Goal: Information Seeking & Learning: Learn about a topic

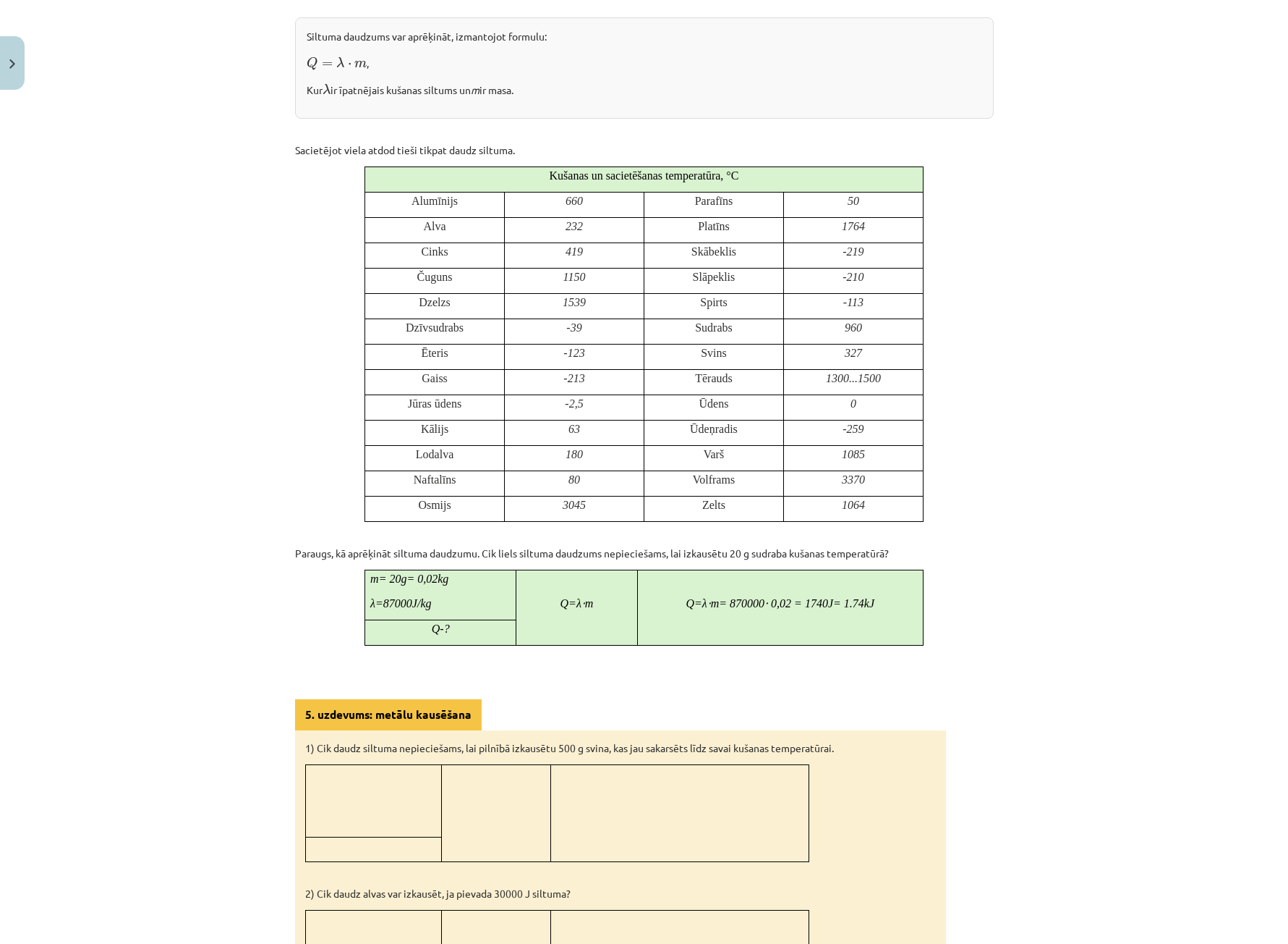
scroll to position [1011, 0]
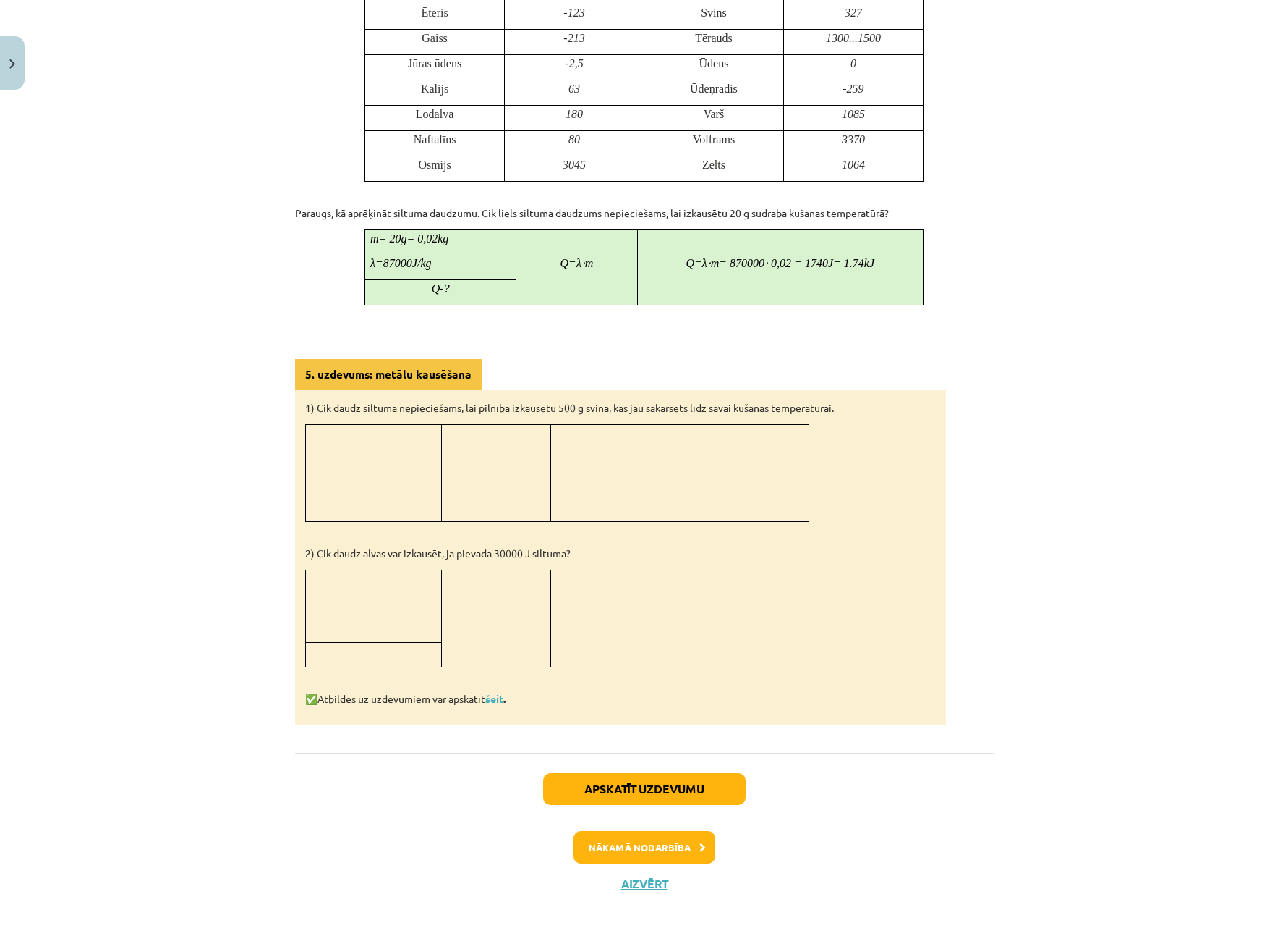
click at [684, 769] on div "Apskatīt uzdevumu Nākamā nodarbība Aizvērt" at bounding box center [644, 826] width 699 height 148
click at [688, 780] on button "Apskatīt uzdevumu" at bounding box center [644, 789] width 203 height 32
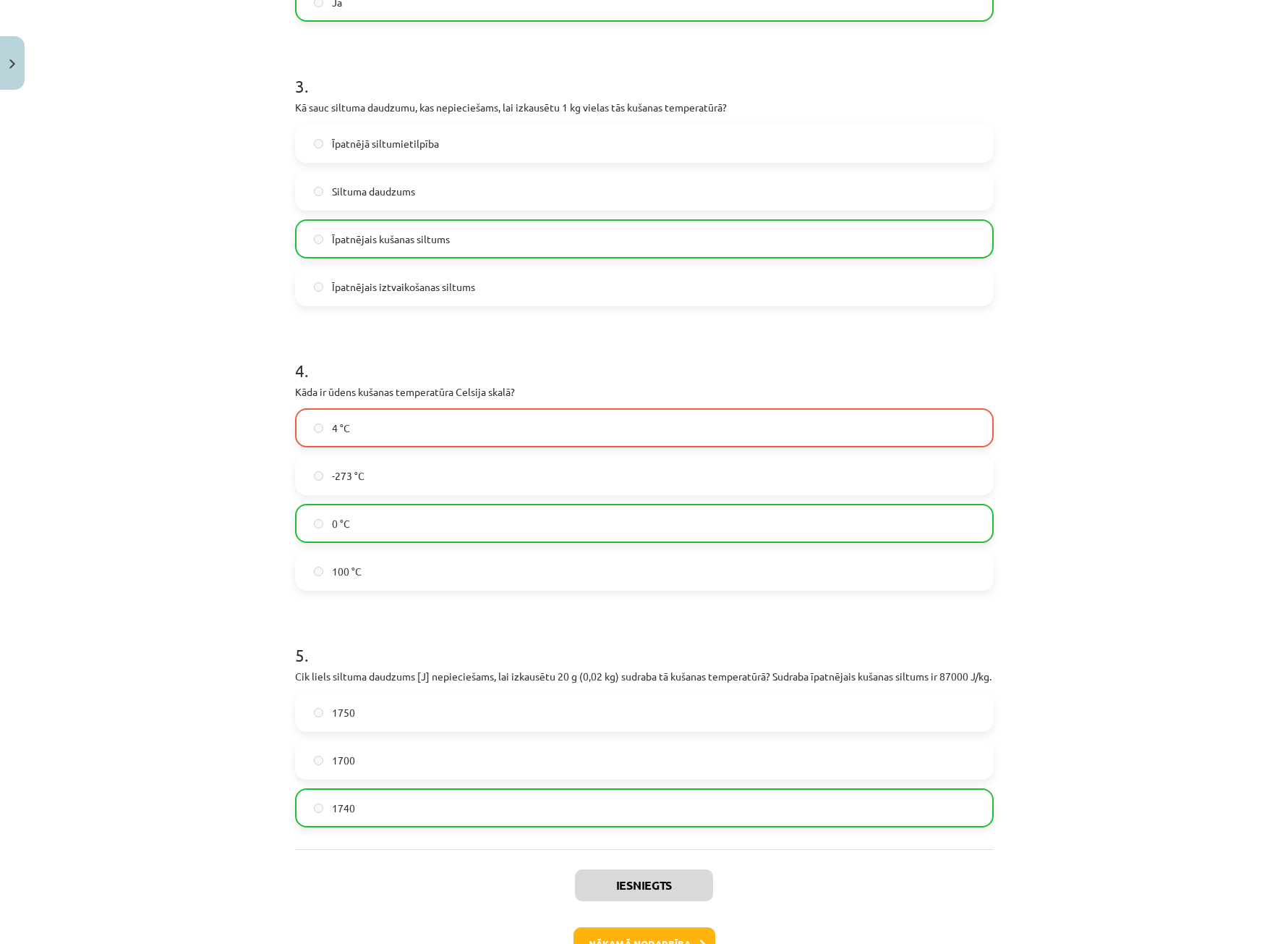
scroll to position [728, 0]
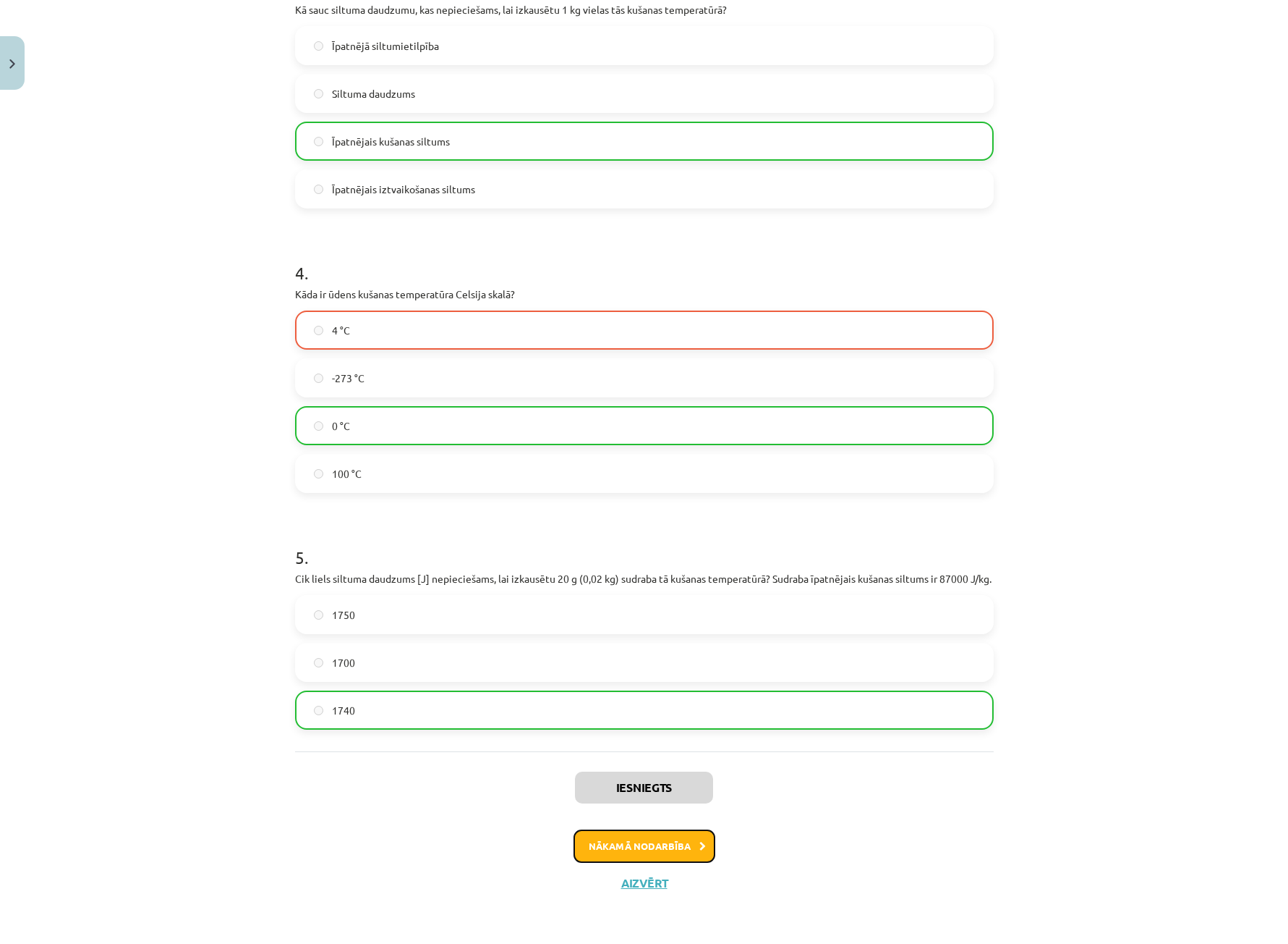
click at [699, 846] on icon at bounding box center [702, 847] width 7 height 10
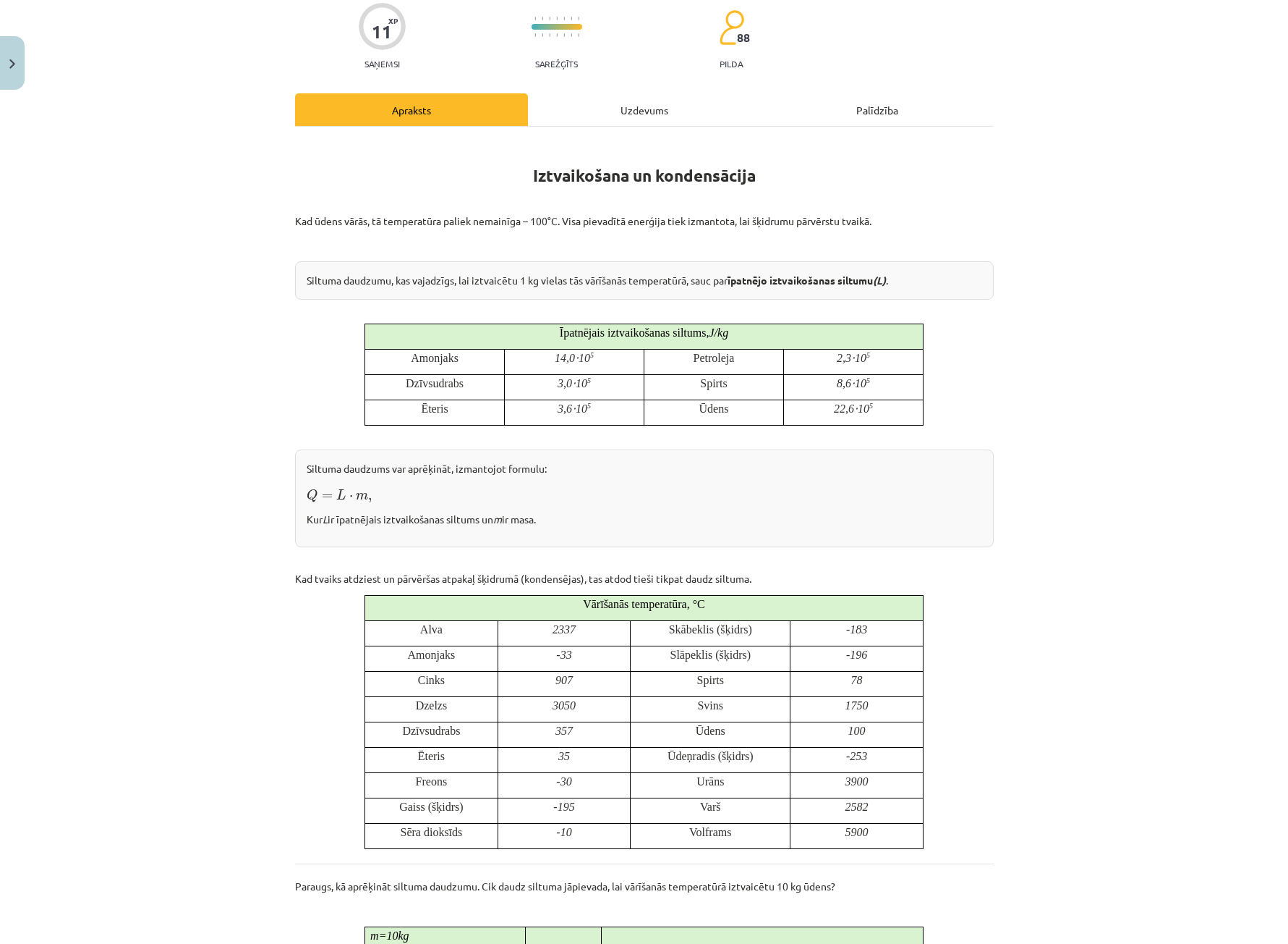
scroll to position [0, 0]
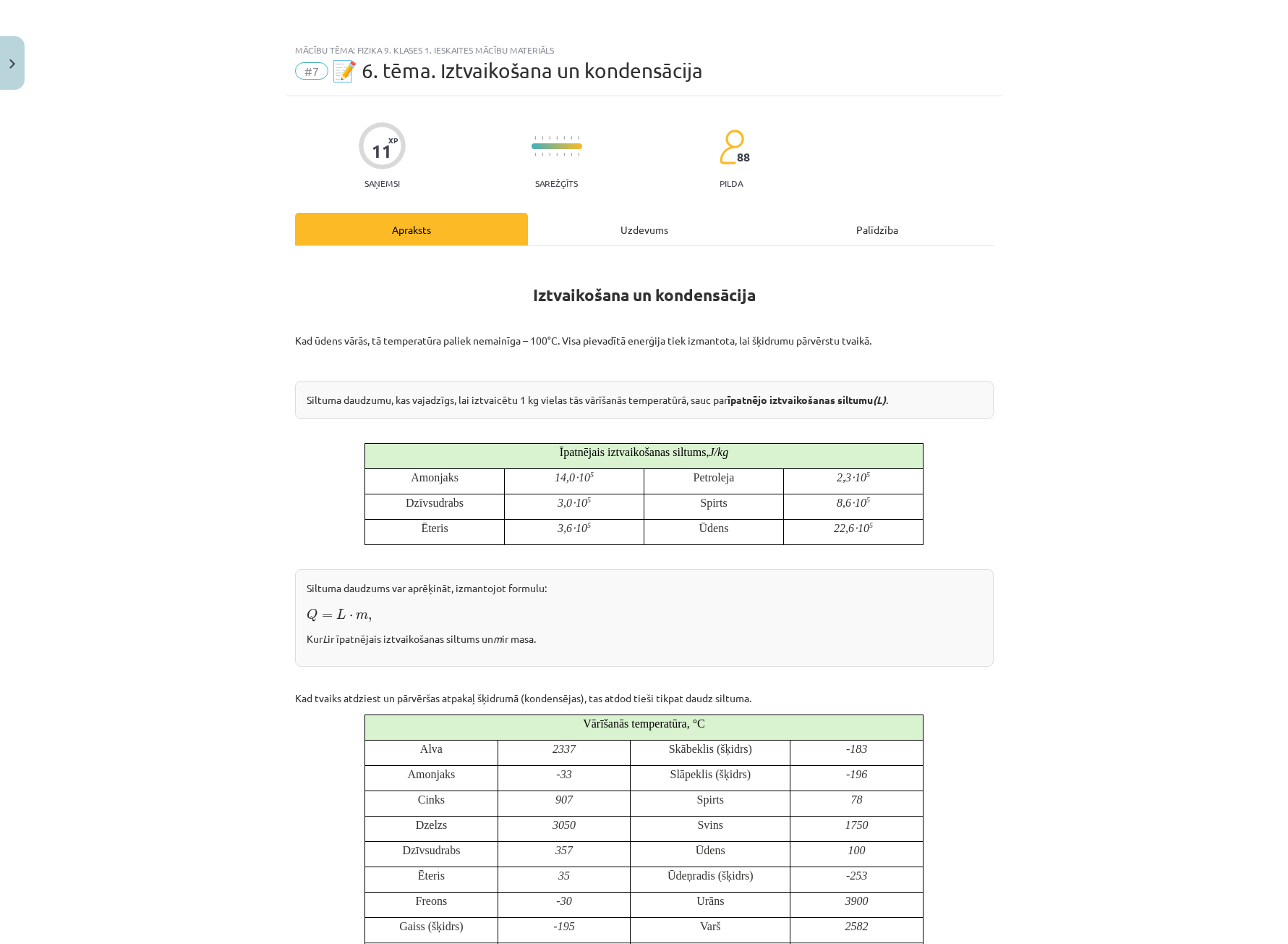
click at [615, 236] on div "Uzdevums" at bounding box center [644, 229] width 233 height 33
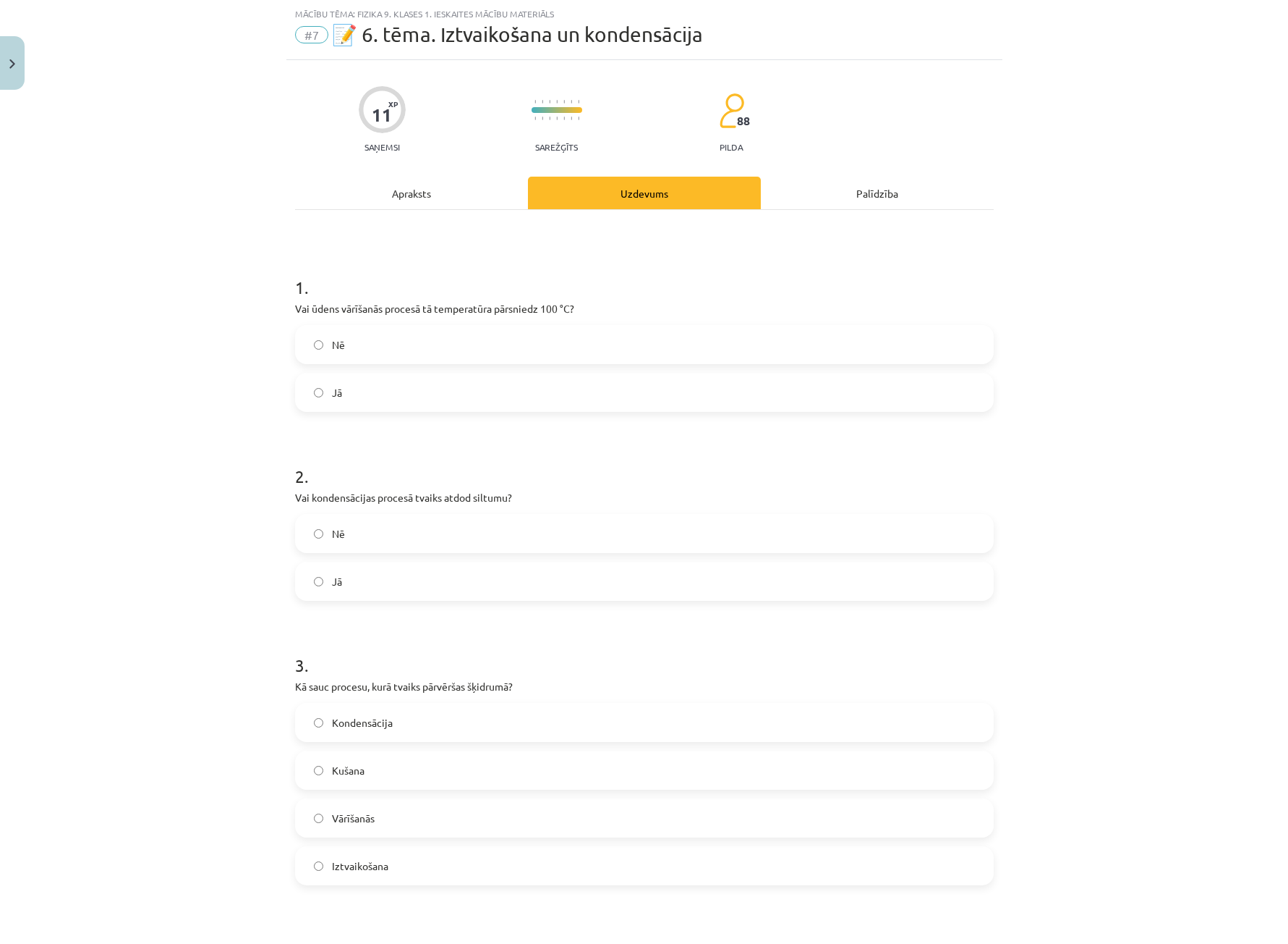
click at [392, 196] on div "Apraksts" at bounding box center [411, 193] width 233 height 33
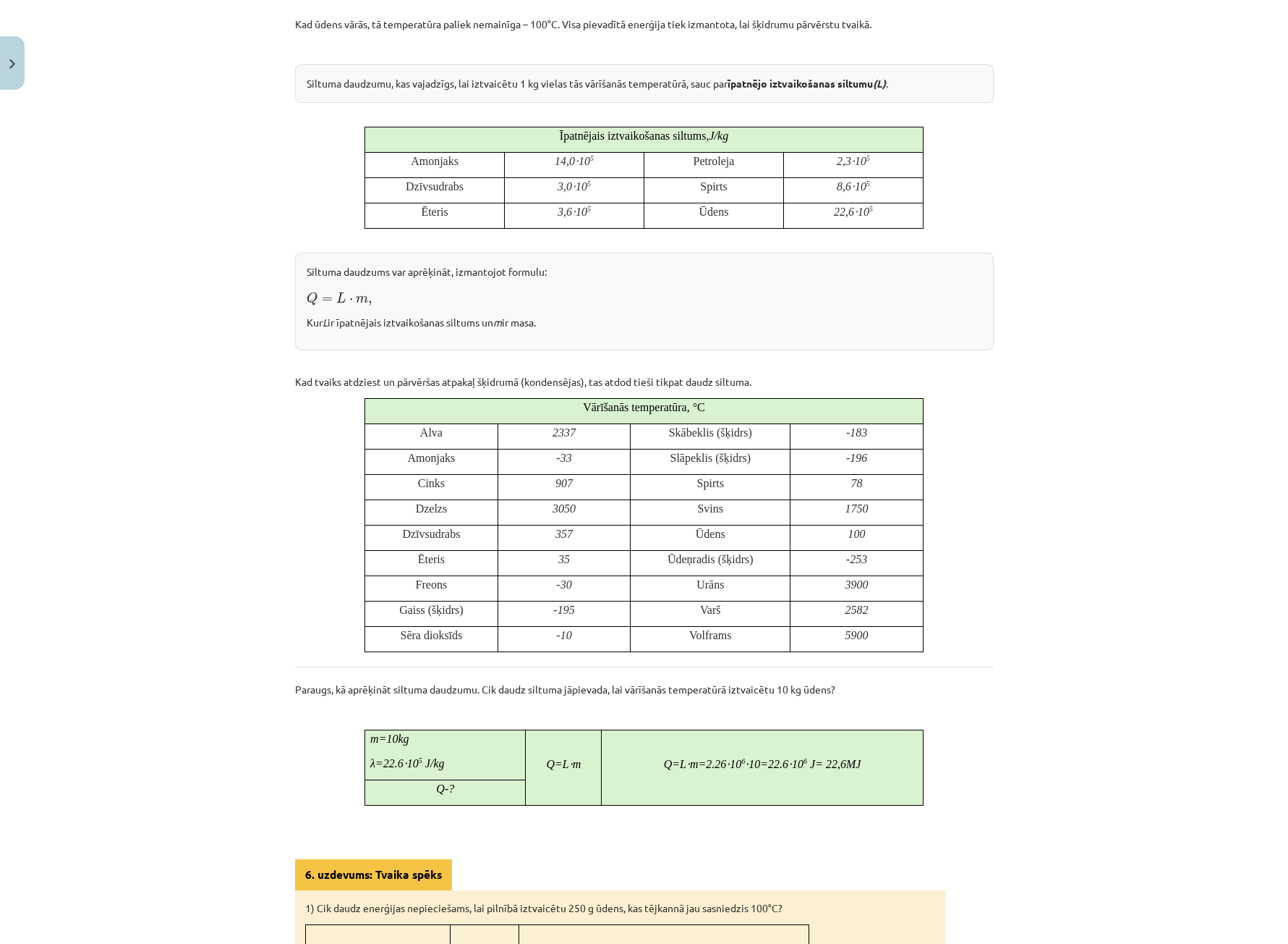
scroll to position [264, 0]
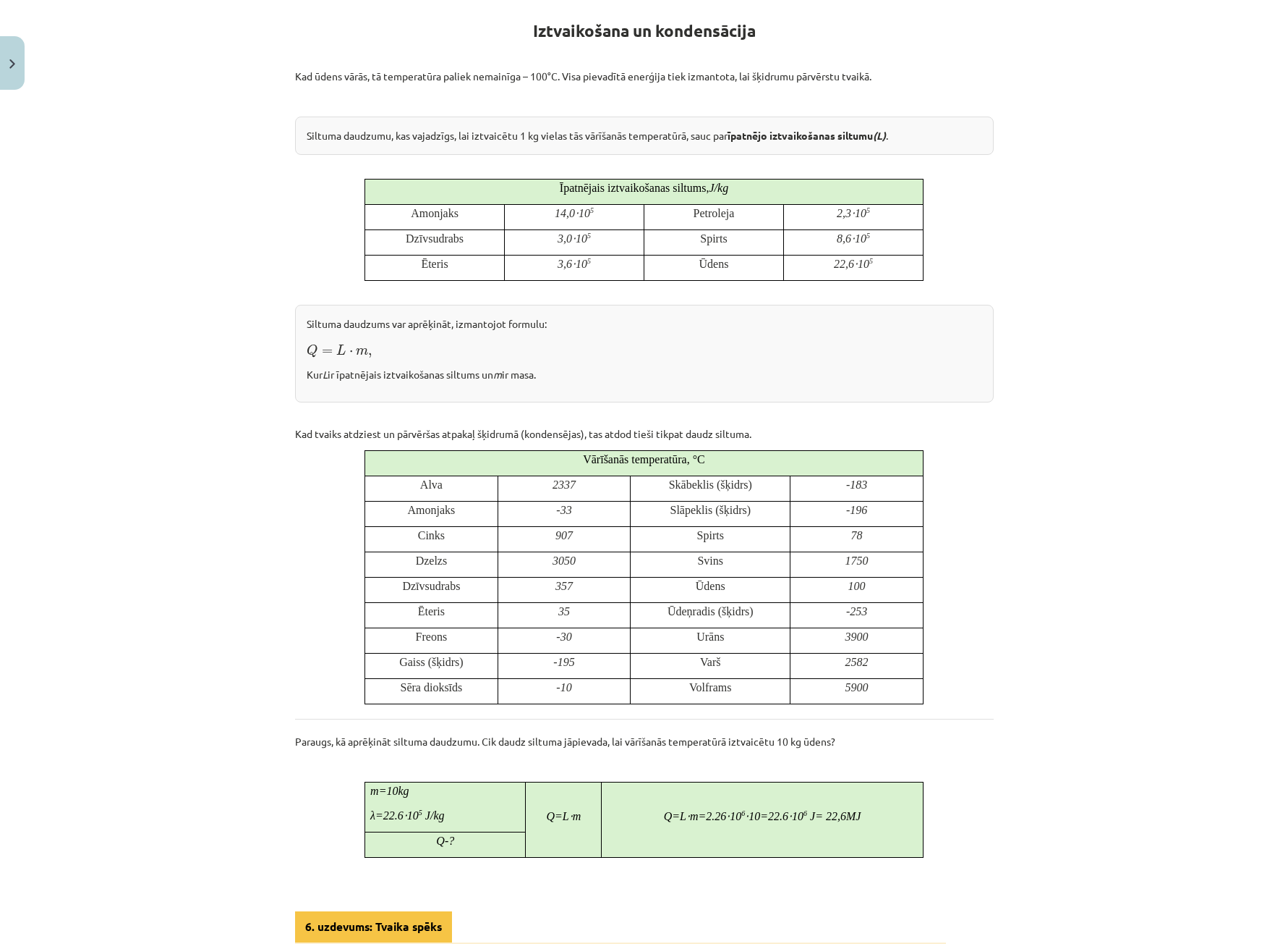
drag, startPoint x: 515, startPoint y: 505, endPoint x: 59, endPoint y: 275, distance: 510.7
click at [59, 275] on div "Mācību tēma: Fizika 9. klases 1. ieskaites mācību materiāls #7 📝 6. tēma. Iztva…" at bounding box center [644, 472] width 1288 height 944
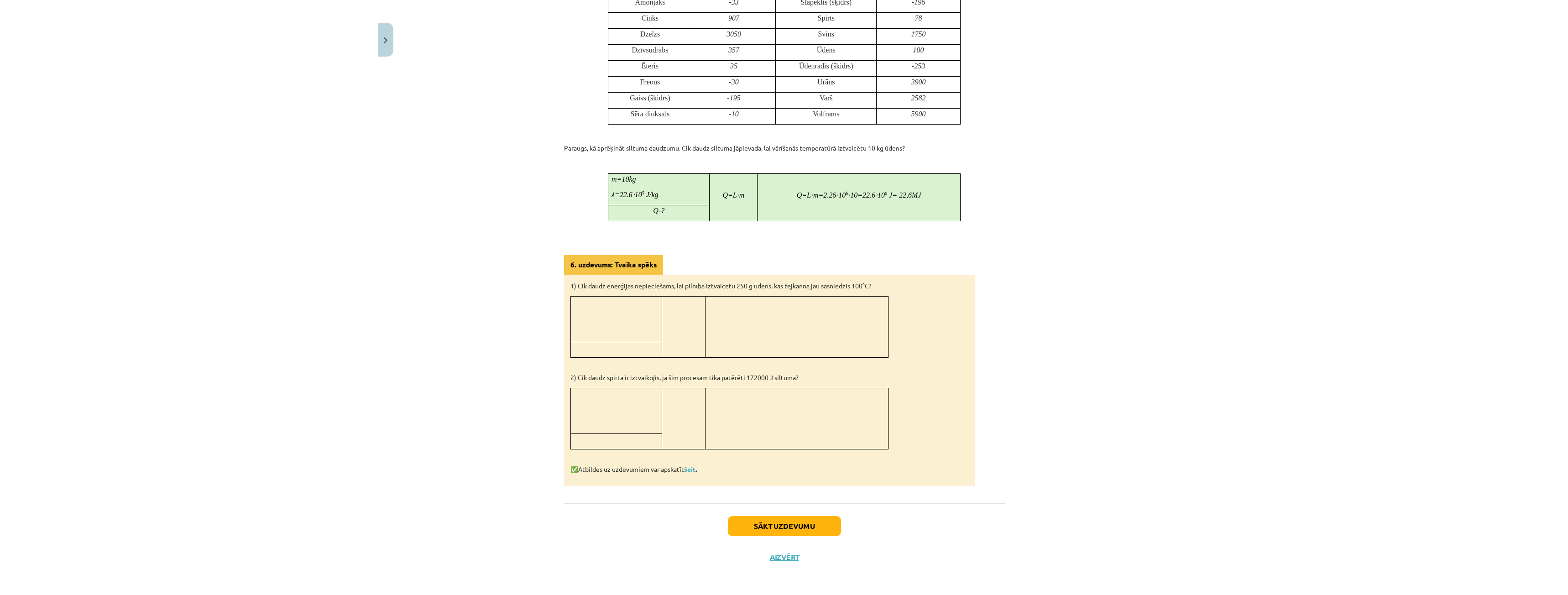
scroll to position [440, 0]
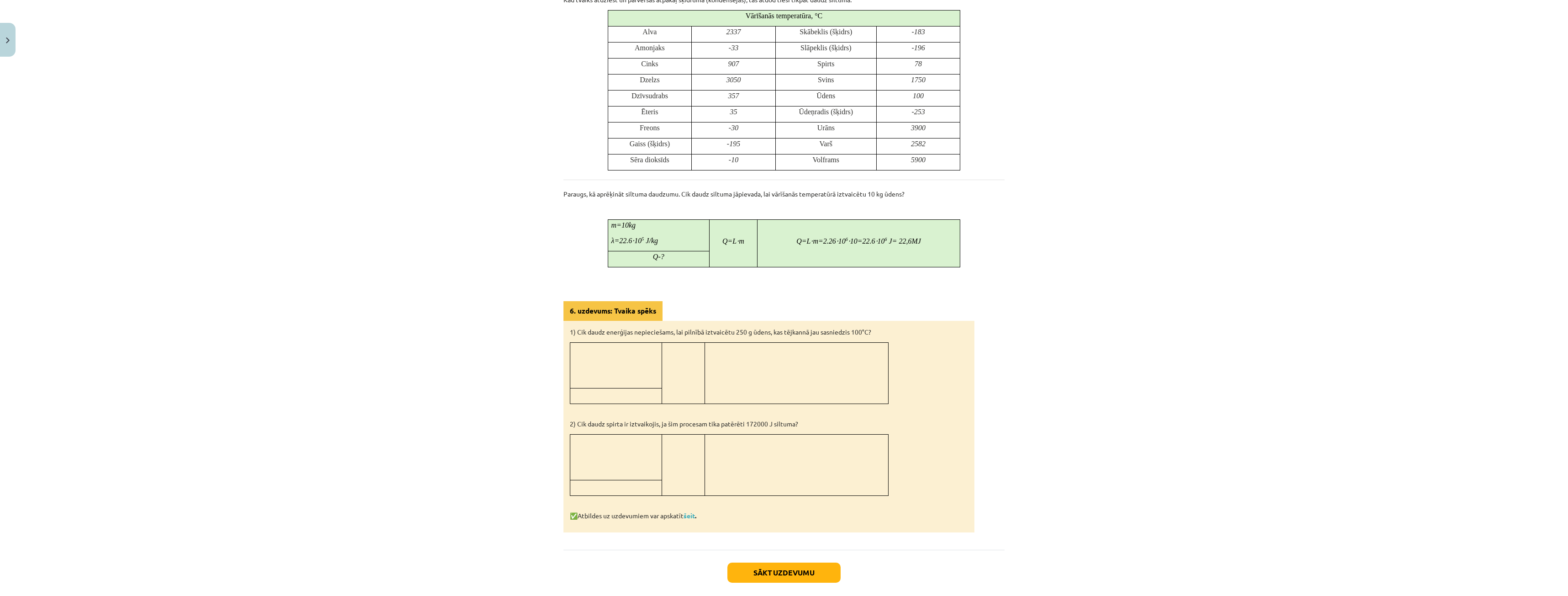
drag, startPoint x: 0, startPoint y: 123, endPoint x: 13, endPoint y: 126, distance: 13.3
click at [13, 126] on div "Mācību tēma: Fizika 9. klases 1. ieskaites mācību materiāls #7 📝 6. tēma. Iztva…" at bounding box center [784, 298] width 1568 height 596
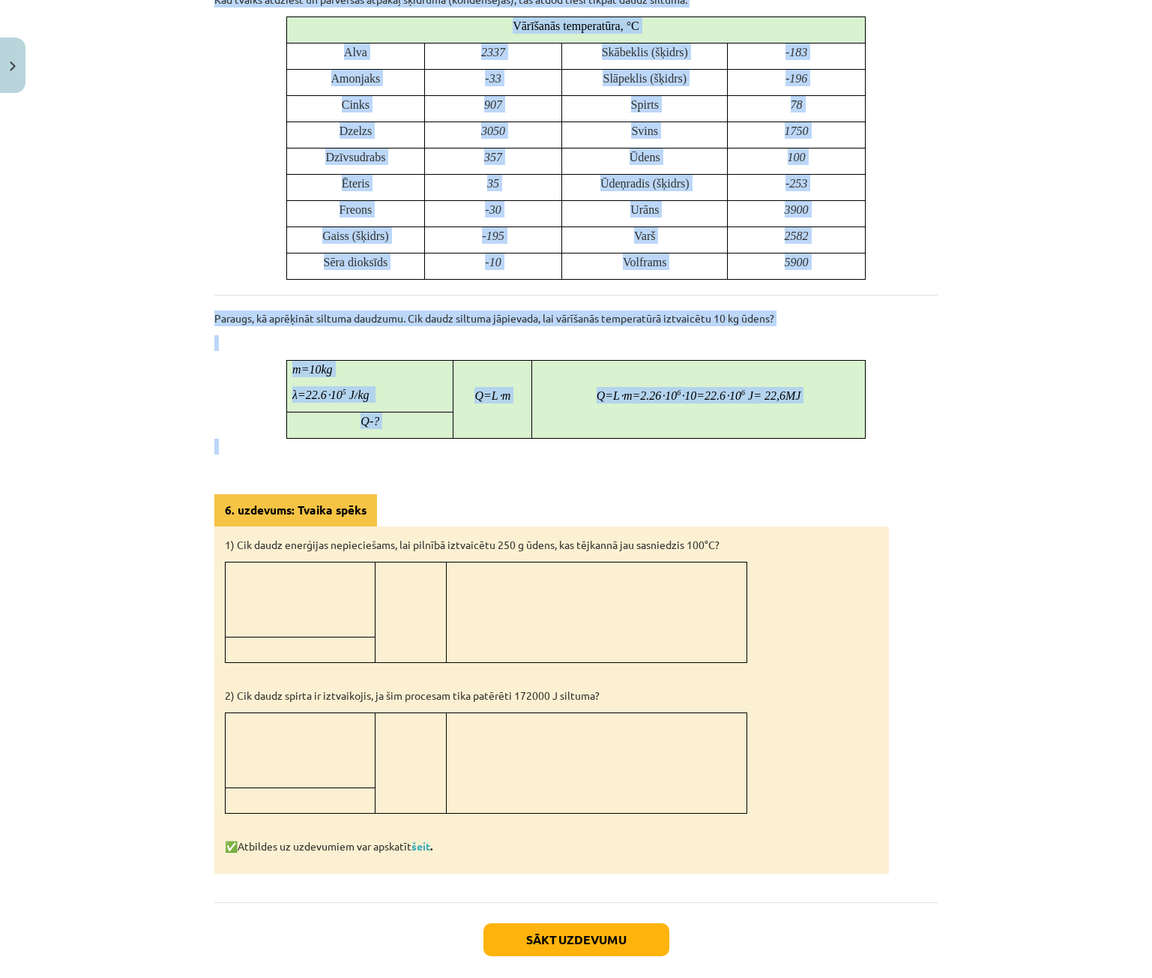
drag, startPoint x: 84, startPoint y: 465, endPoint x: -157, endPoint y: 435, distance: 243.3
click at [73, 469] on div "Mācību tēma: Fizika 9. klases 1. ieskaites mācību materiāls #7 📝 6. tēma. Iztva…" at bounding box center [576, 489] width 1152 height 978
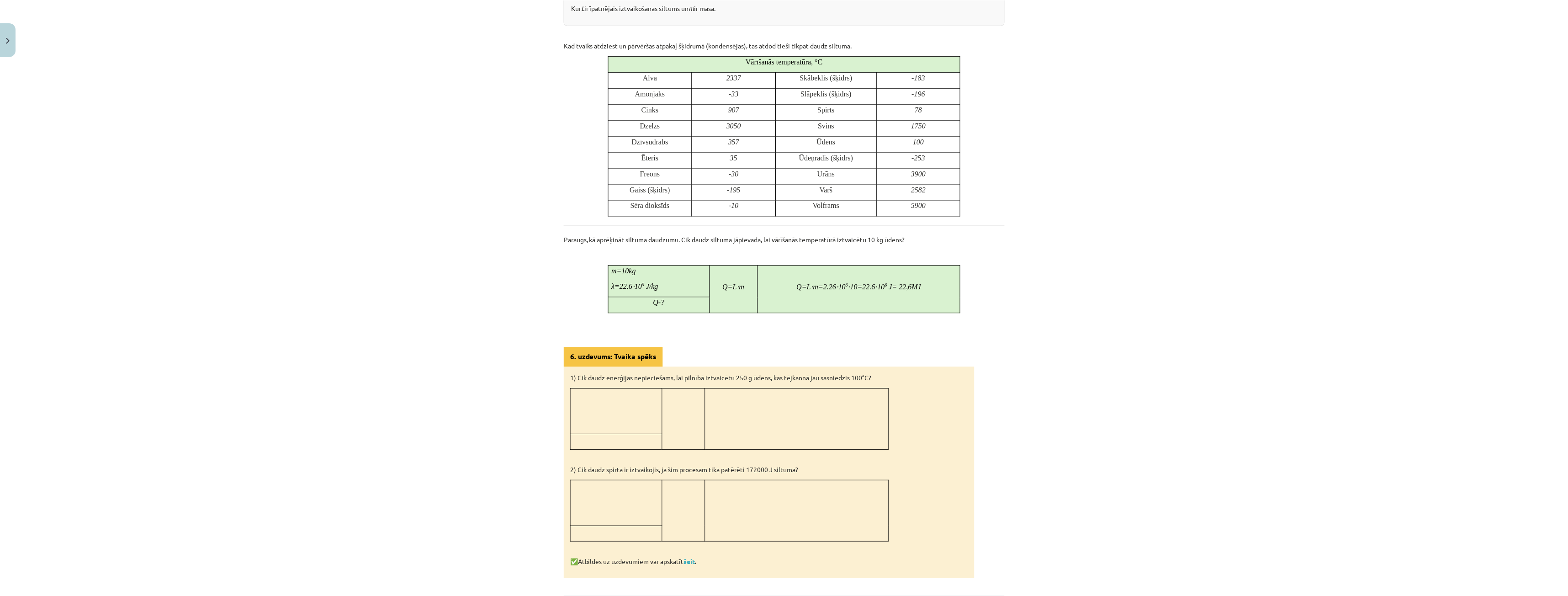
scroll to position [486, 0]
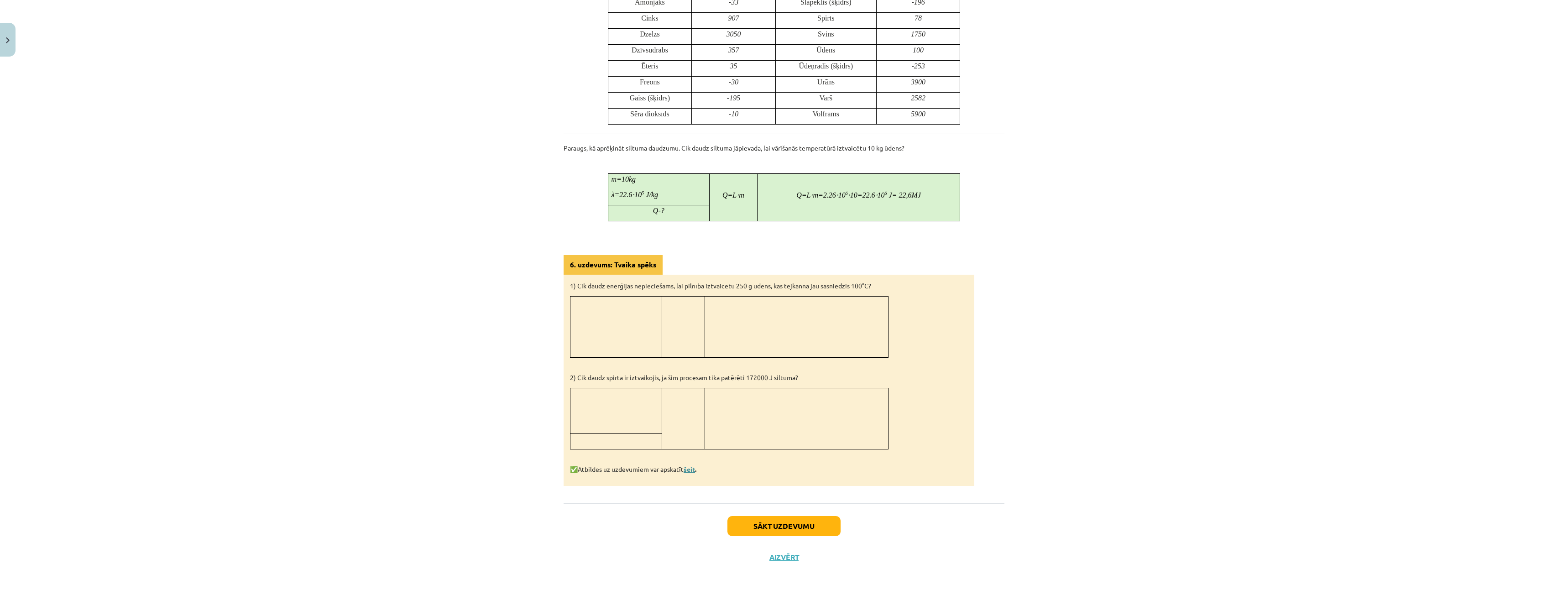
click at [691, 469] on link "šeit" at bounding box center [689, 468] width 12 height 8
click at [692, 470] on link "šeit" at bounding box center [688, 468] width 12 height 8
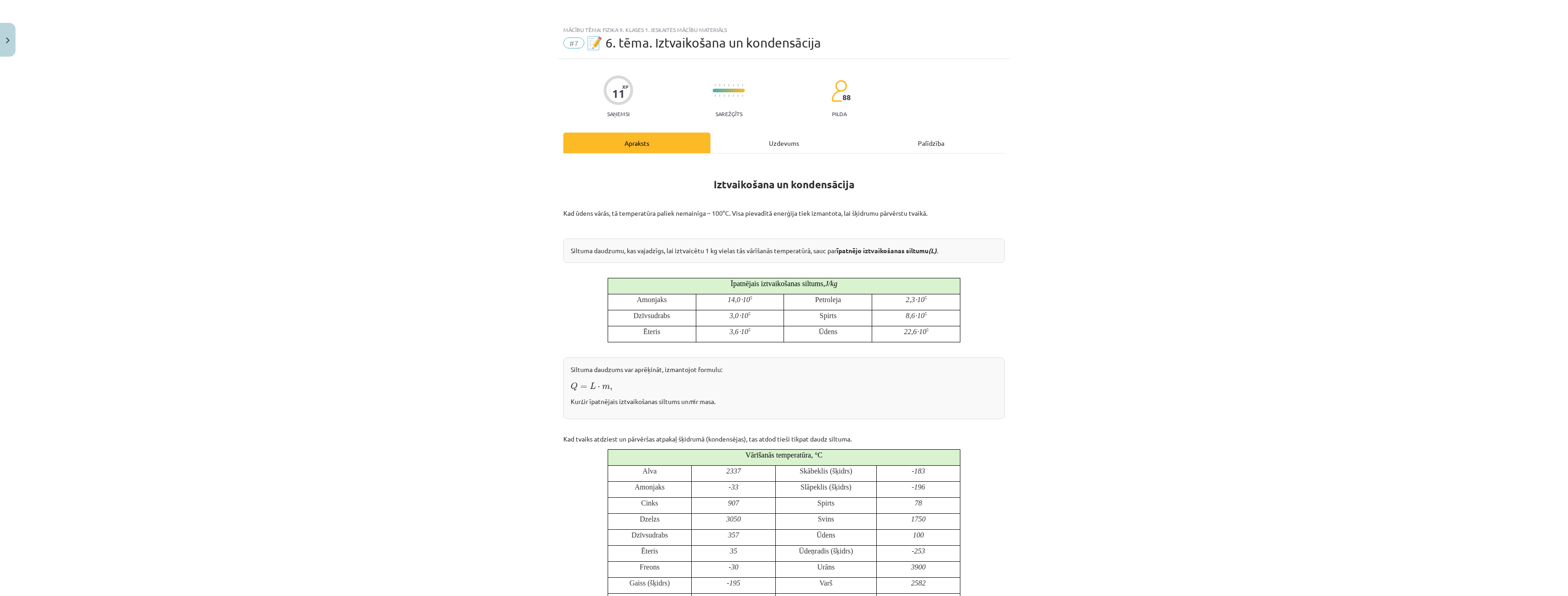
scroll to position [0, 0]
click at [785, 147] on div "Uzdevums" at bounding box center [784, 144] width 147 height 21
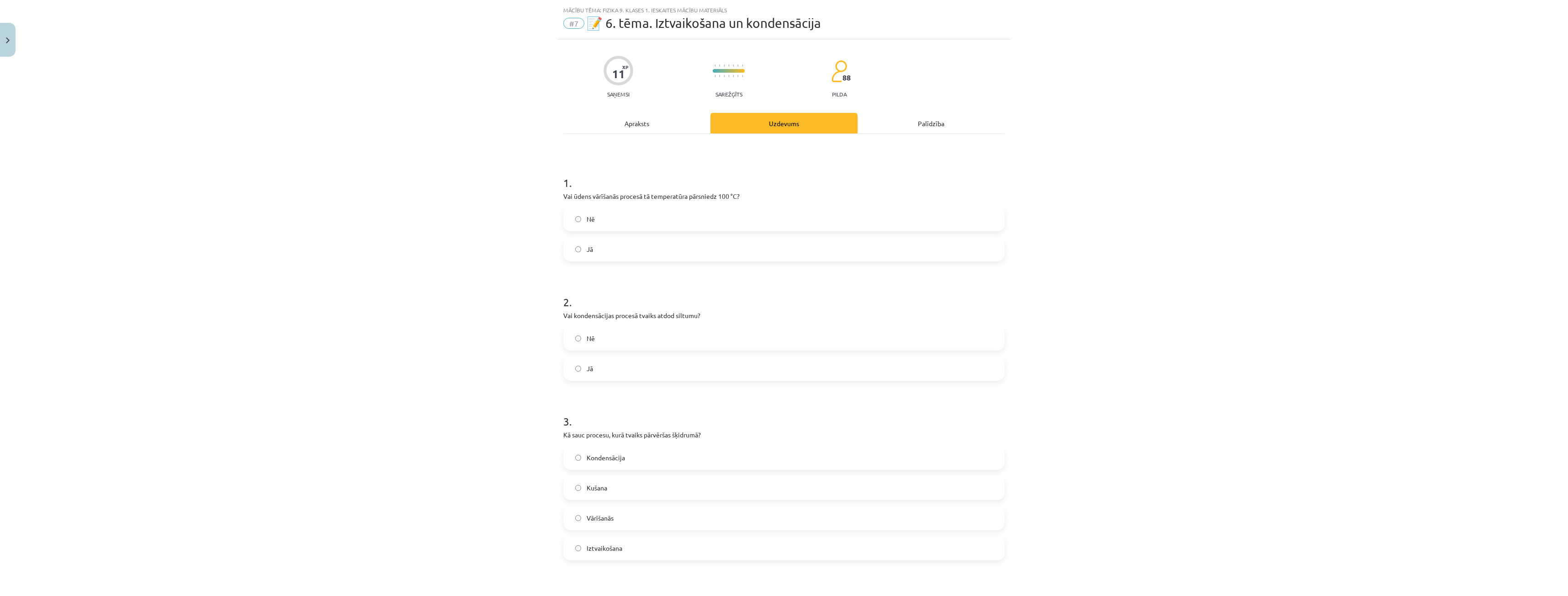
scroll to position [23, 0]
click at [594, 260] on div "Jā" at bounding box center [784, 247] width 441 height 24
click at [595, 253] on label "Jā" at bounding box center [784, 247] width 439 height 23
click at [639, 358] on label "Jā" at bounding box center [784, 366] width 439 height 23
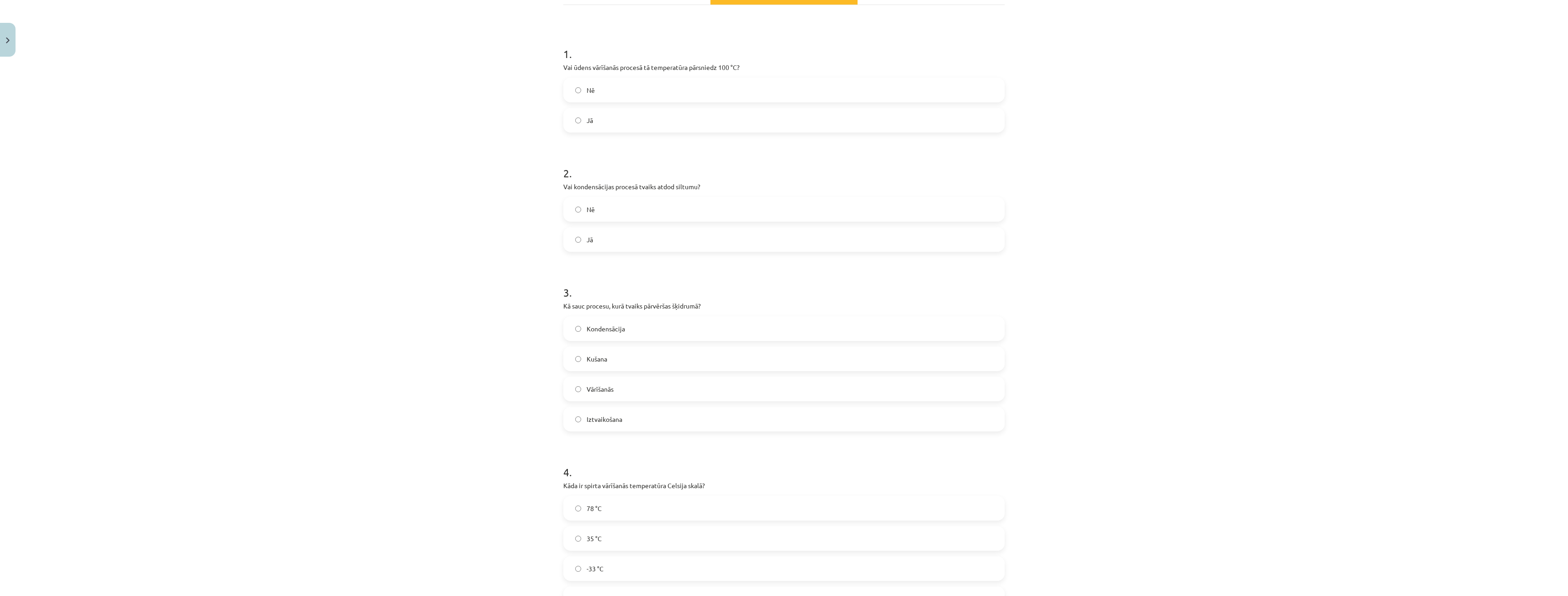
scroll to position [160, 0]
drag, startPoint x: 598, startPoint y: 326, endPoint x: 589, endPoint y: 321, distance: 10.3
click at [589, 321] on span "Kondensācija" at bounding box center [606, 319] width 38 height 10
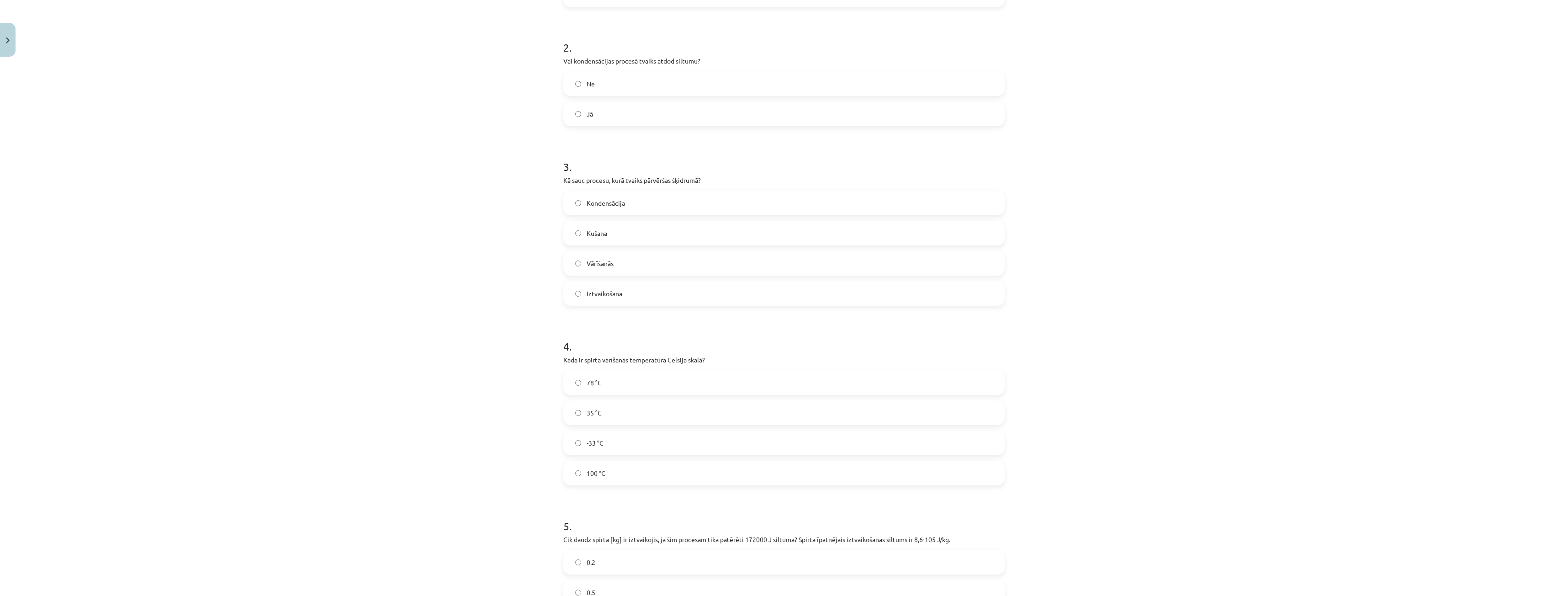
scroll to position [342, 0]
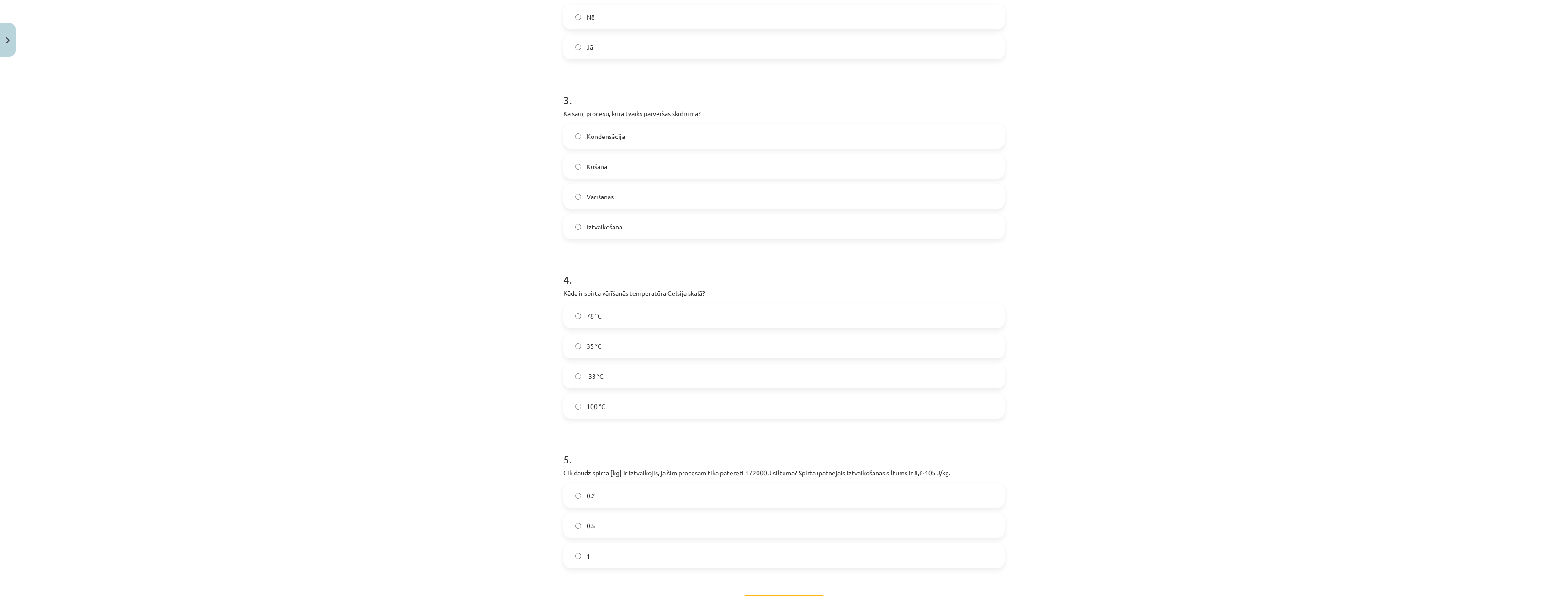
click at [644, 321] on label "78 °C" at bounding box center [784, 315] width 439 height 23
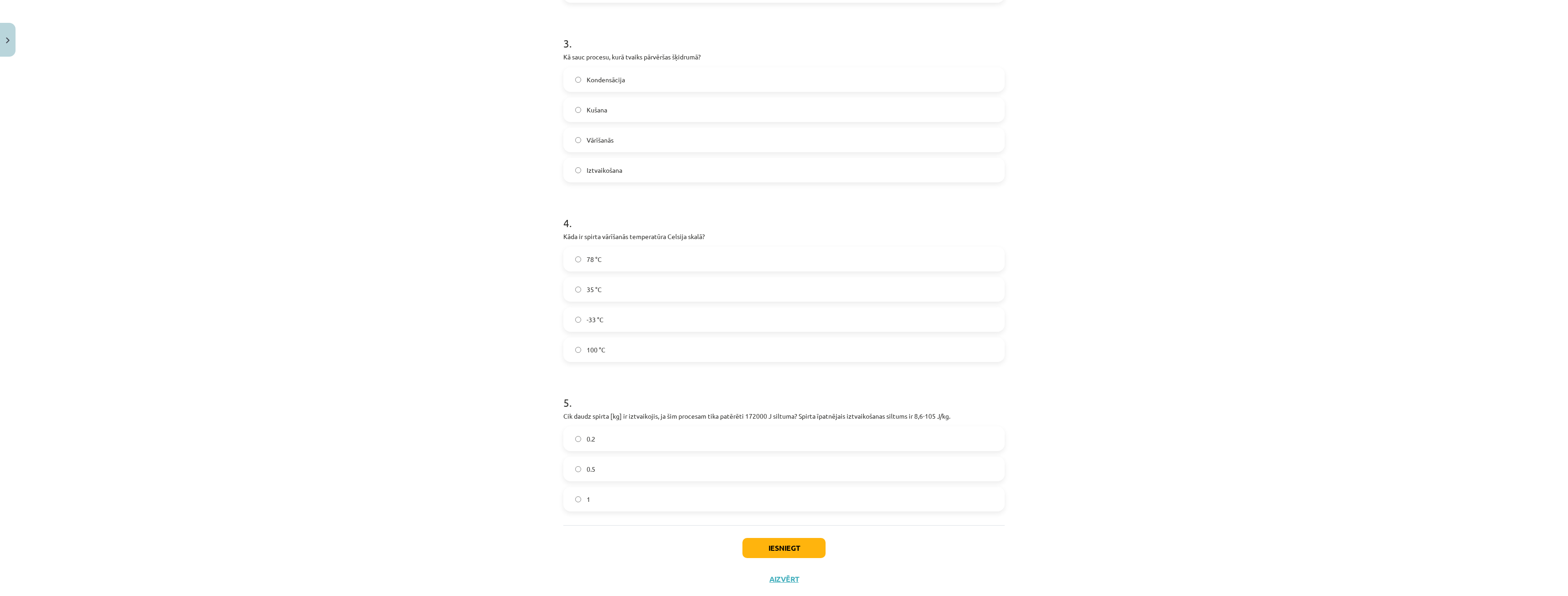
scroll to position [420, 0]
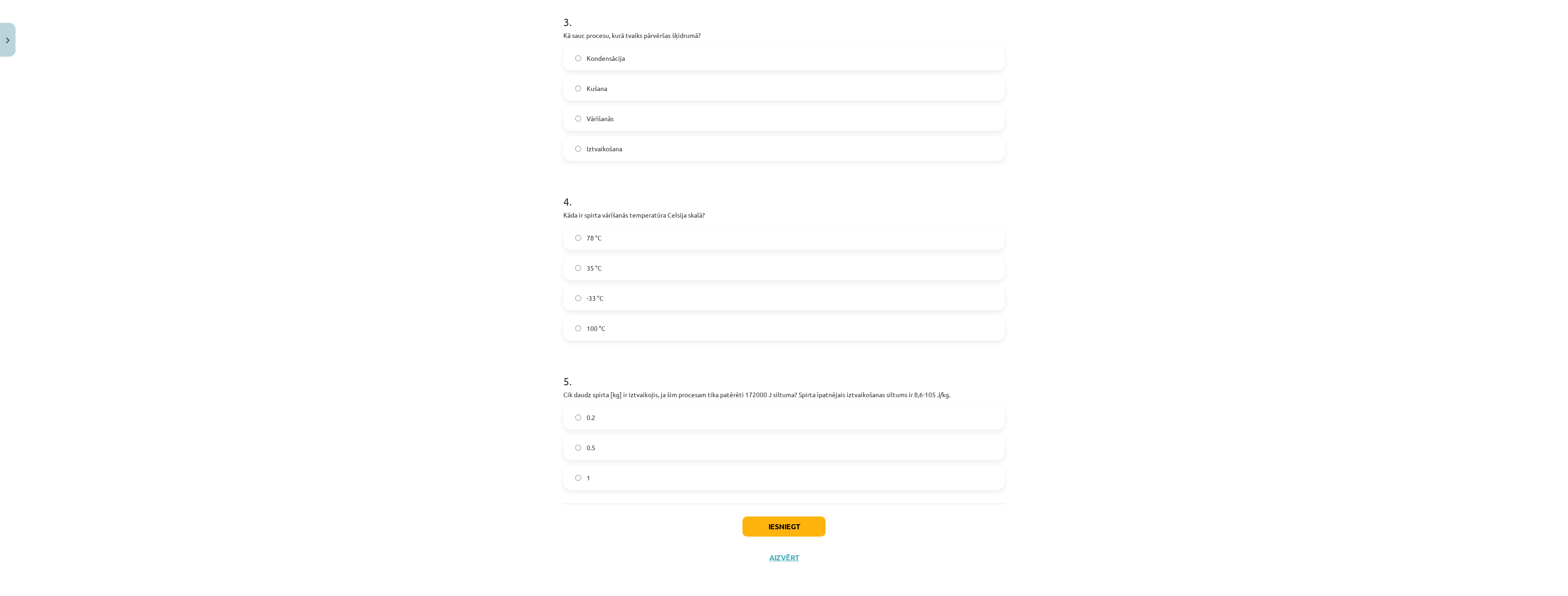
click at [630, 408] on label "0.2" at bounding box center [784, 417] width 439 height 23
click at [795, 533] on button "Iesniegt" at bounding box center [784, 526] width 83 height 20
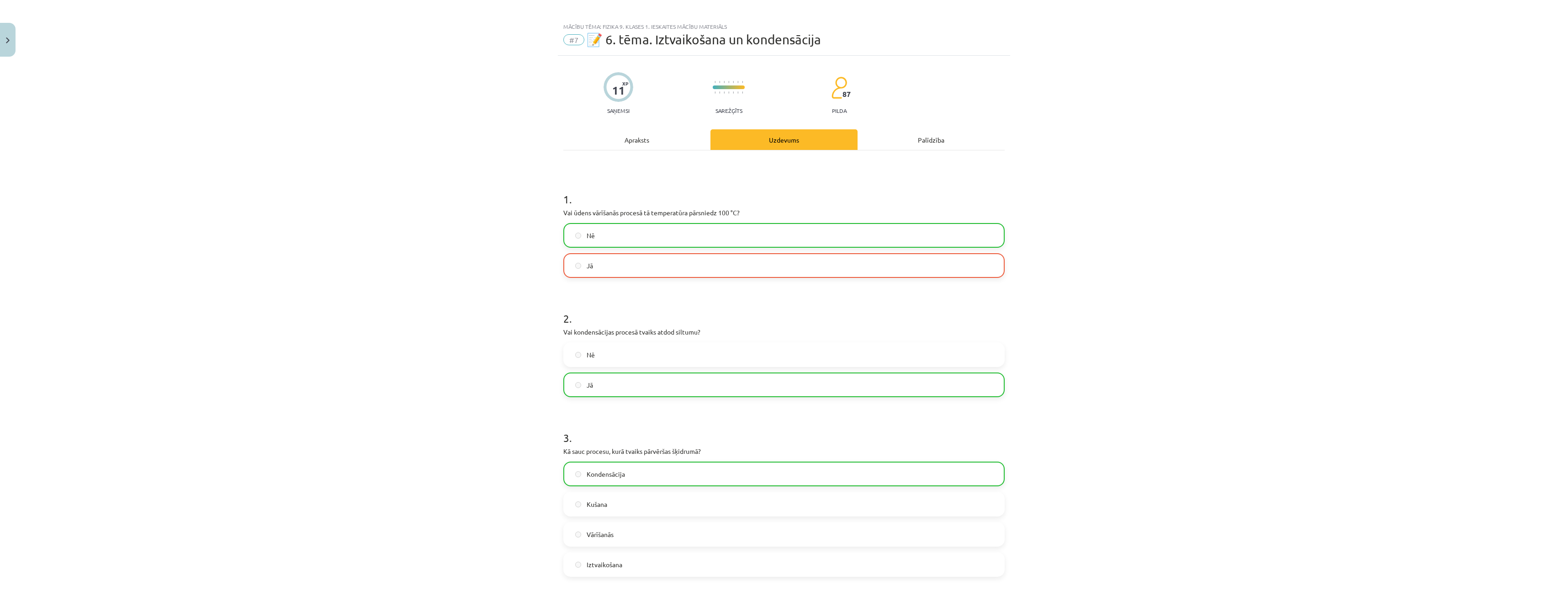
scroll to position [0, 0]
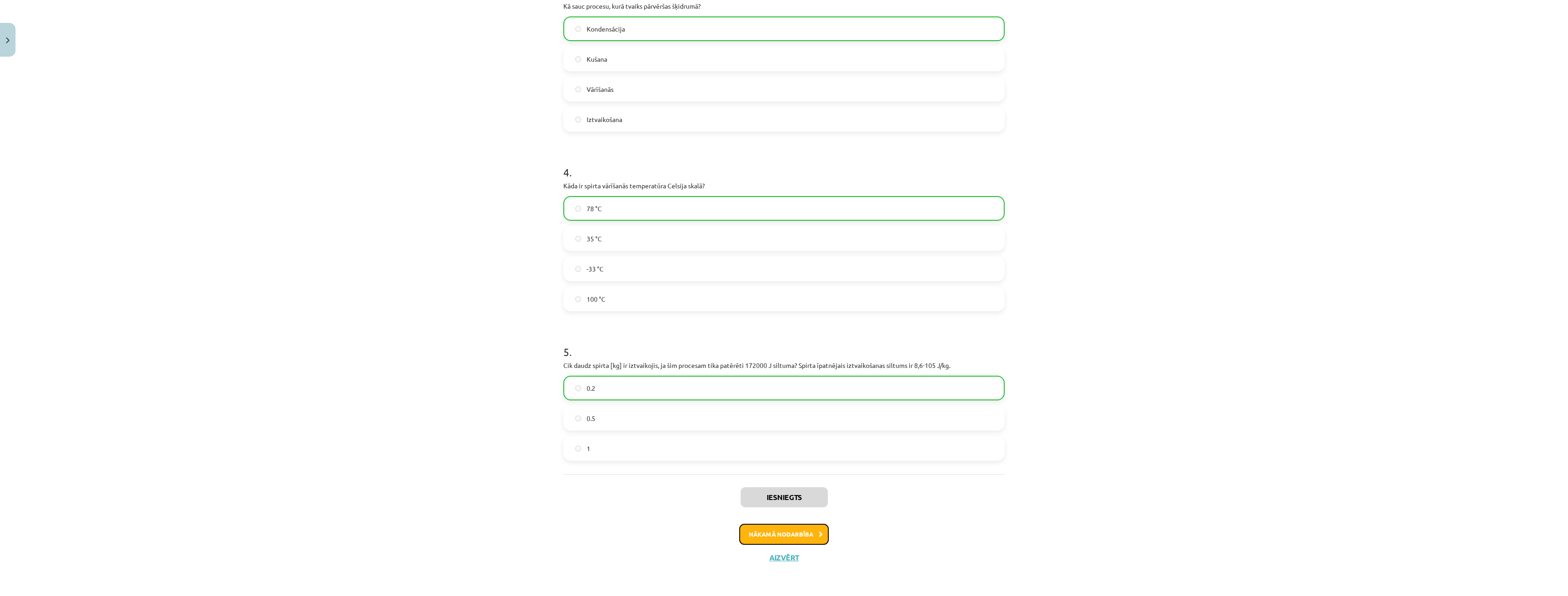
click at [802, 536] on button "Nākamā nodarbība" at bounding box center [784, 534] width 90 height 21
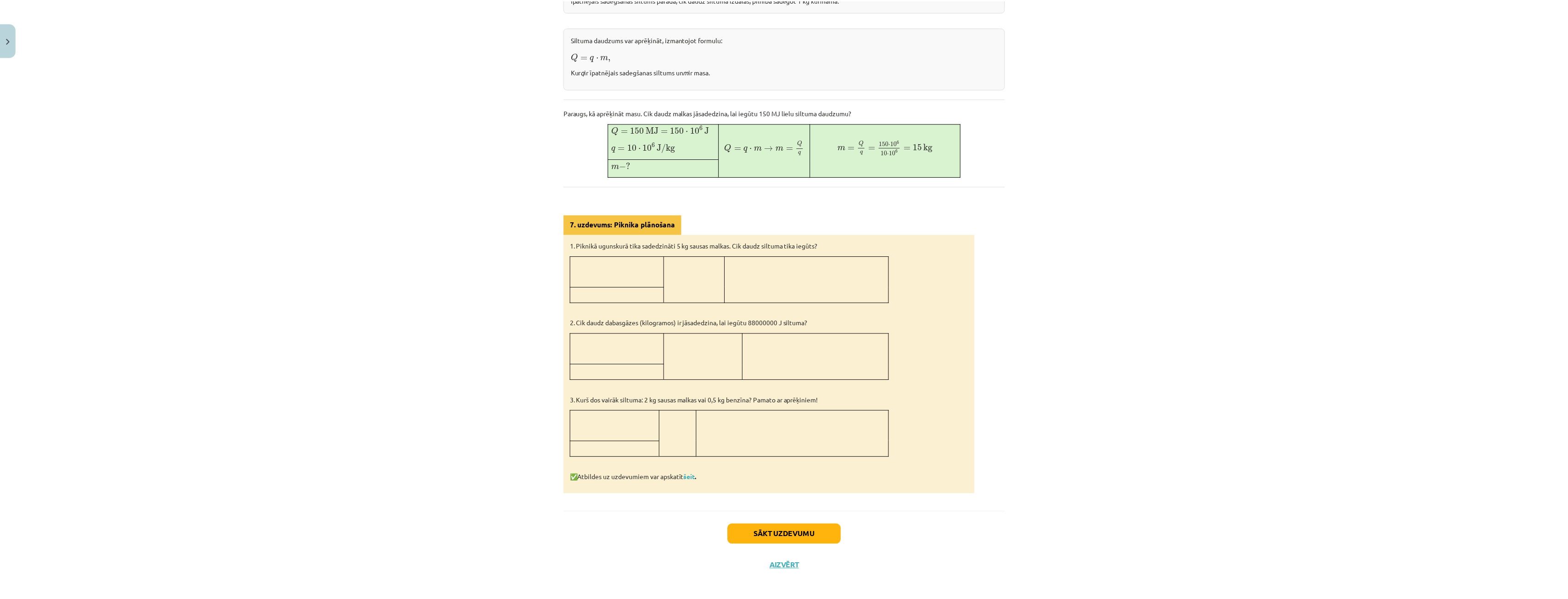
scroll to position [265, 0]
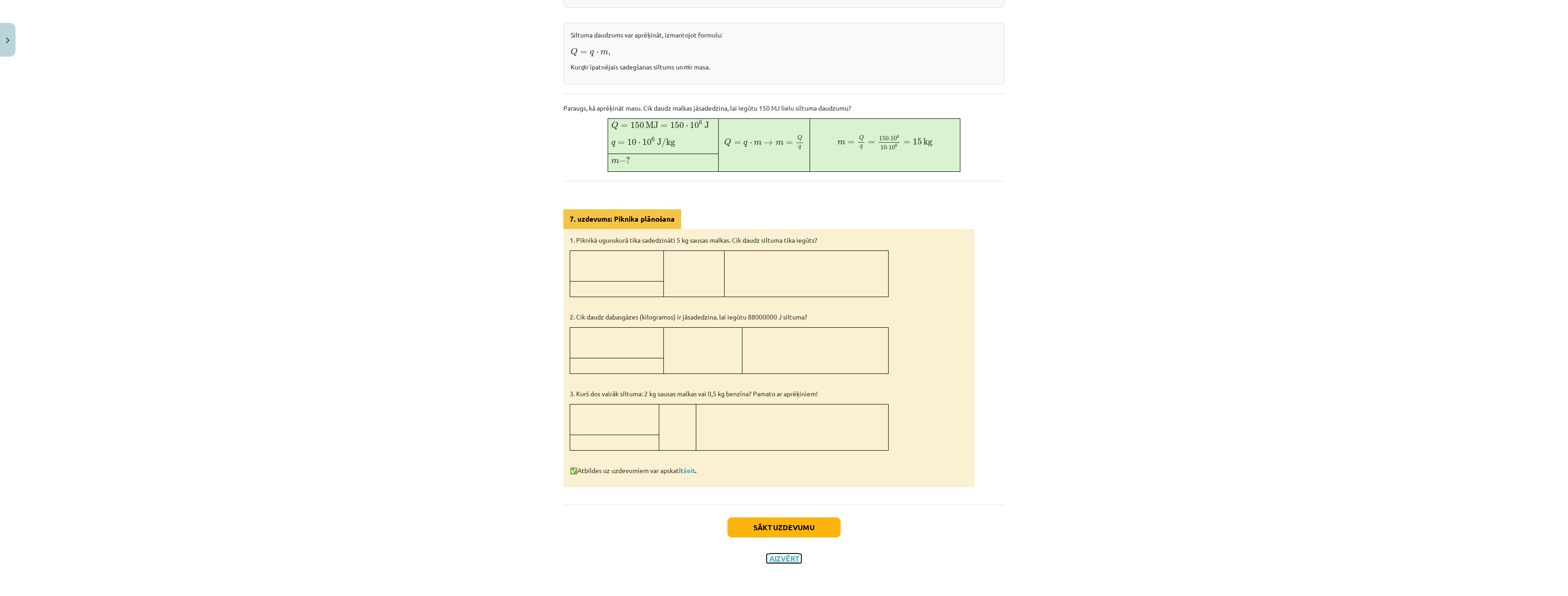
click at [782, 556] on button "Aizvērt" at bounding box center [784, 558] width 35 height 9
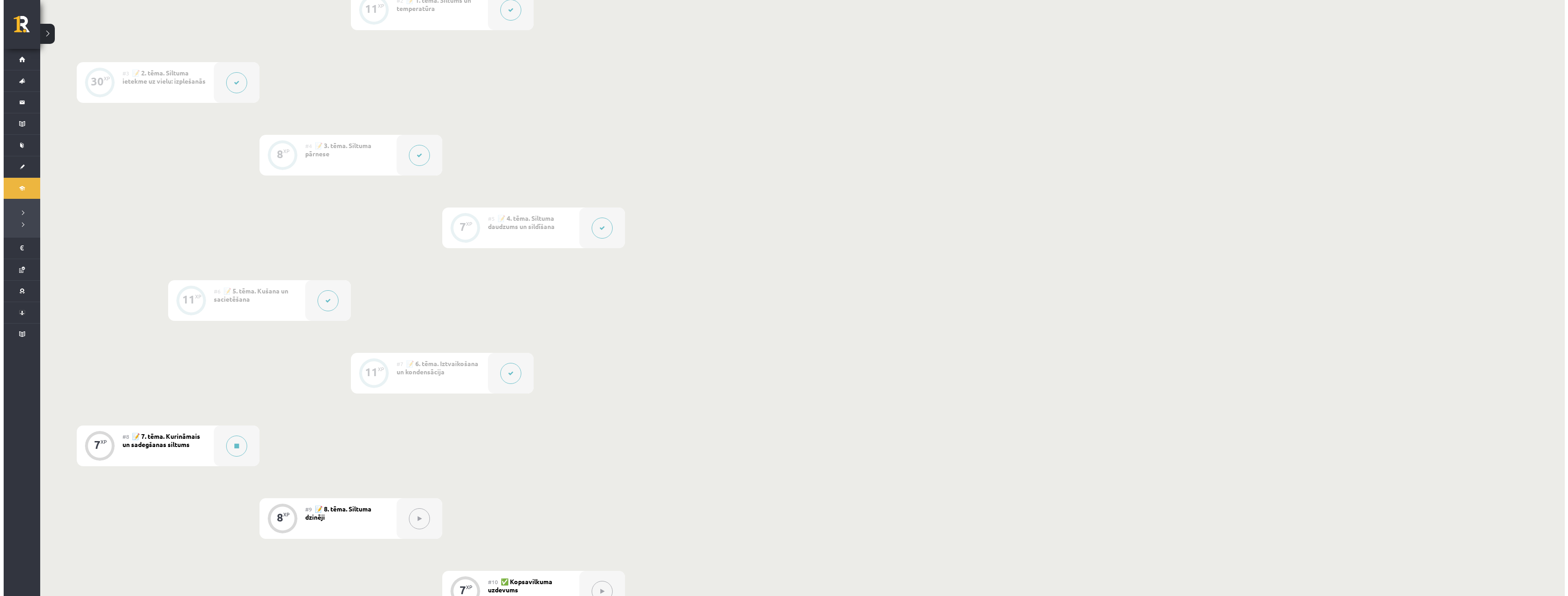
scroll to position [322, 0]
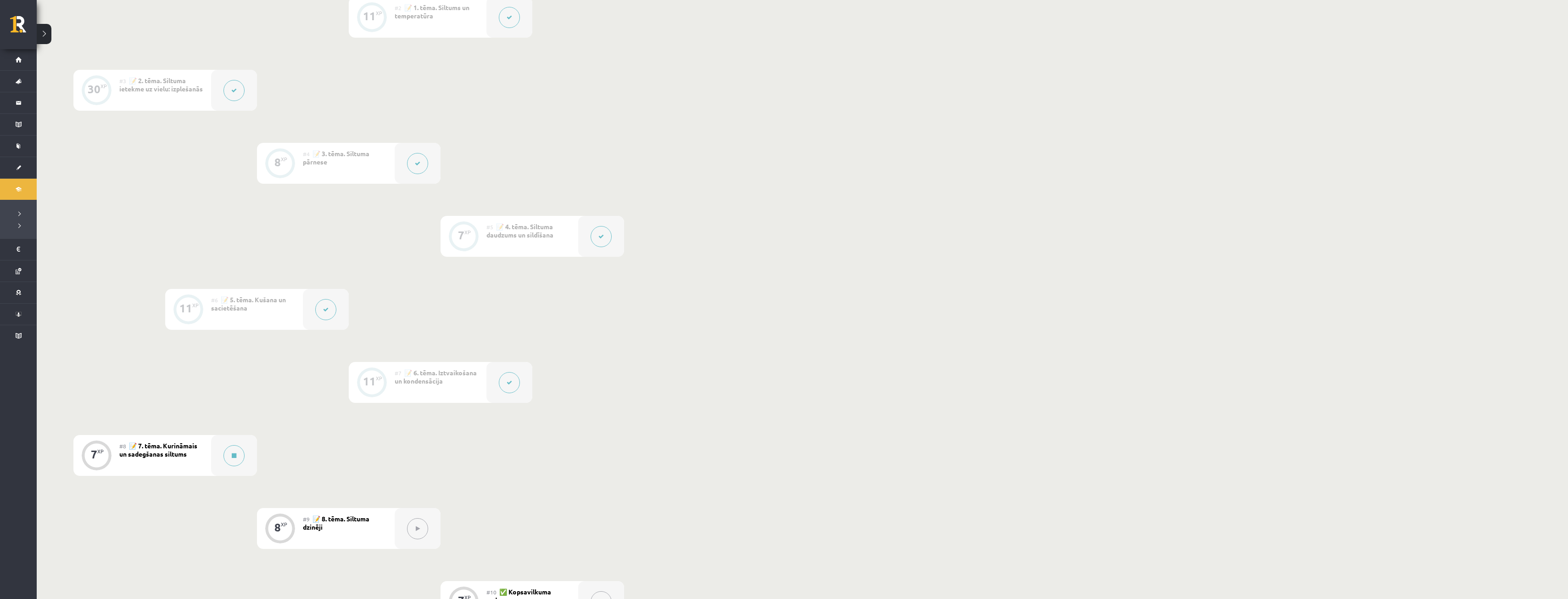
click at [492, 385] on div at bounding box center [509, 382] width 46 height 41
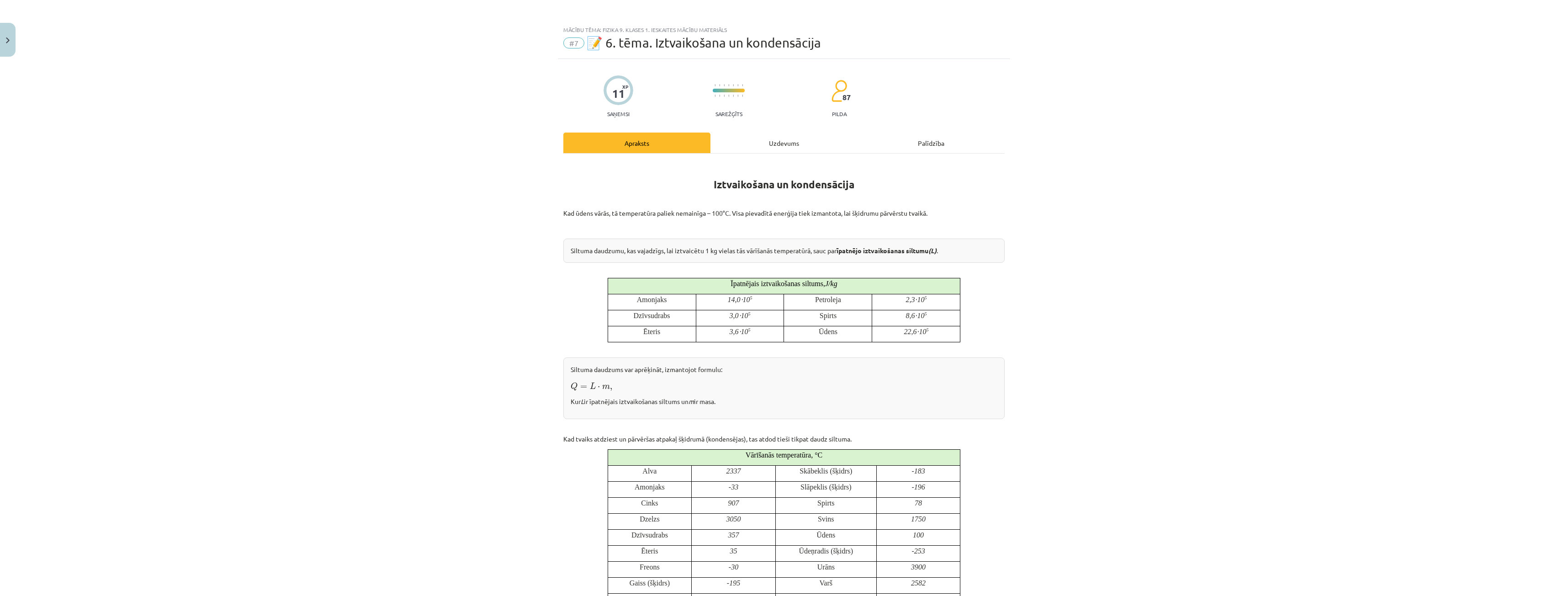
scroll to position [0, 0]
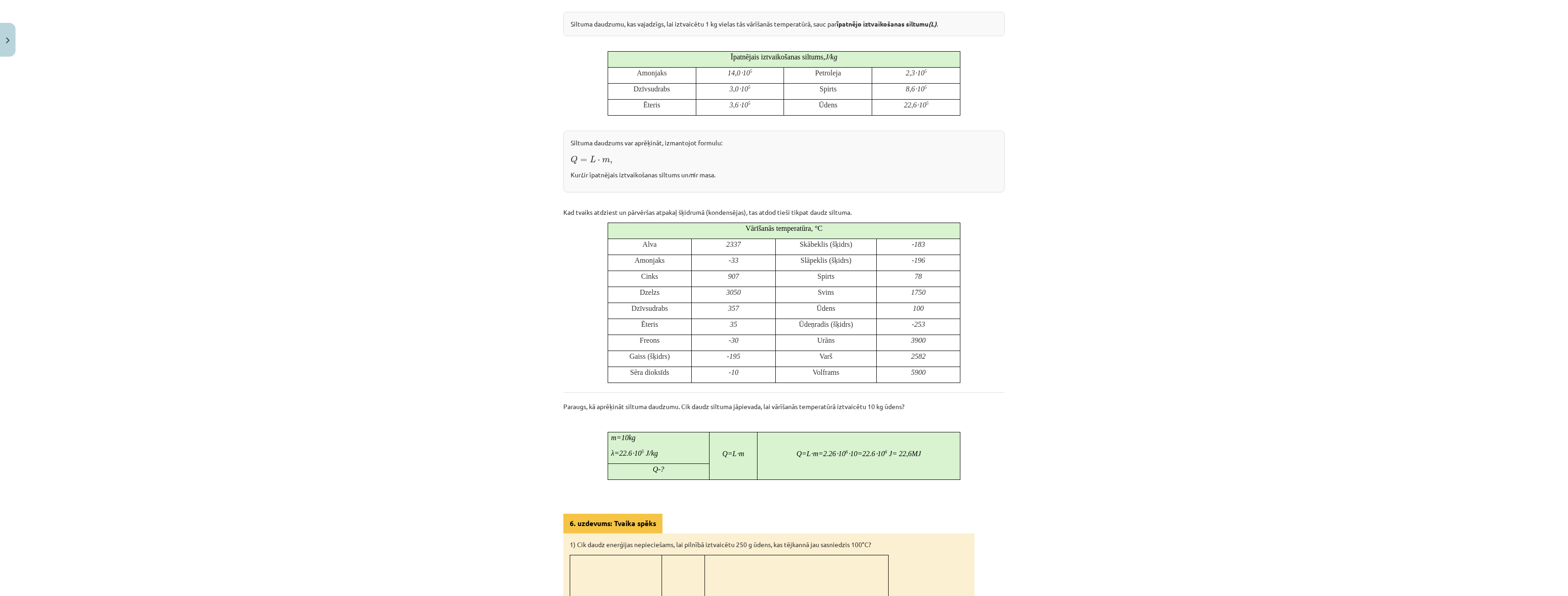
drag, startPoint x: 788, startPoint y: 381, endPoint x: 800, endPoint y: 420, distance: 40.8
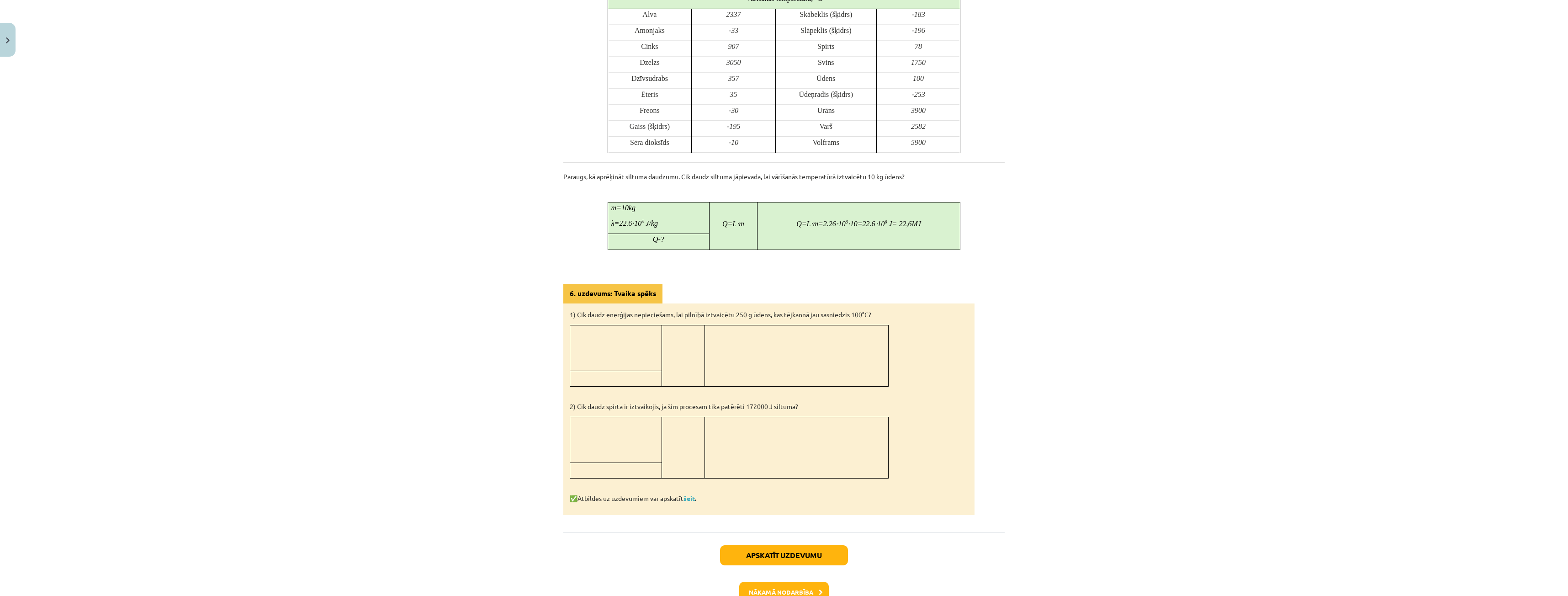
scroll to position [516, 0]
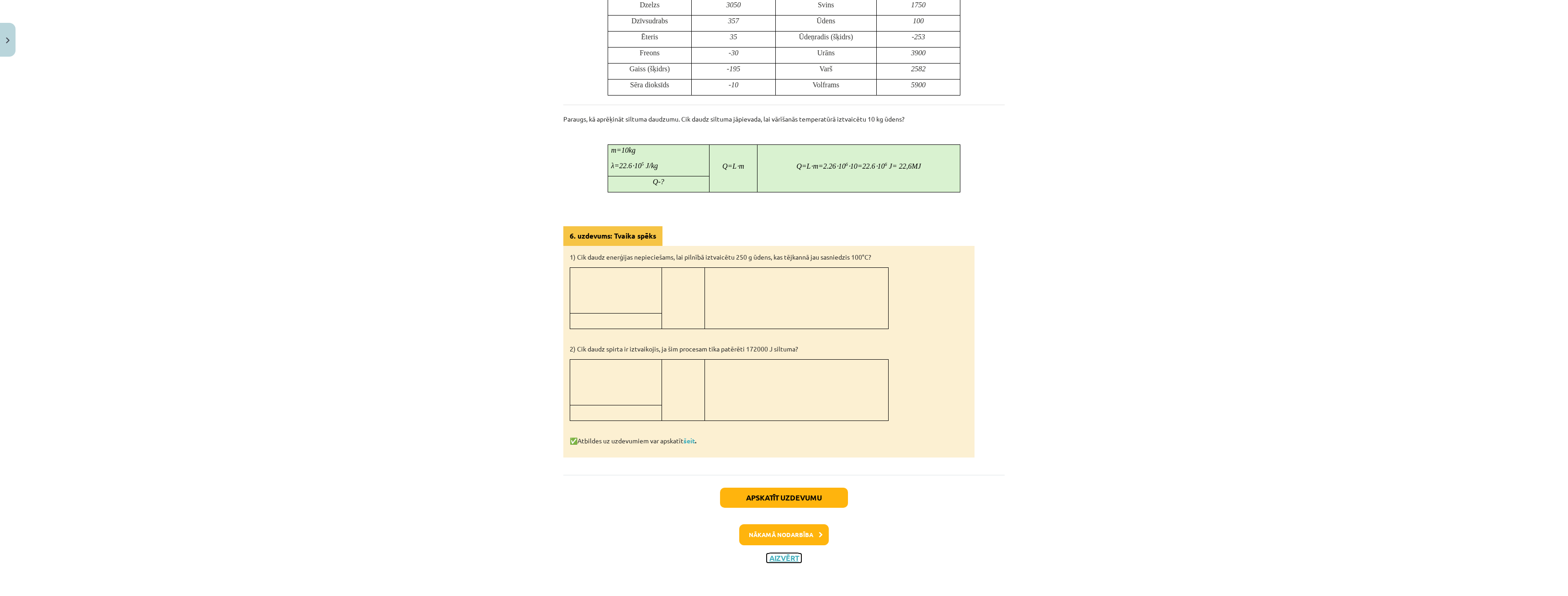
click at [789, 559] on button "Aizvērt" at bounding box center [784, 558] width 35 height 9
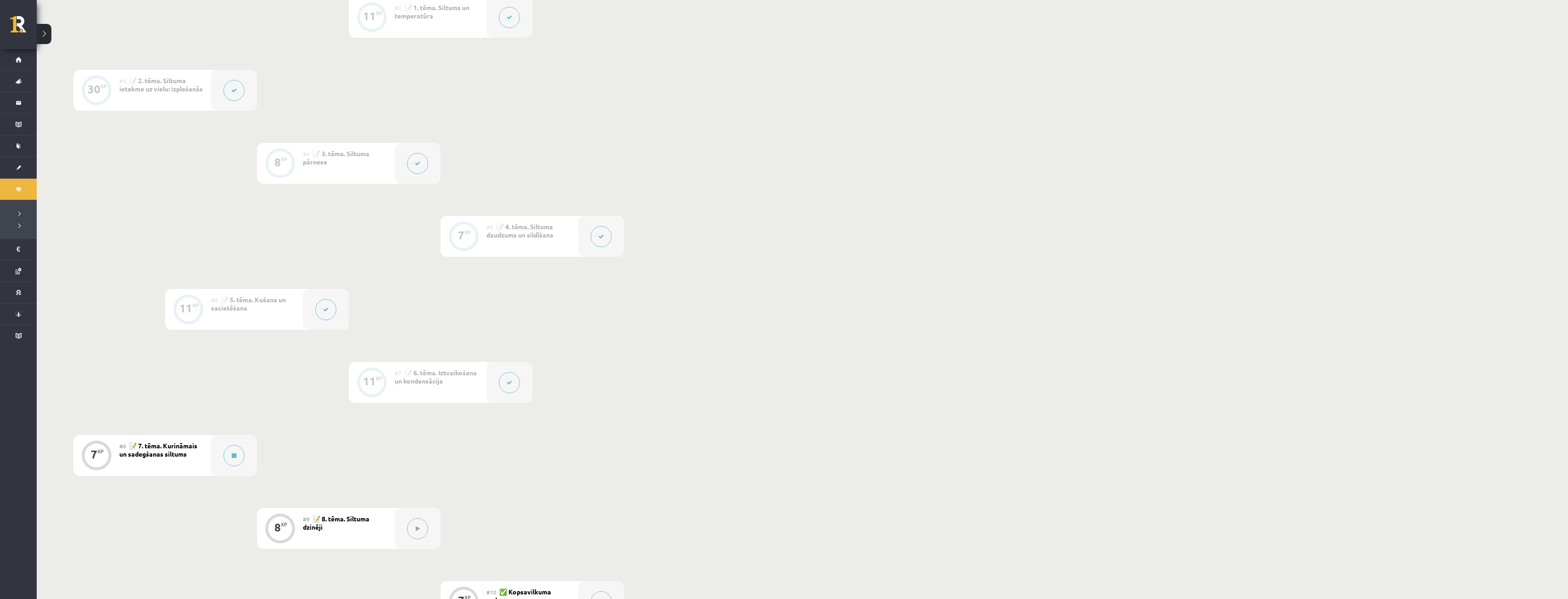
click at [241, 100] on div at bounding box center [234, 90] width 46 height 41
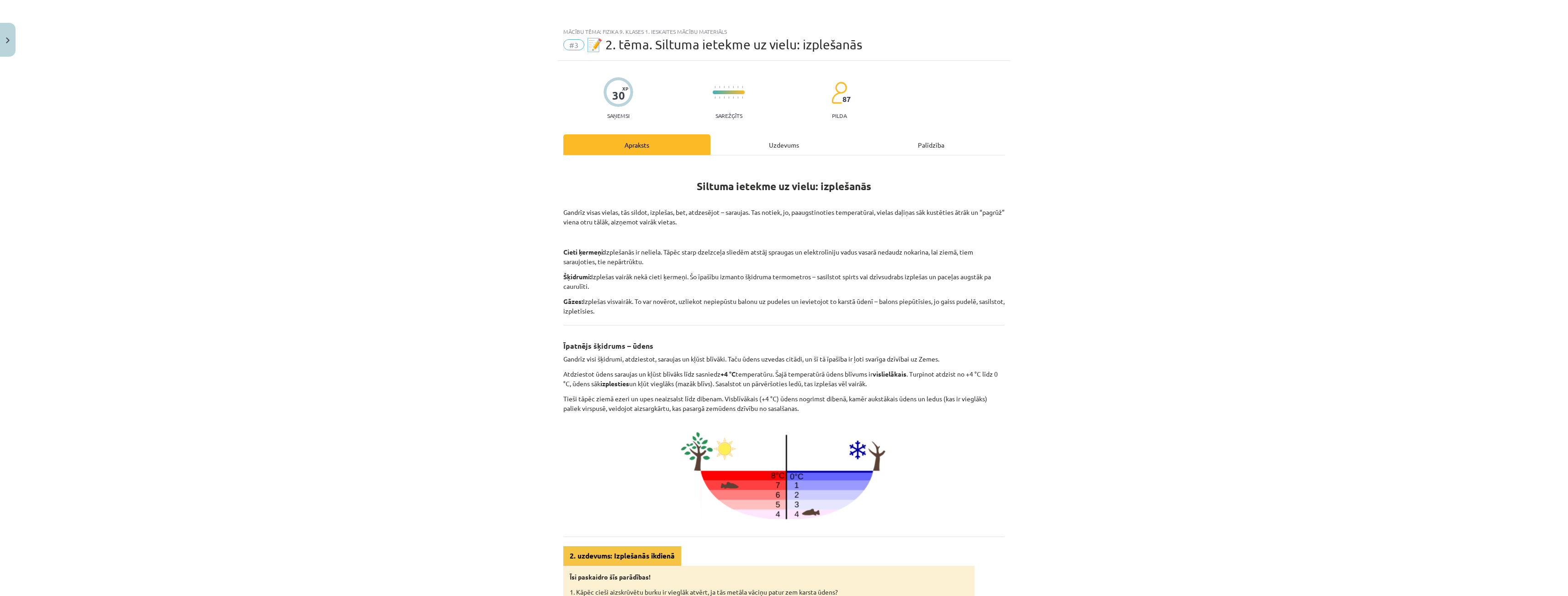
scroll to position [211, 0]
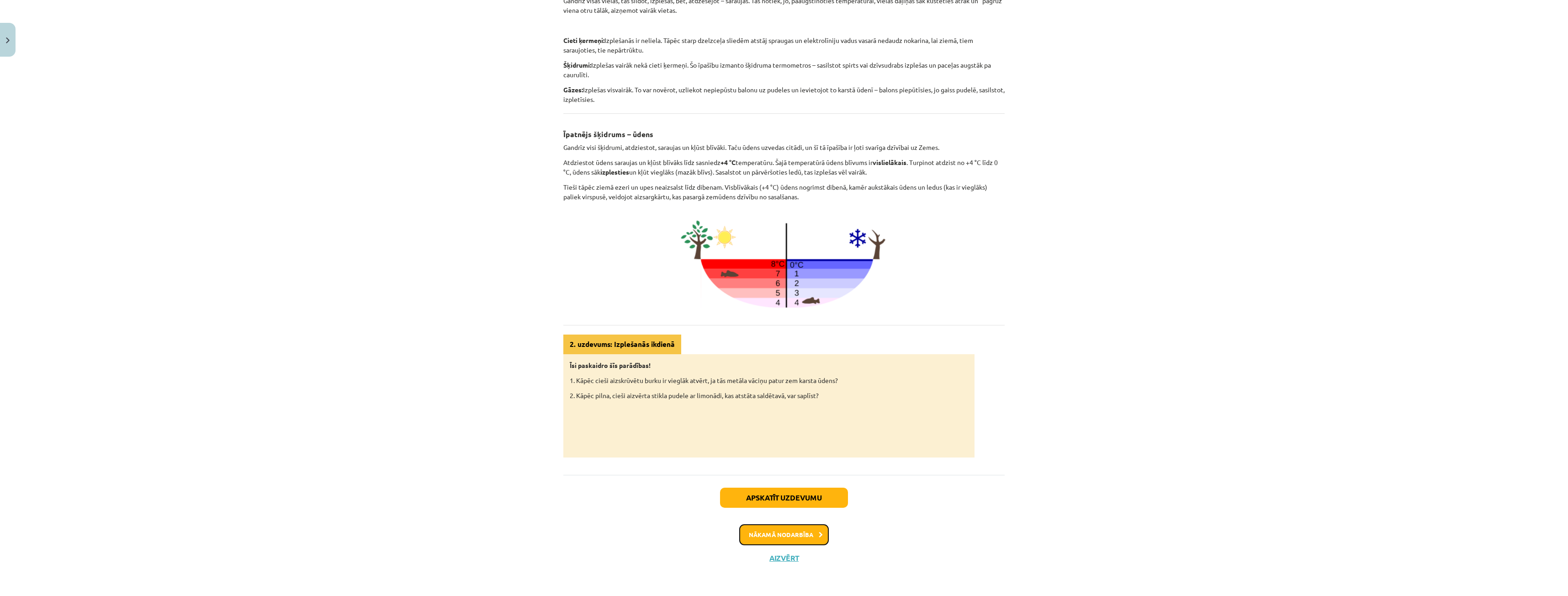
click at [798, 539] on button "Nākamā nodarbība" at bounding box center [784, 534] width 90 height 21
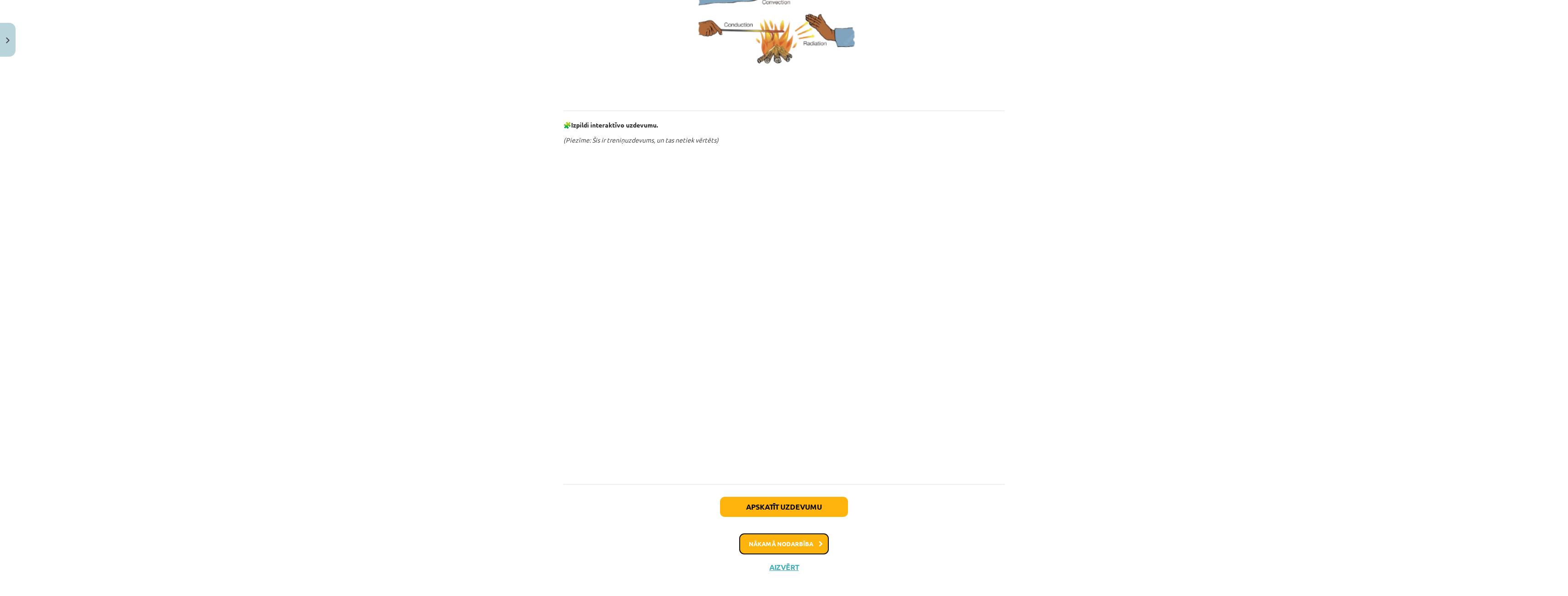
scroll to position [335, 0]
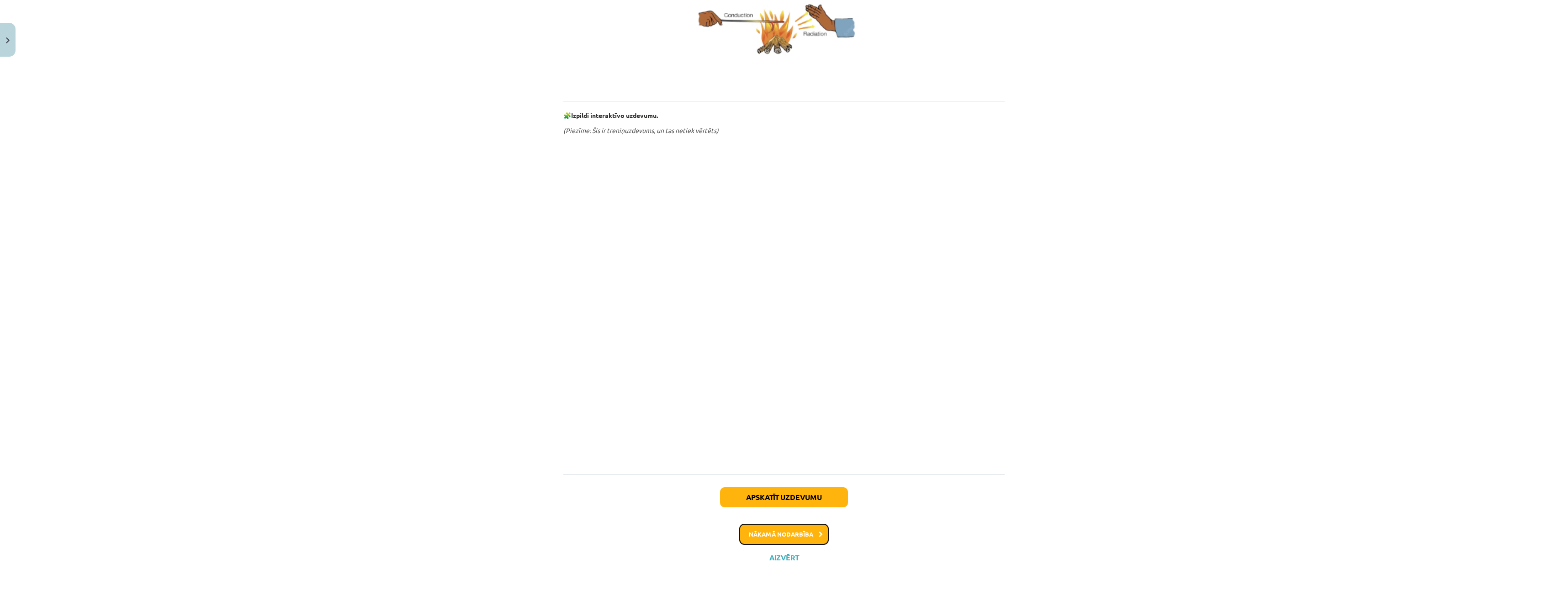
click at [811, 534] on button "Nākamā nodarbība" at bounding box center [784, 534] width 90 height 21
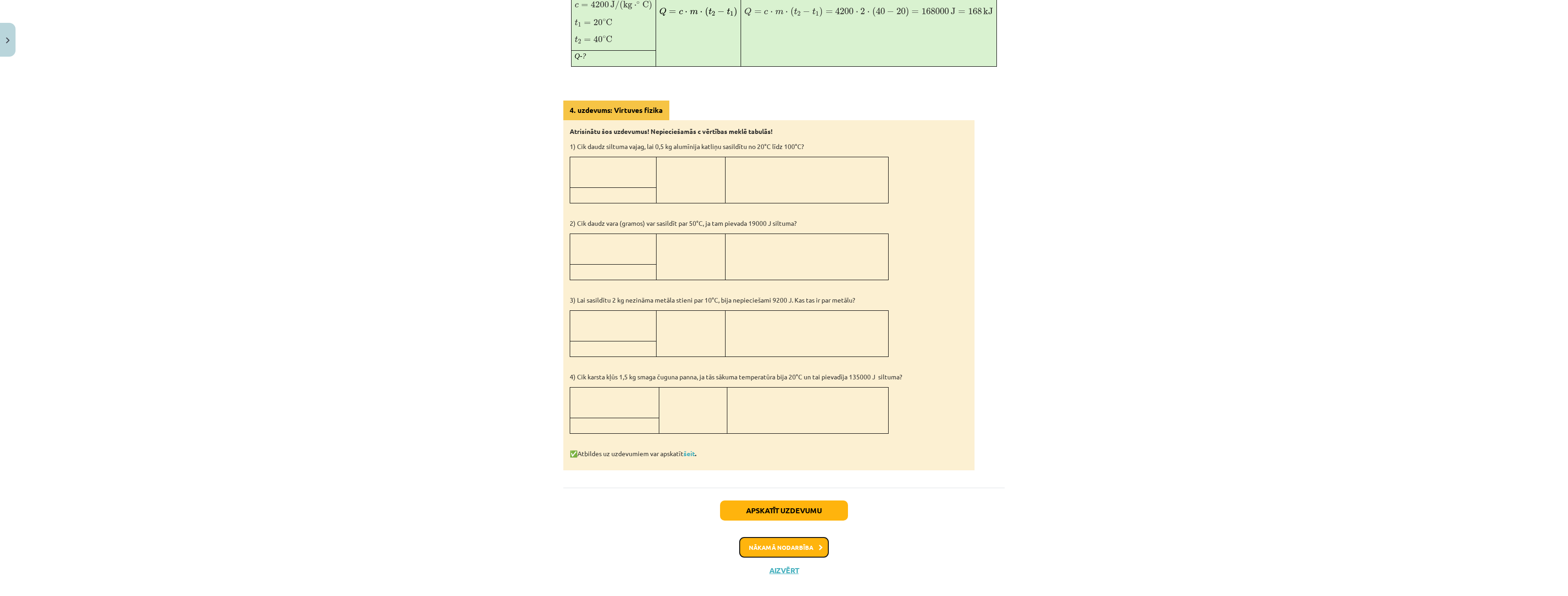
scroll to position [672, 0]
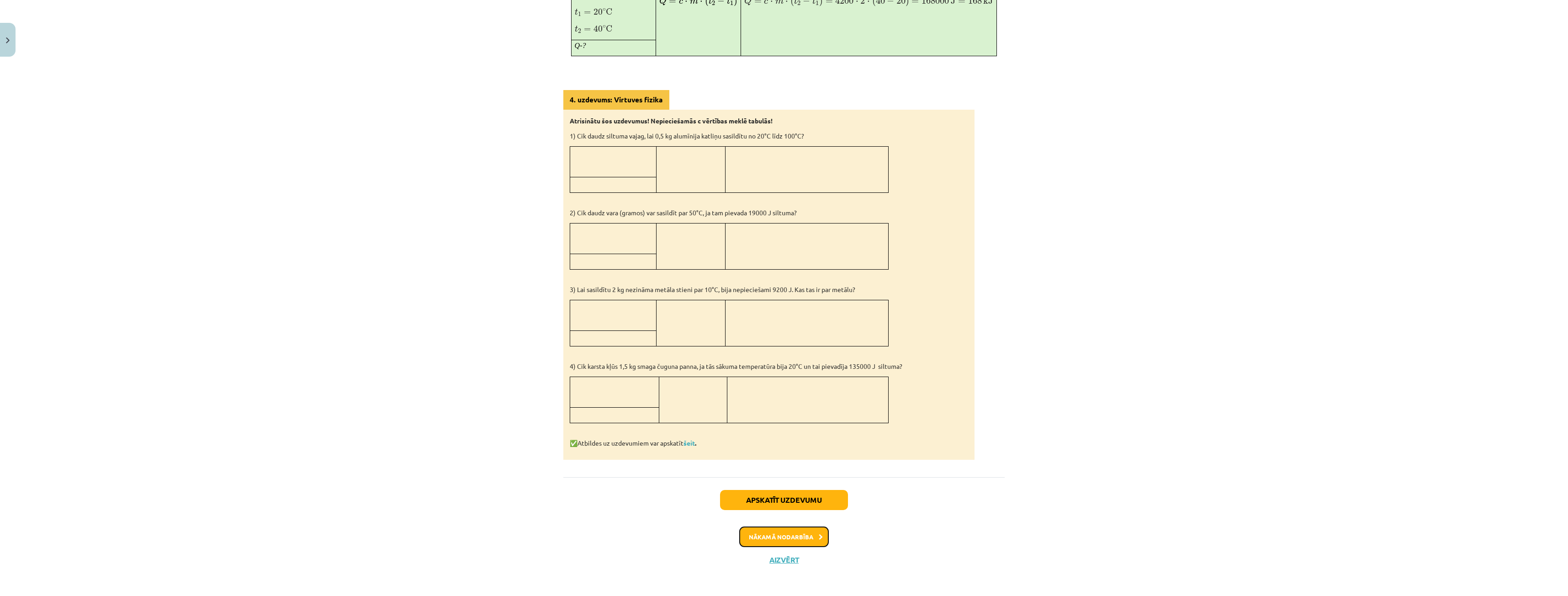
click at [787, 543] on button "Nākamā nodarbība" at bounding box center [784, 537] width 90 height 21
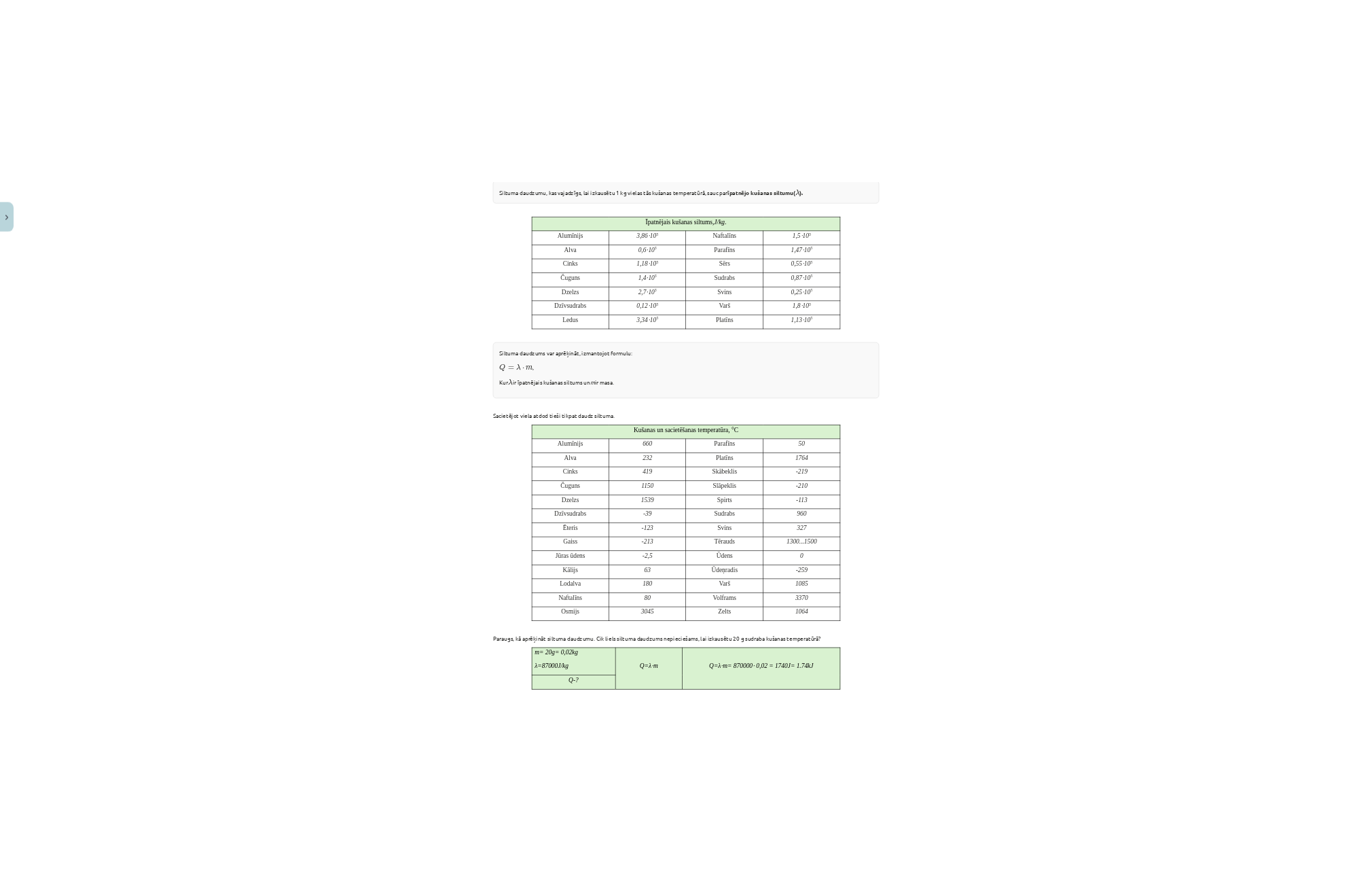
scroll to position [305, 0]
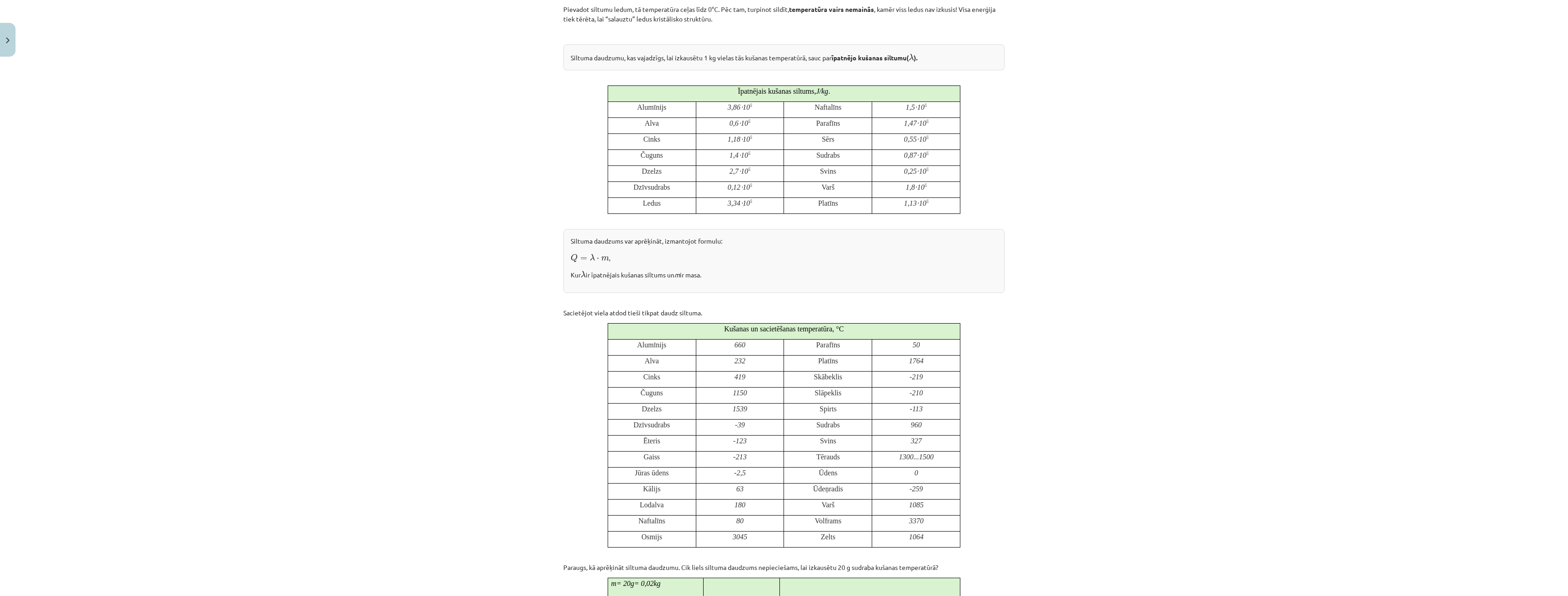
click at [2, 119] on div "Mācību tēma: Fizika 9. klases 1. ieskaites mācību materiāls #6 📝 5. tēma. Kušan…" at bounding box center [784, 298] width 1568 height 596
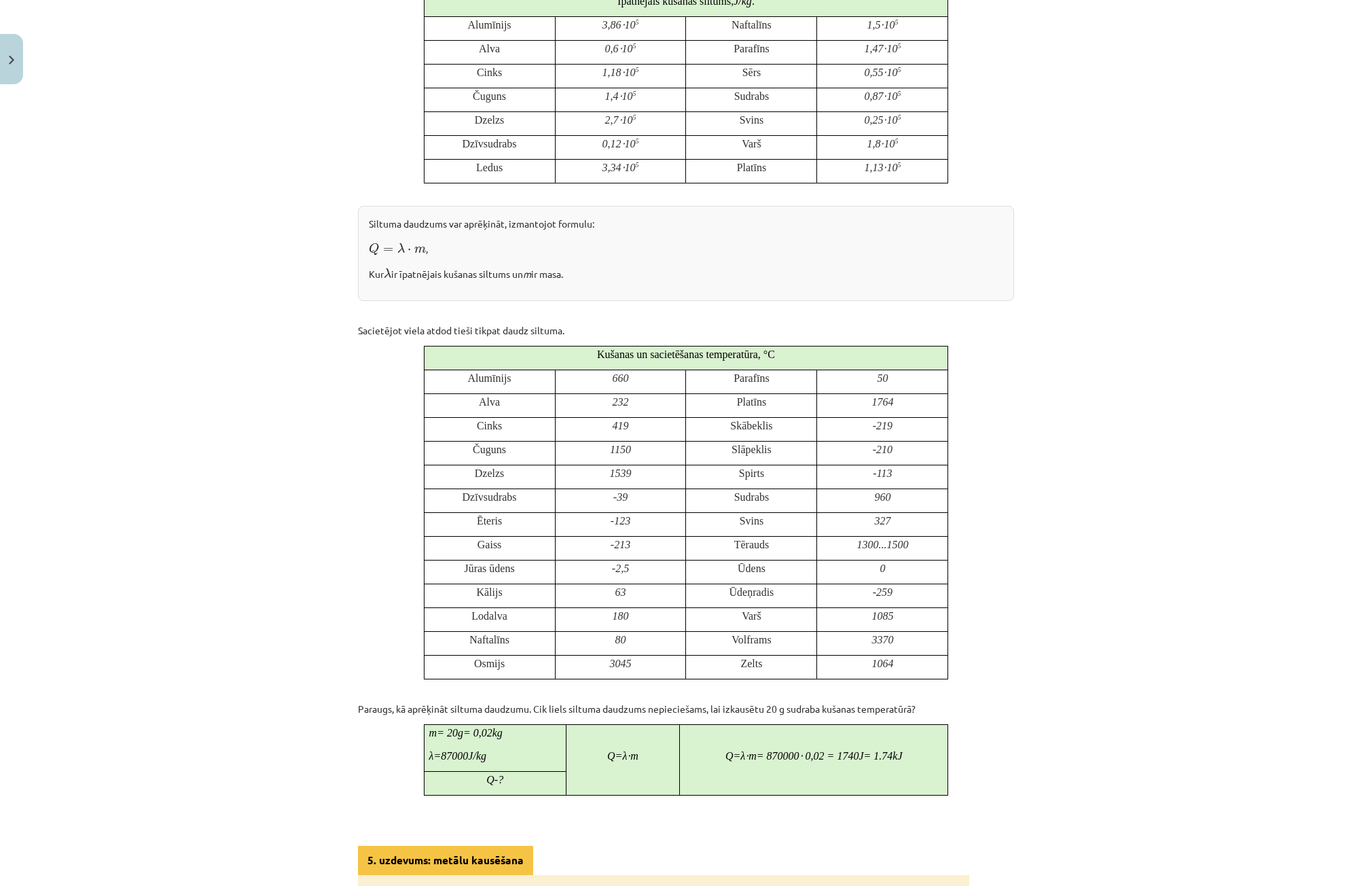
scroll to position [373, 0]
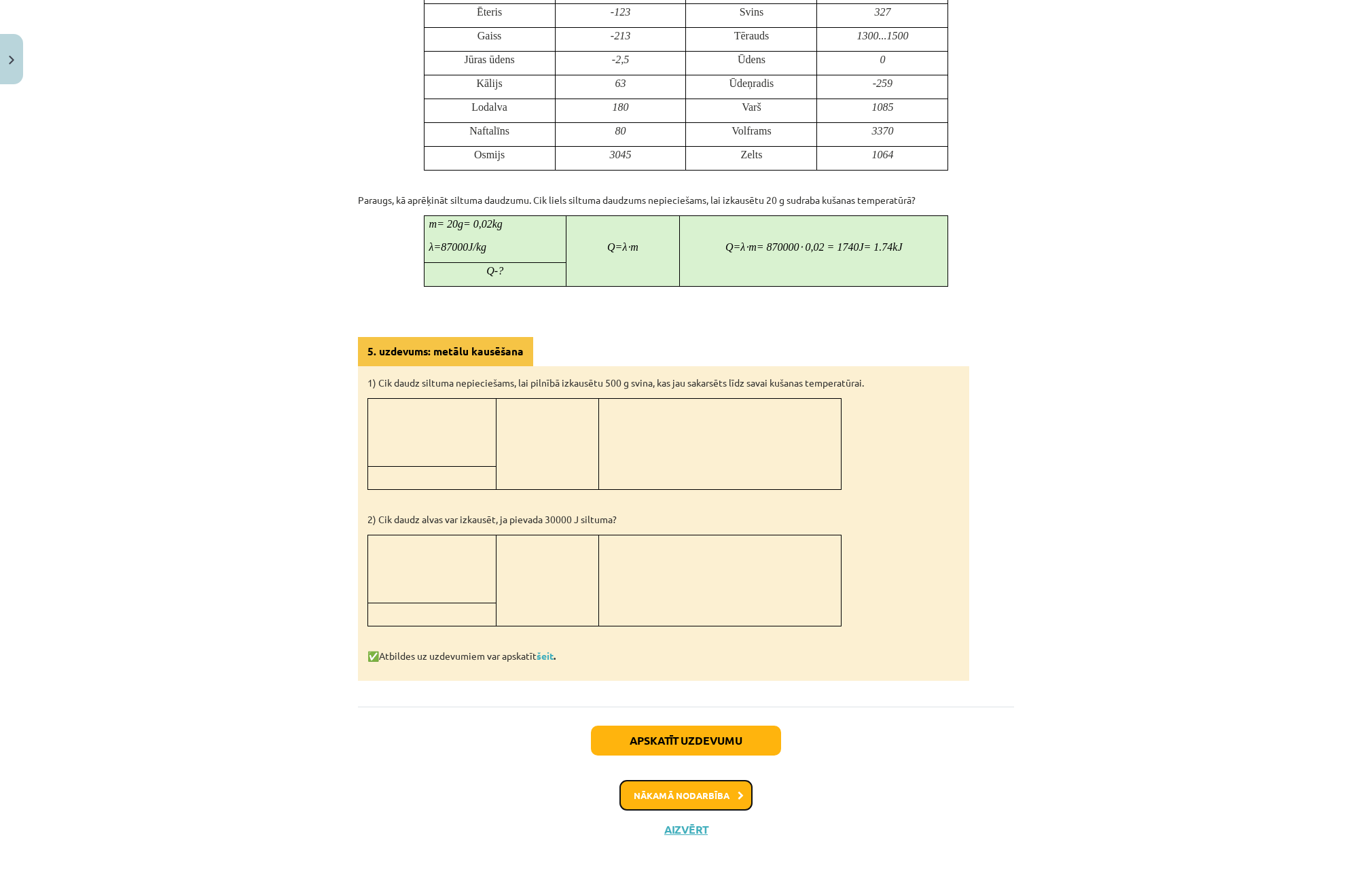
click at [717, 794] on button "Nākamā nodarbība" at bounding box center [686, 795] width 133 height 31
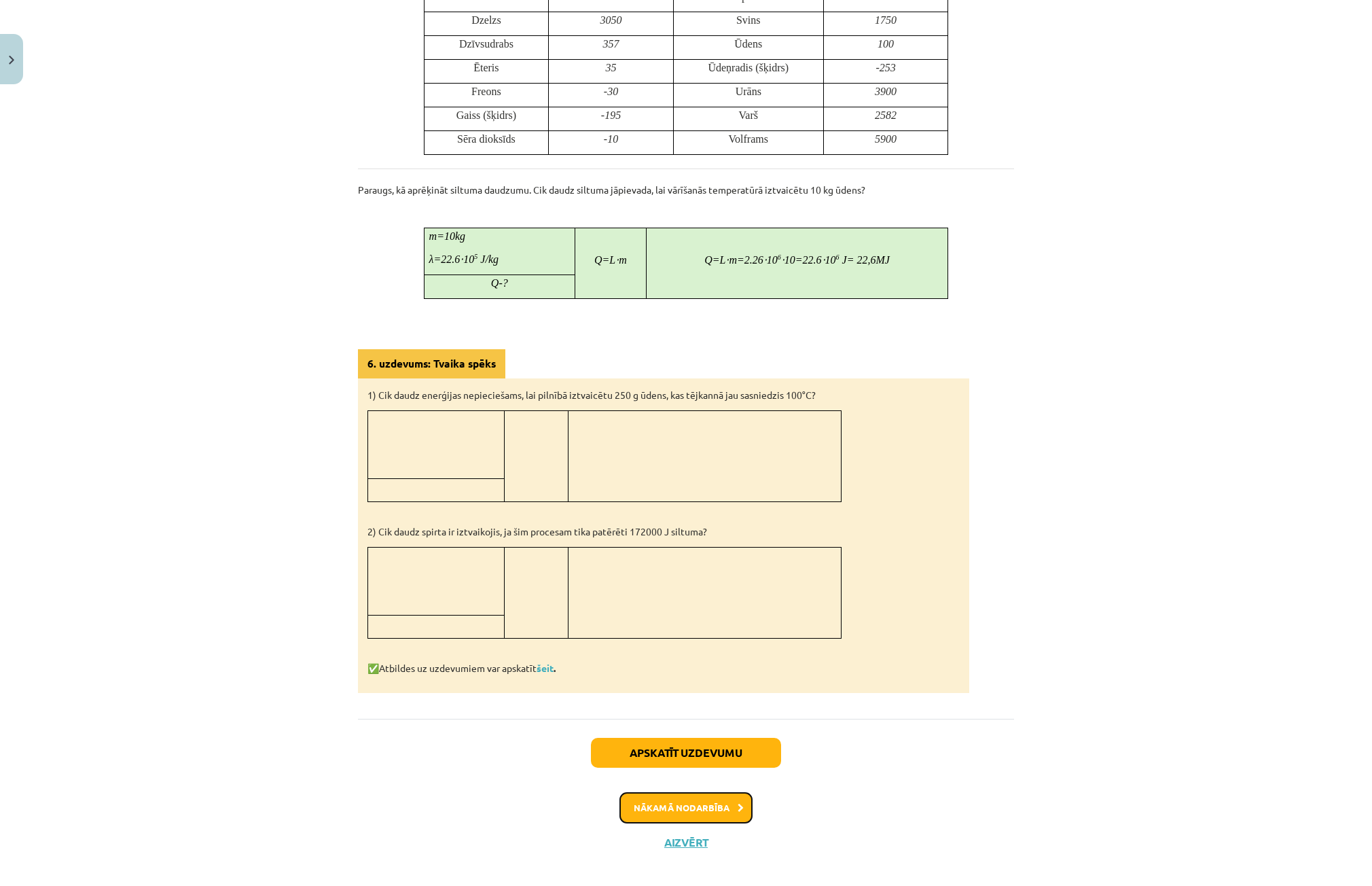
scroll to position [766, 0]
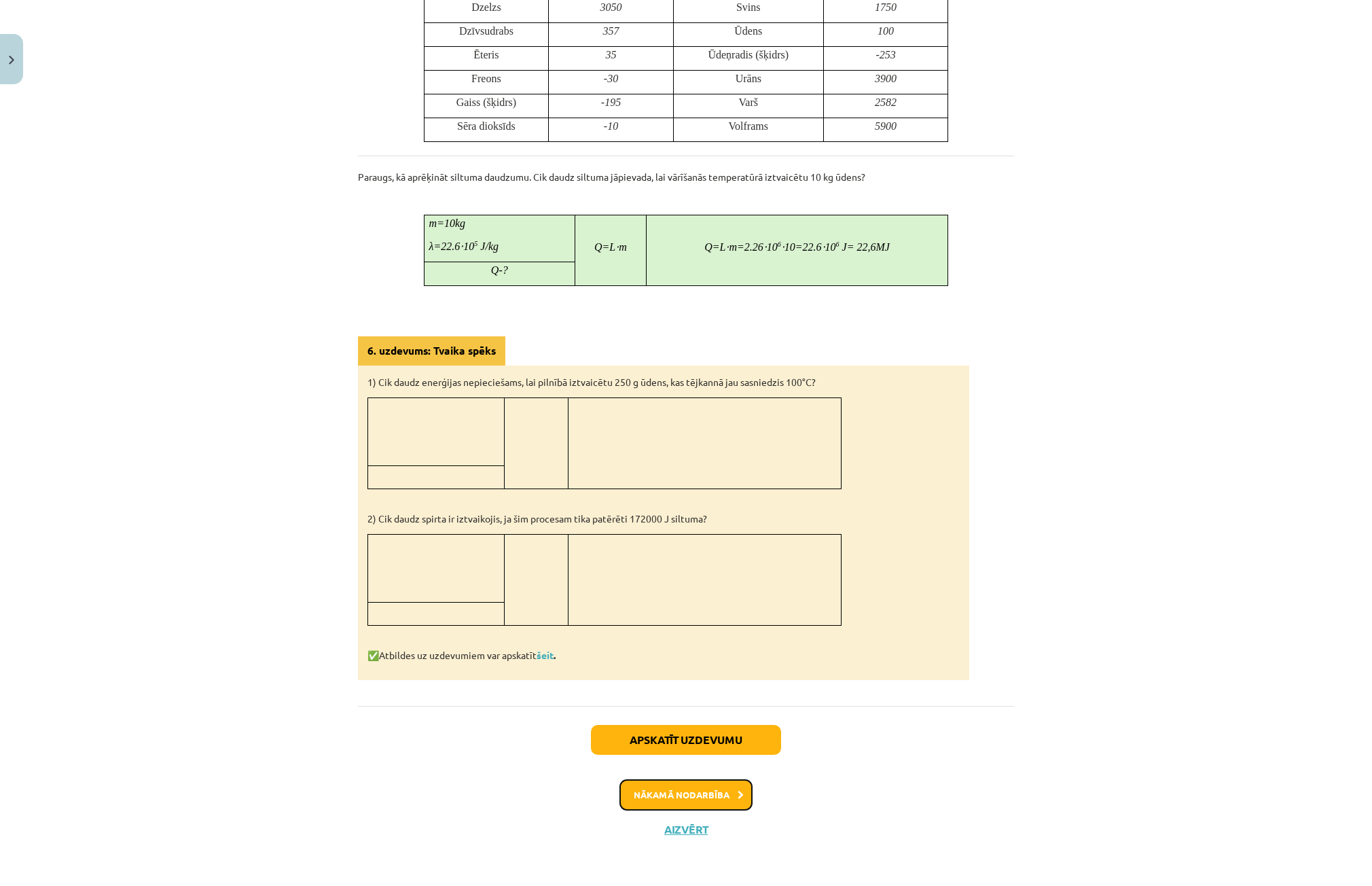
click at [674, 785] on button "Nākamā nodarbība" at bounding box center [686, 795] width 133 height 31
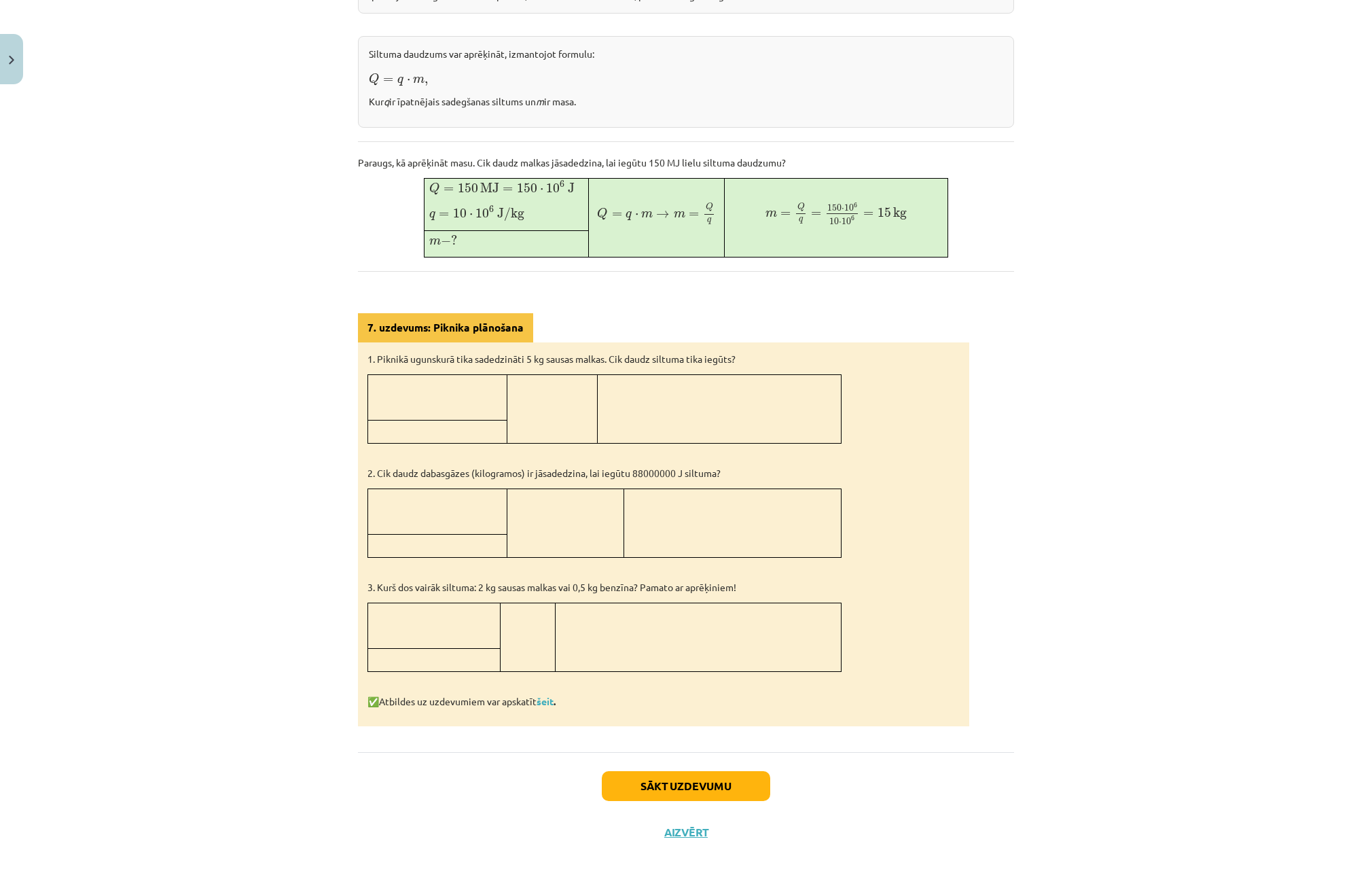
scroll to position [392, 0]
click at [686, 787] on button "Sākt uzdevumu" at bounding box center [686, 784] width 169 height 30
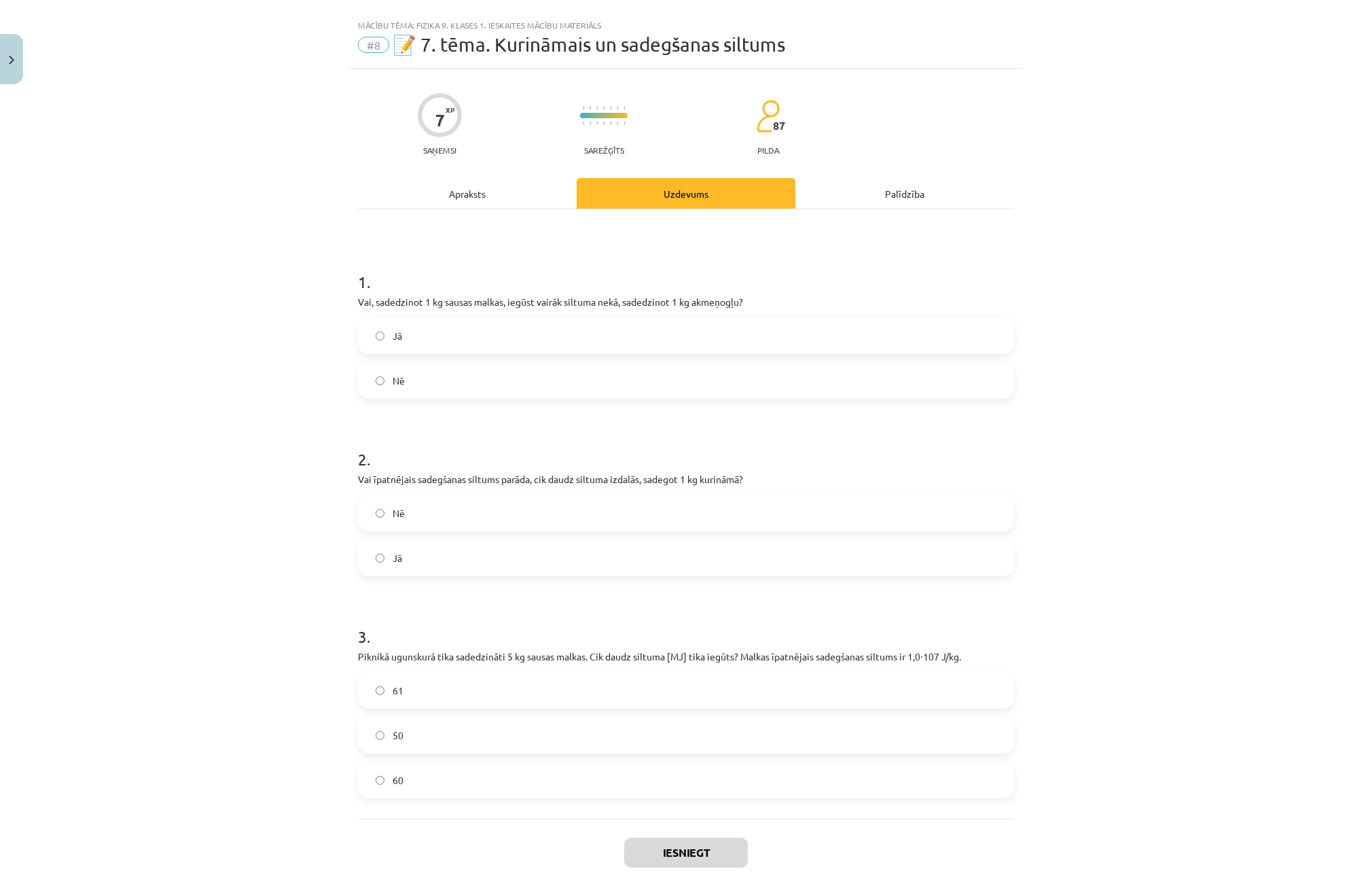
scroll to position [0, 0]
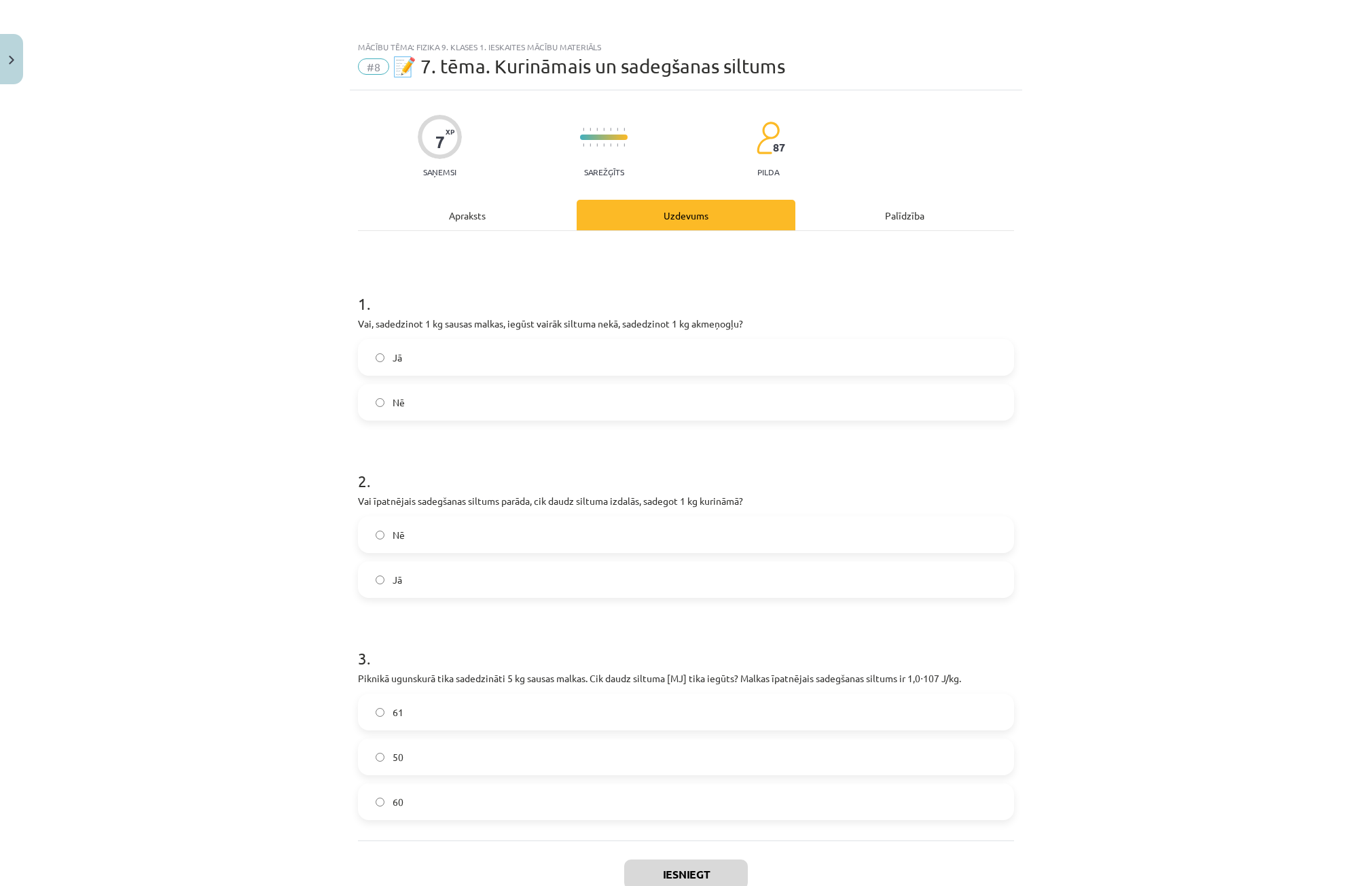
click at [506, 223] on div "Apraksts" at bounding box center [467, 215] width 218 height 31
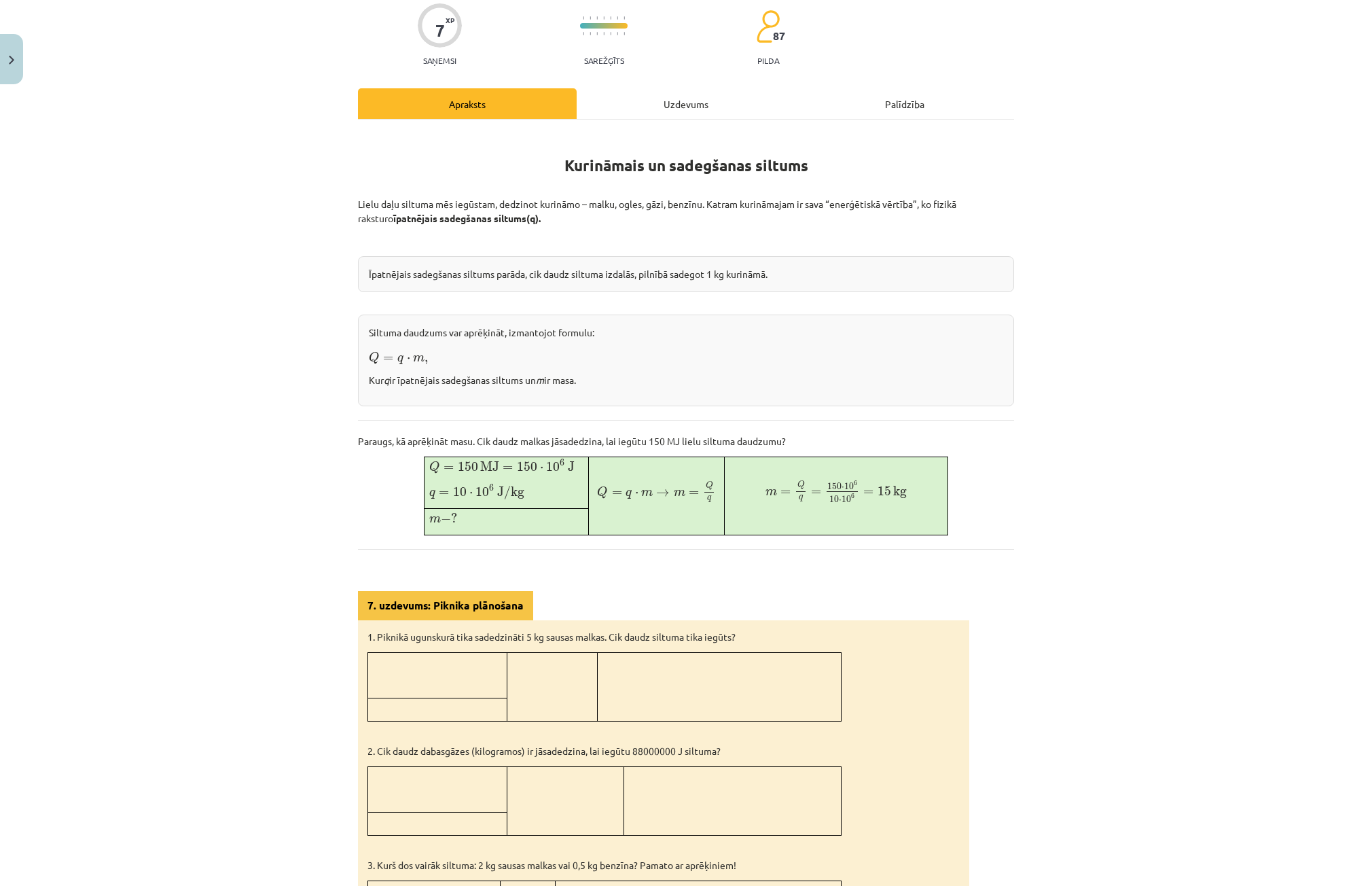
scroll to position [101, 0]
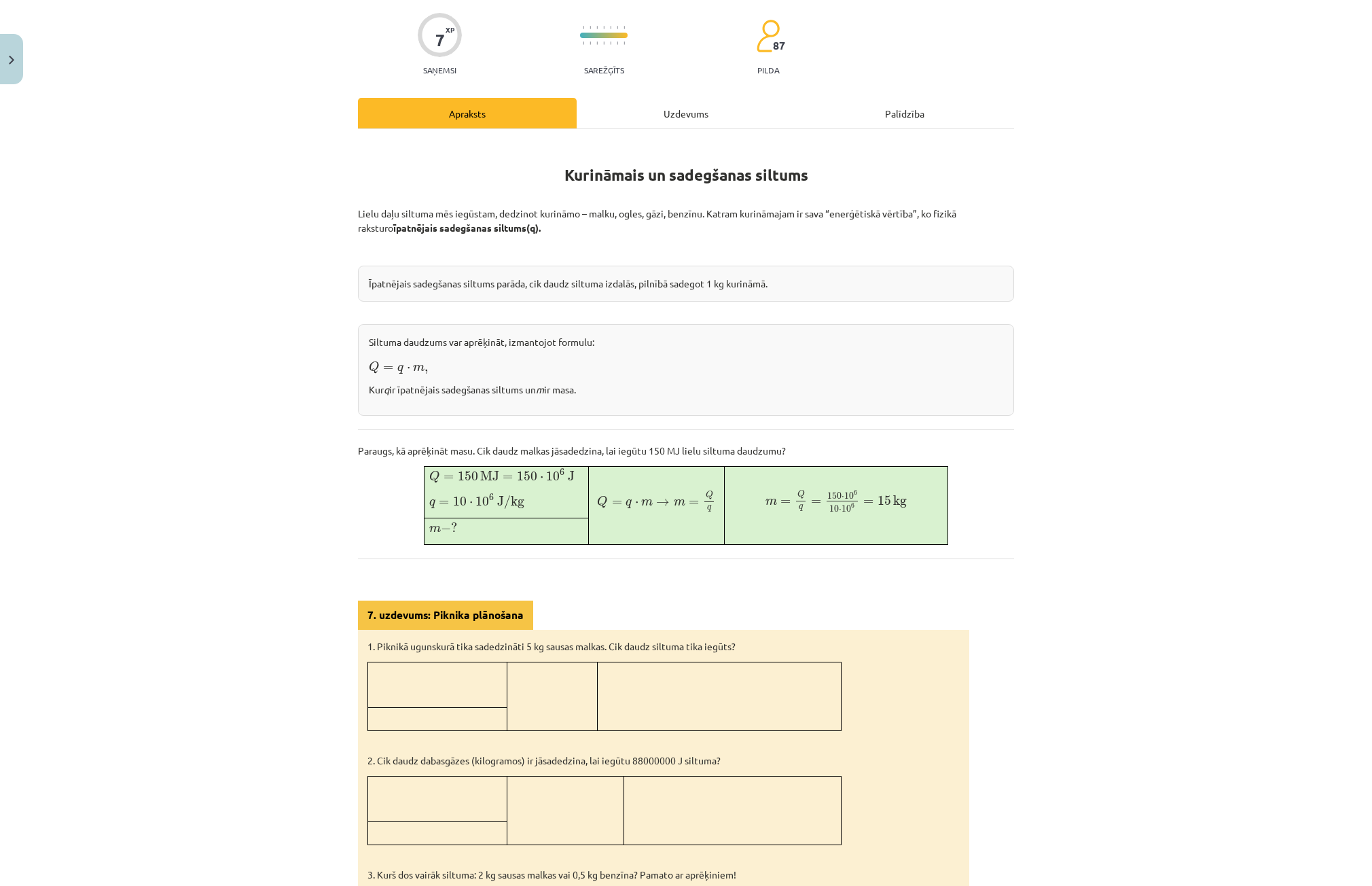
click at [672, 122] on div "Uzdevums" at bounding box center [686, 113] width 218 height 31
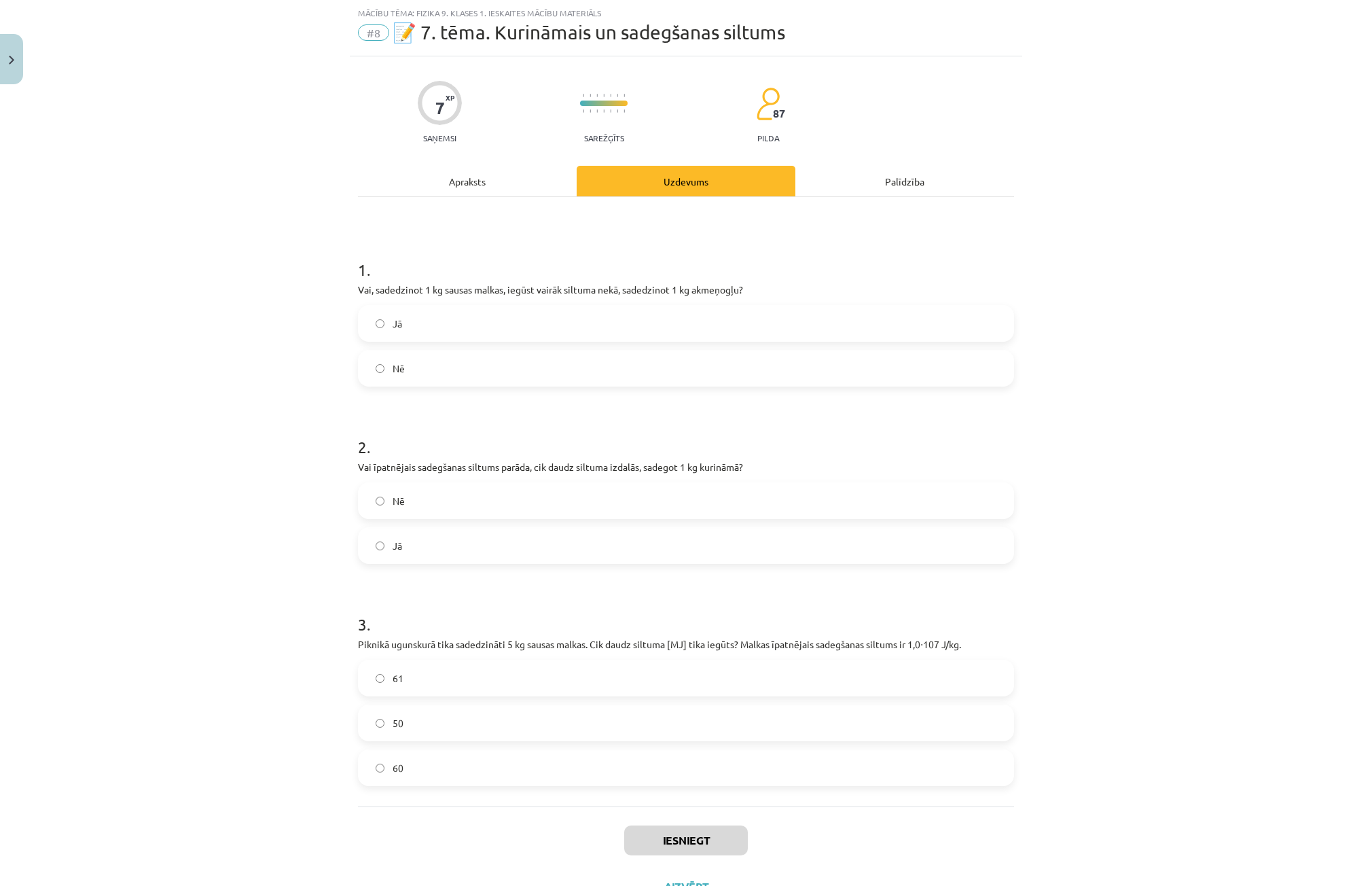
click at [441, 335] on label "Jā" at bounding box center [686, 323] width 653 height 34
click at [448, 366] on label "Nē" at bounding box center [686, 368] width 653 height 34
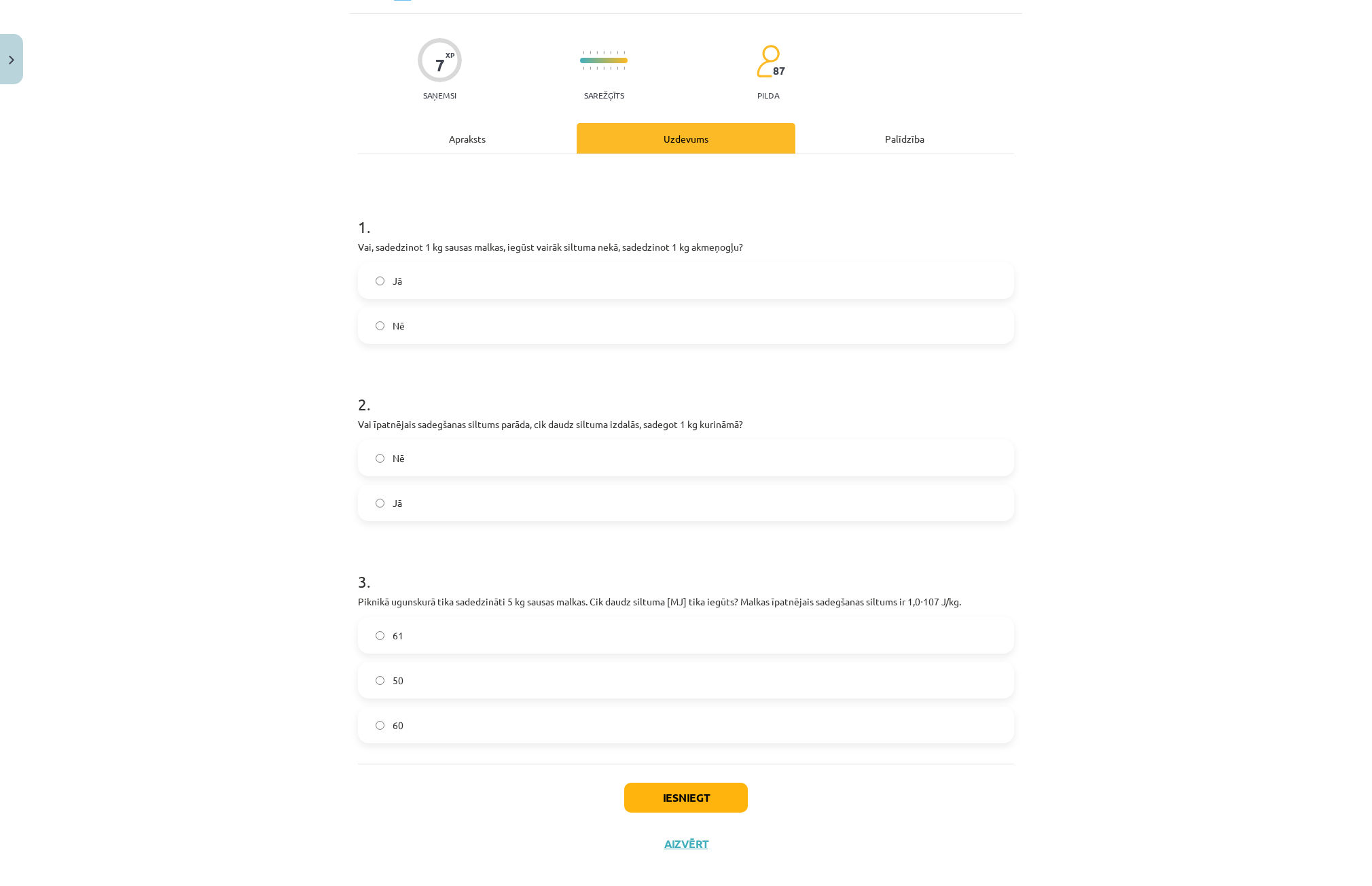
scroll to position [91, 0]
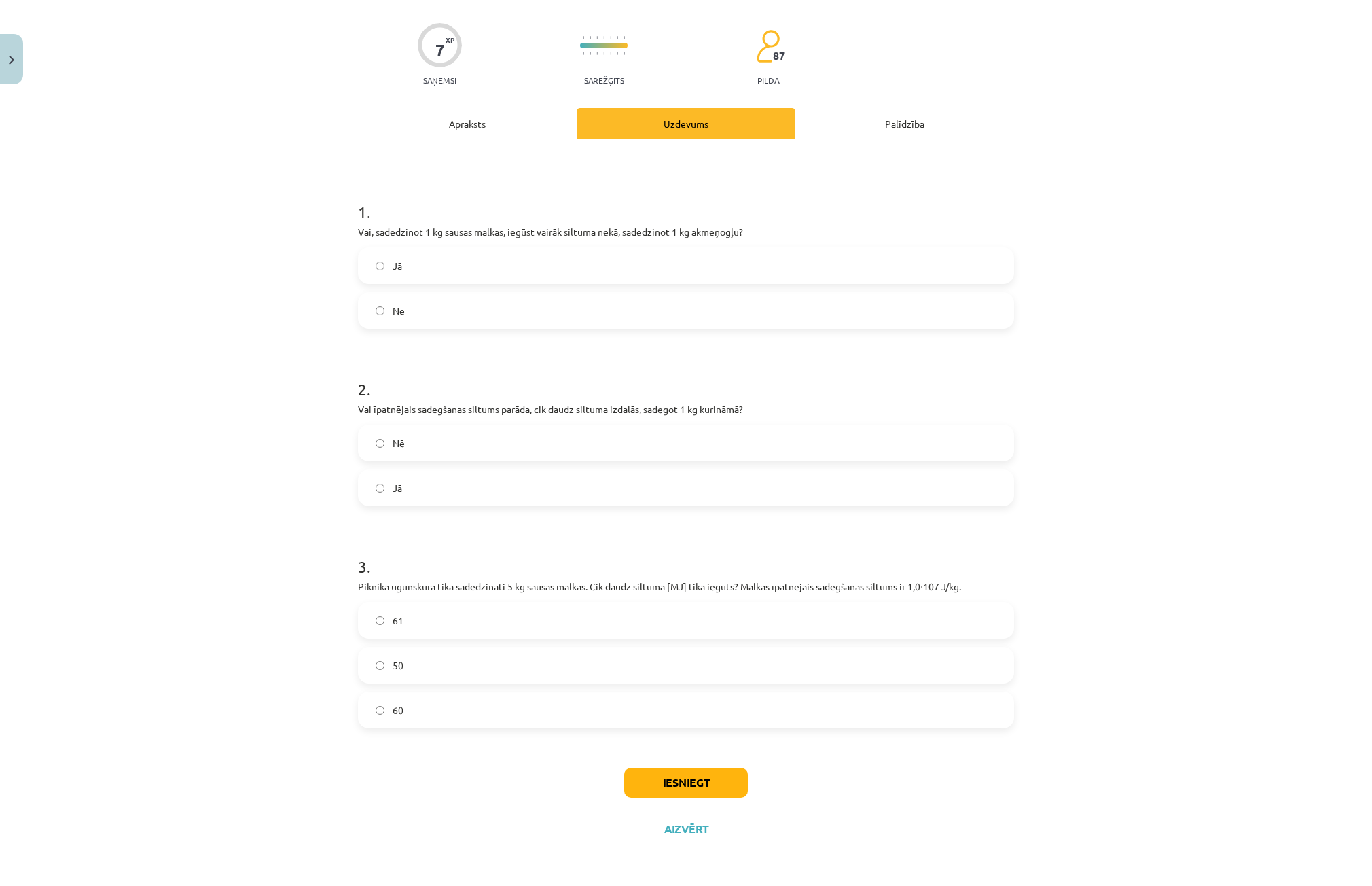
click at [380, 452] on label "Nē" at bounding box center [686, 442] width 653 height 34
click at [401, 624] on label "61" at bounding box center [686, 620] width 653 height 34
click at [642, 779] on button "Iesniegt" at bounding box center [686, 782] width 123 height 30
click at [455, 492] on label "Jā" at bounding box center [686, 487] width 653 height 34
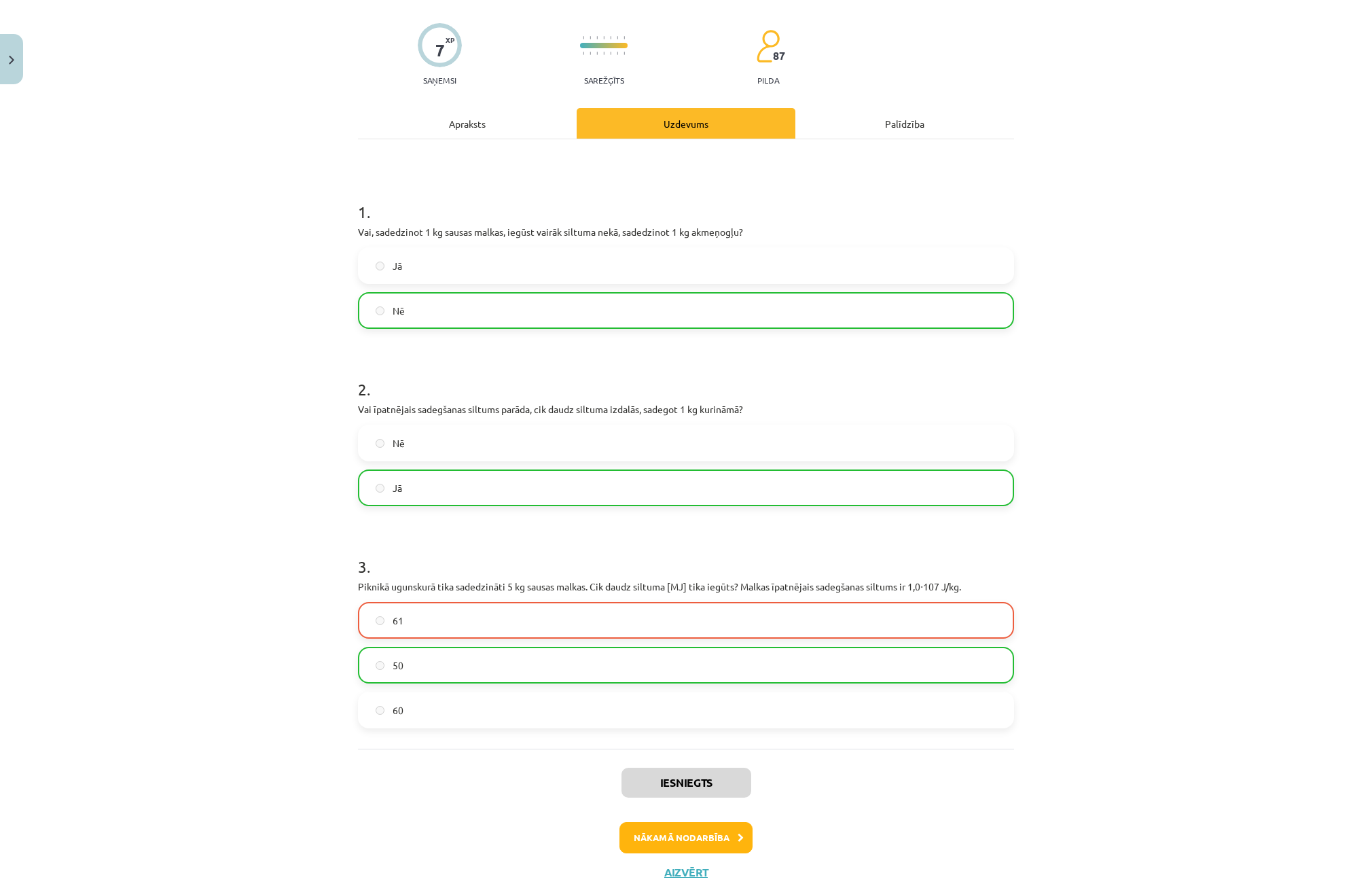
click at [363, 625] on label "61" at bounding box center [686, 620] width 653 height 34
click at [739, 829] on button "Nākamā nodarbība" at bounding box center [686, 837] width 133 height 31
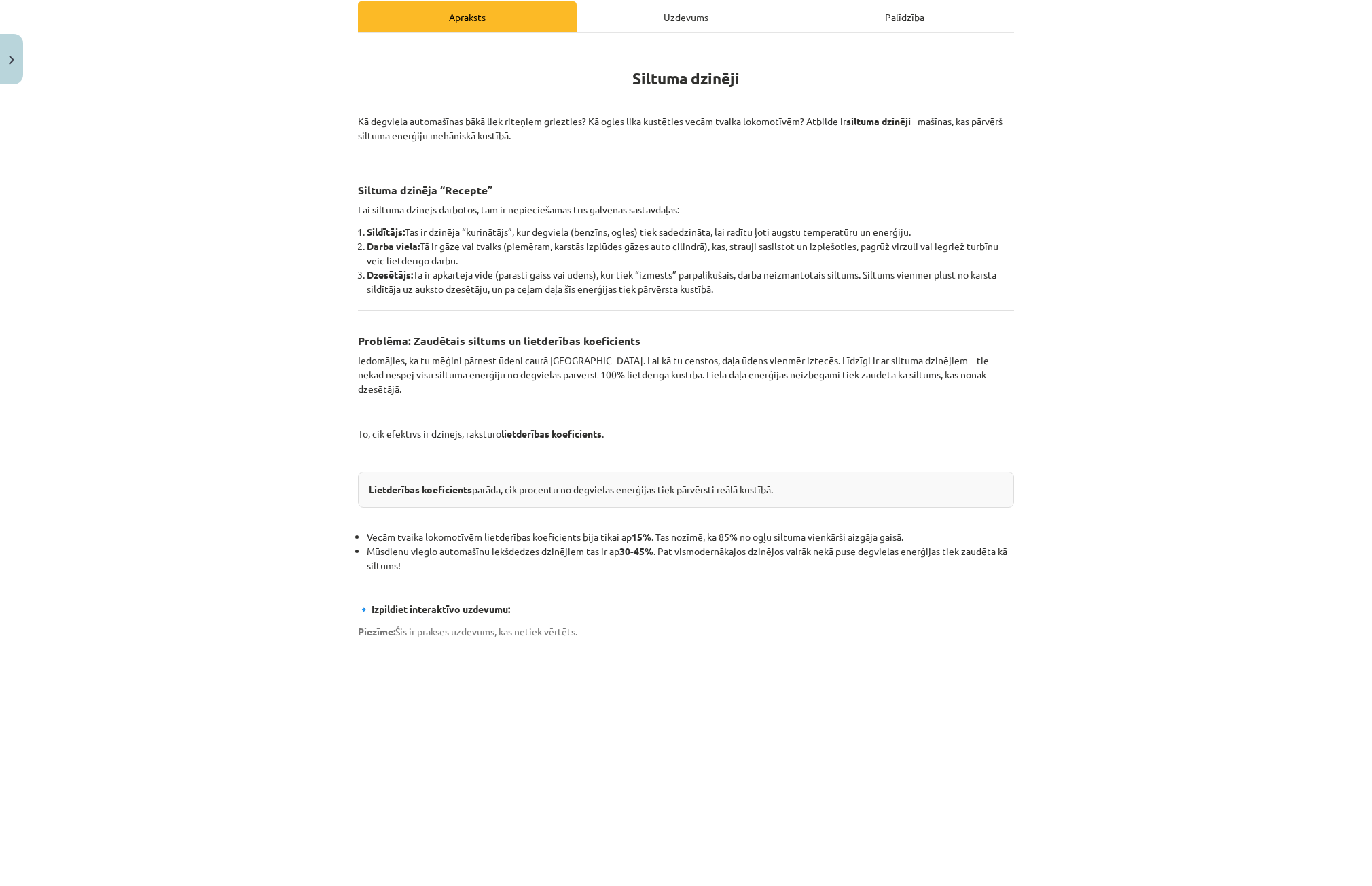
scroll to position [0, 0]
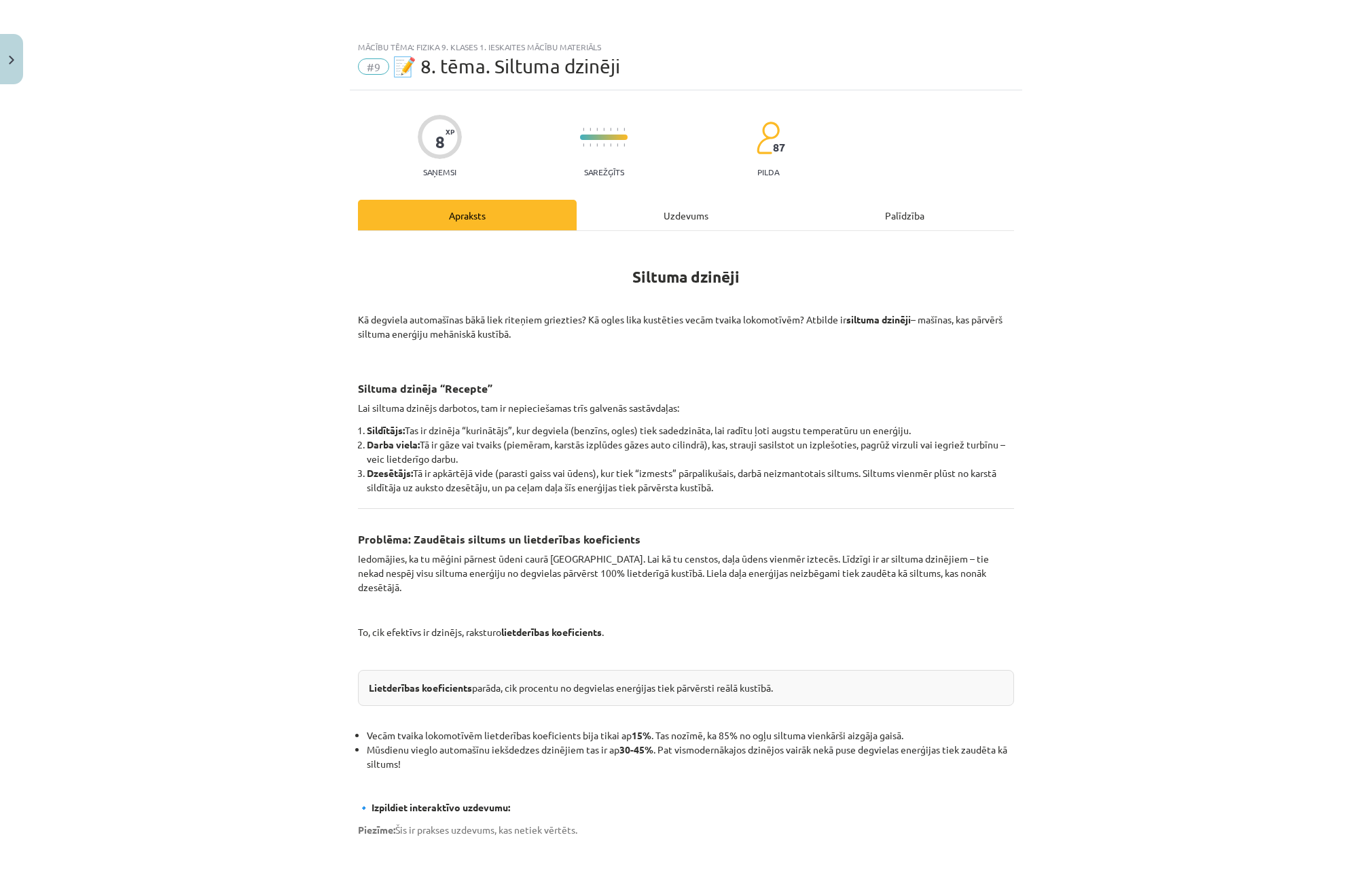
click at [666, 221] on div "Uzdevums" at bounding box center [686, 215] width 218 height 31
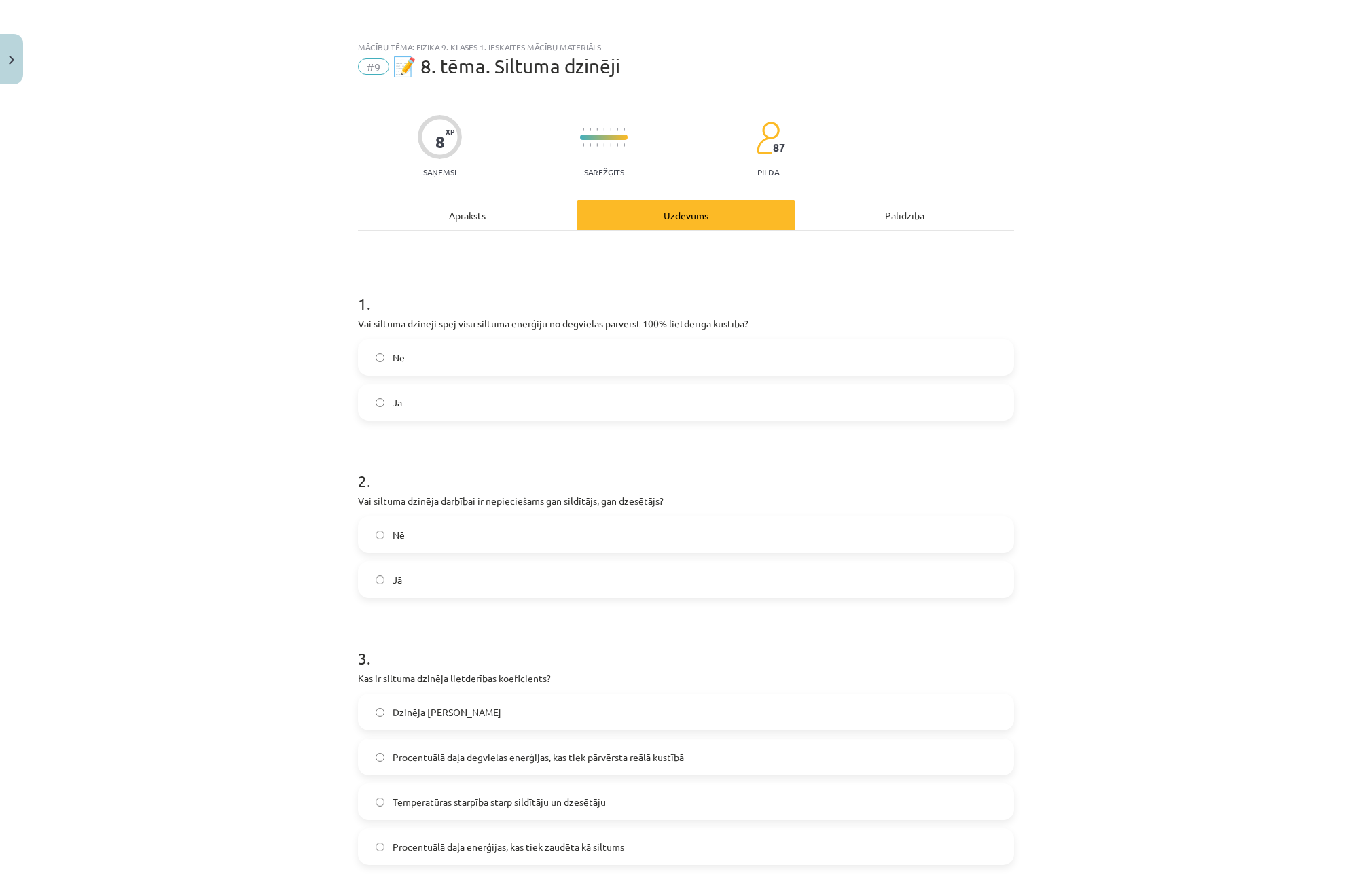
scroll to position [34, 0]
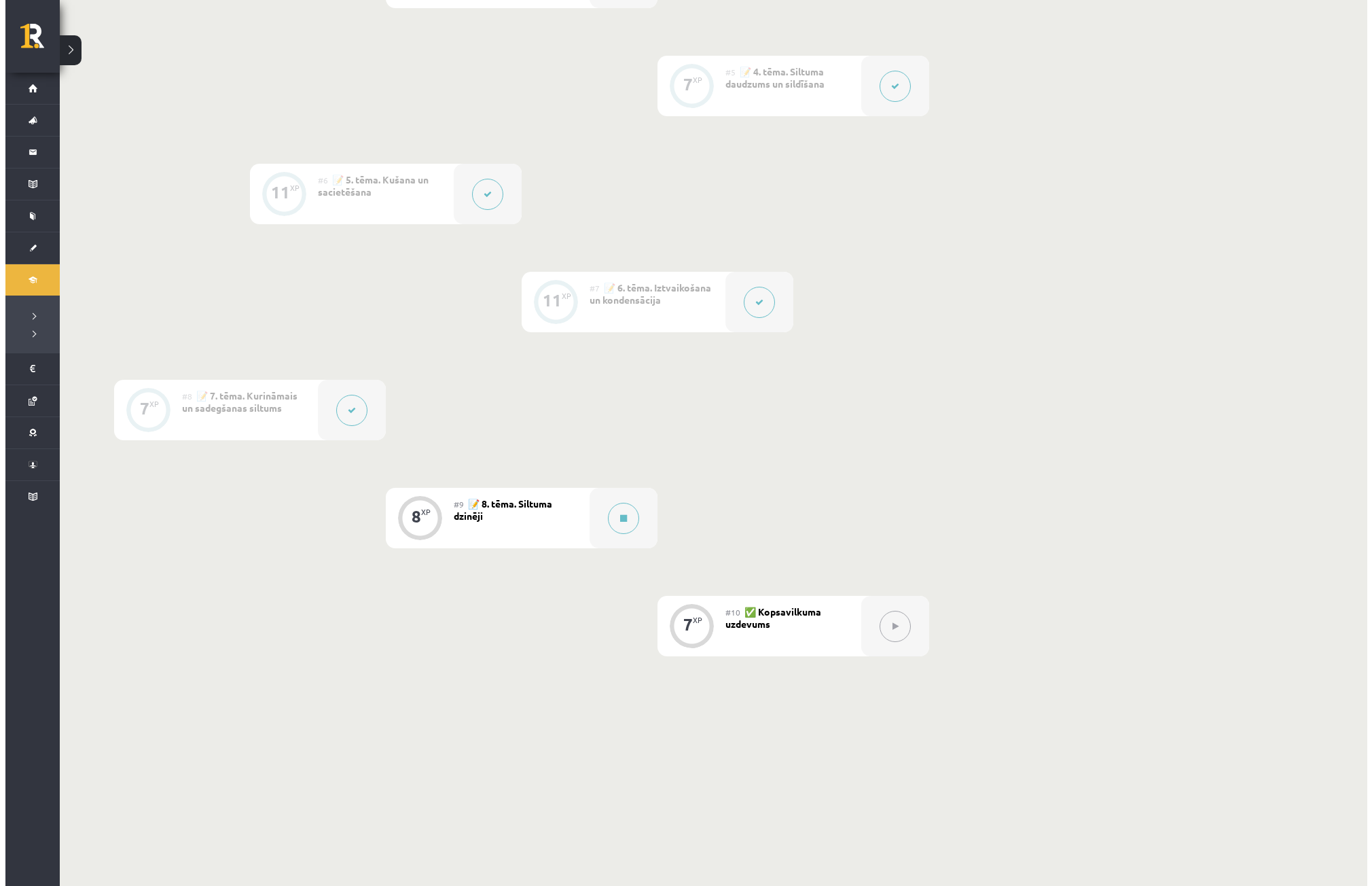
scroll to position [750, 0]
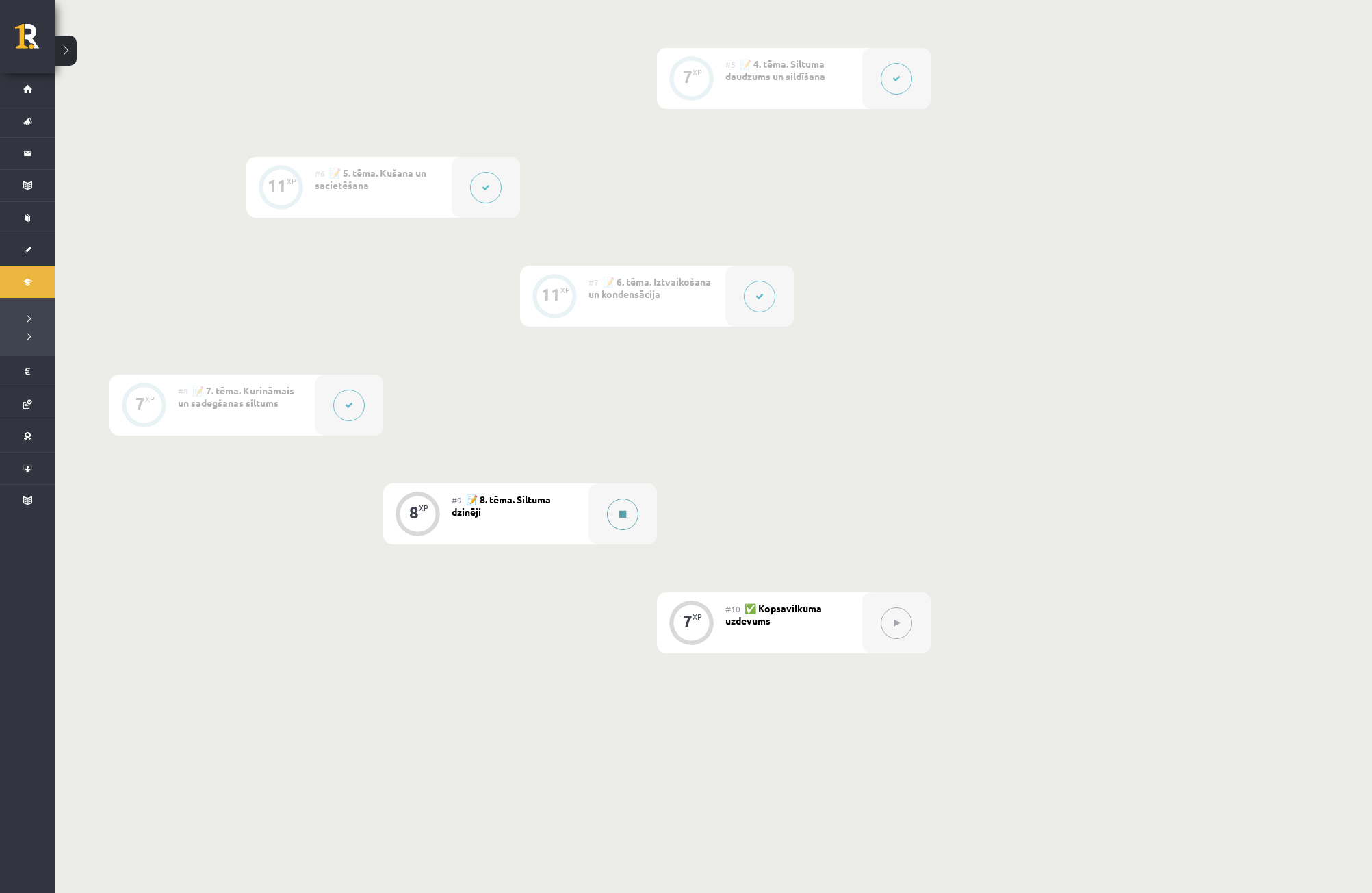
click at [615, 526] on button at bounding box center [623, 514] width 31 height 31
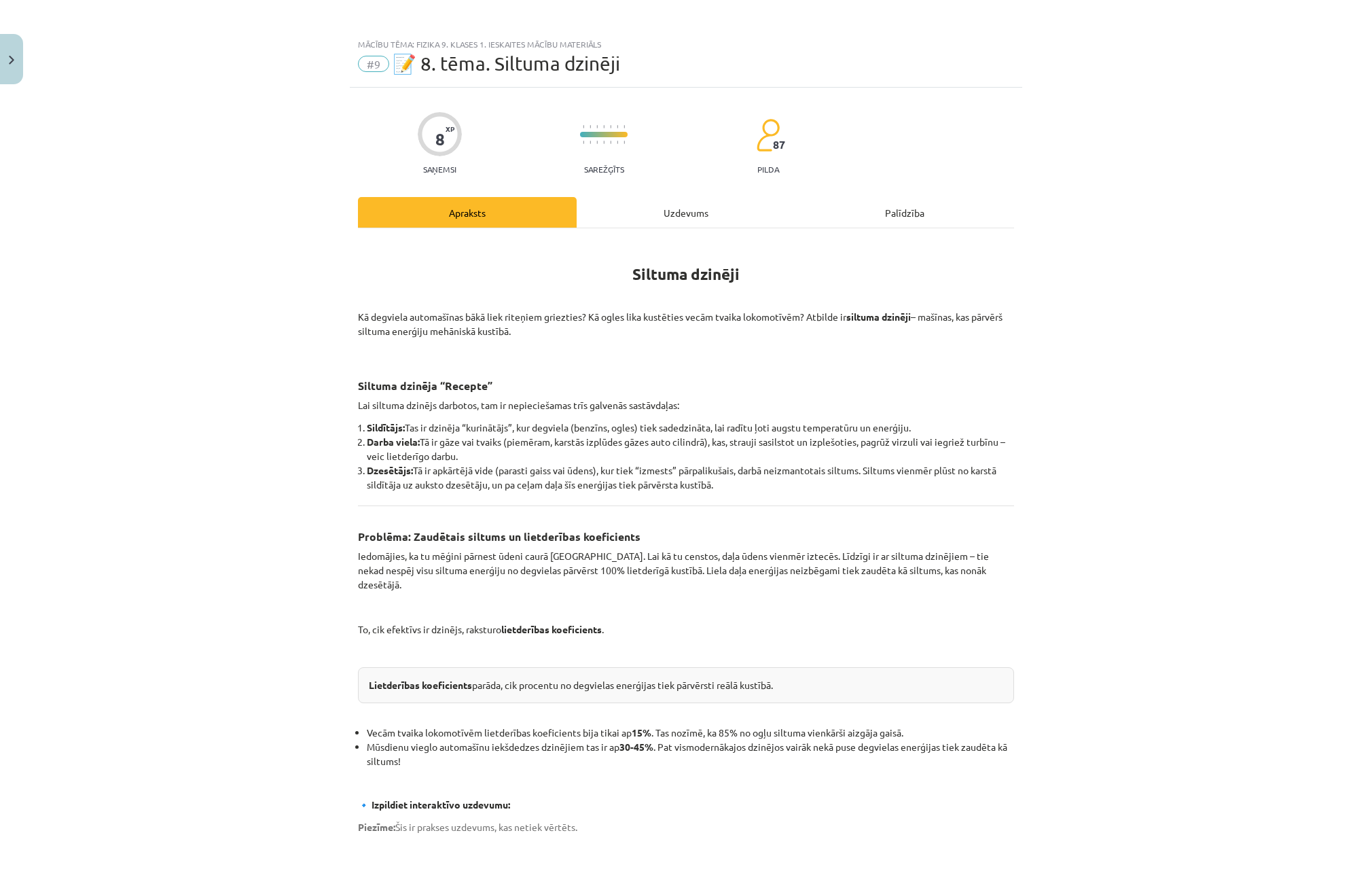
scroll to position [0, 0]
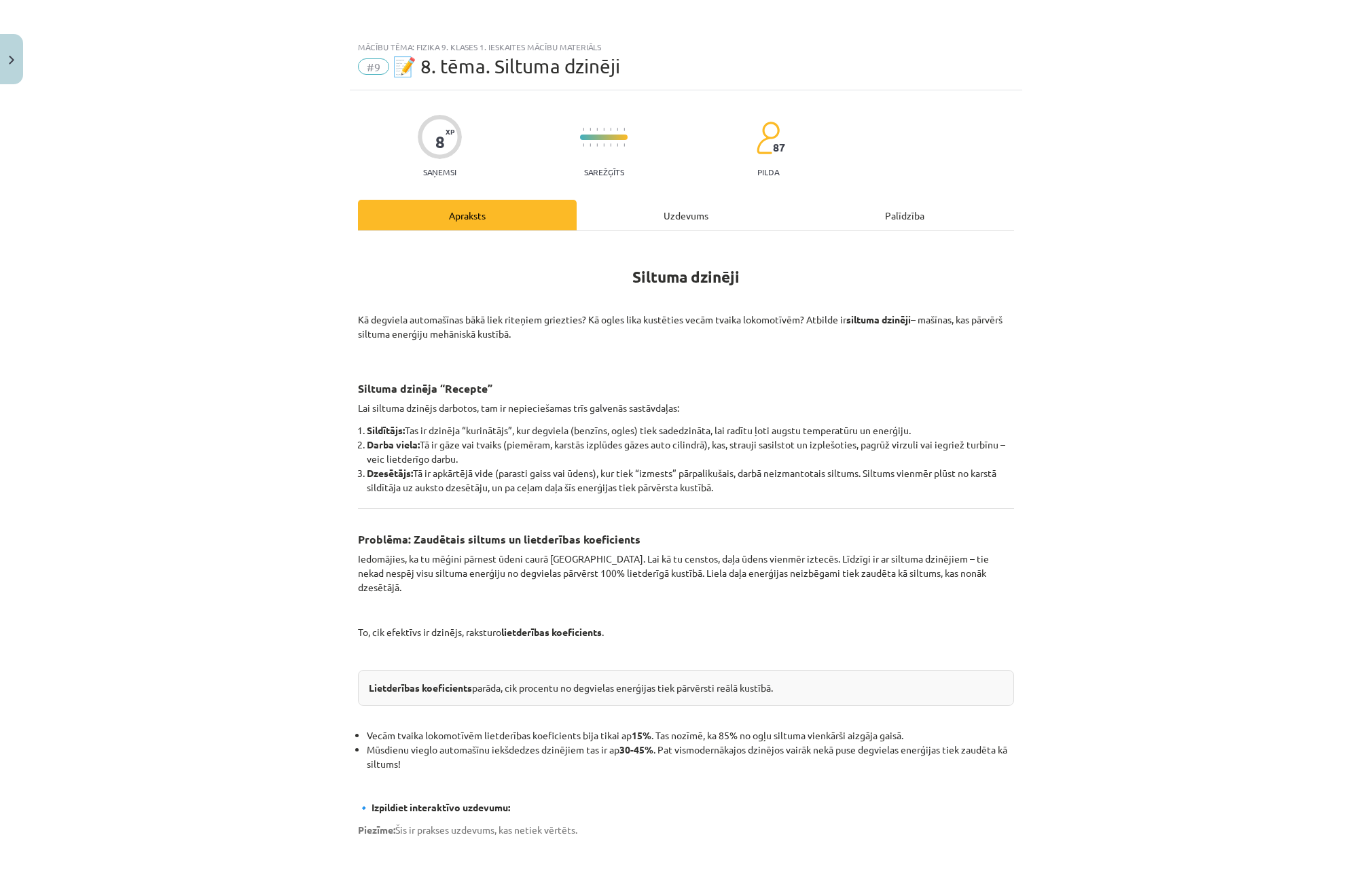
click at [667, 222] on div "Uzdevums" at bounding box center [686, 215] width 218 height 31
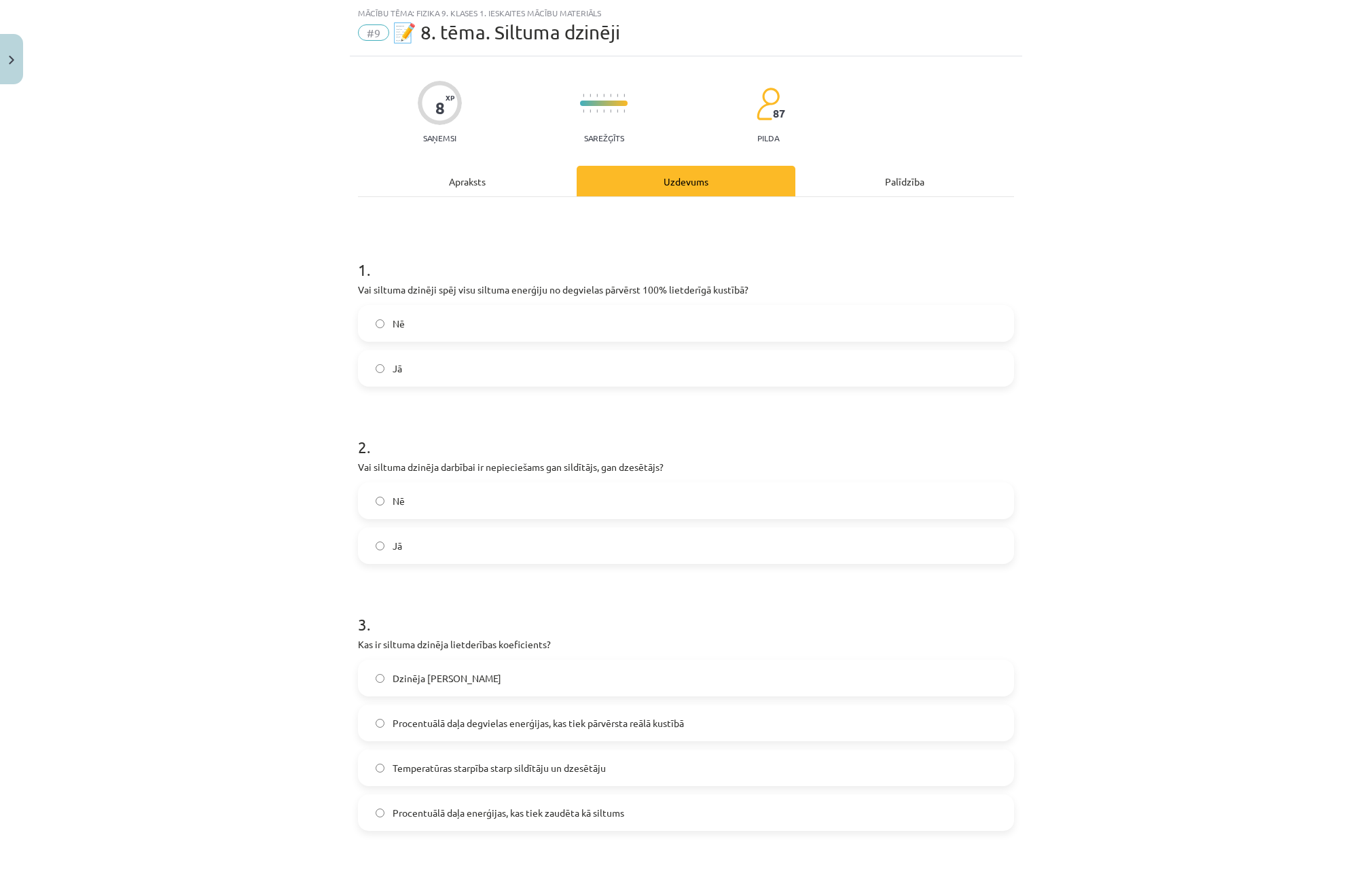
click at [509, 360] on label "Jā" at bounding box center [686, 368] width 653 height 34
click at [412, 547] on label "Jā" at bounding box center [686, 544] width 653 height 34
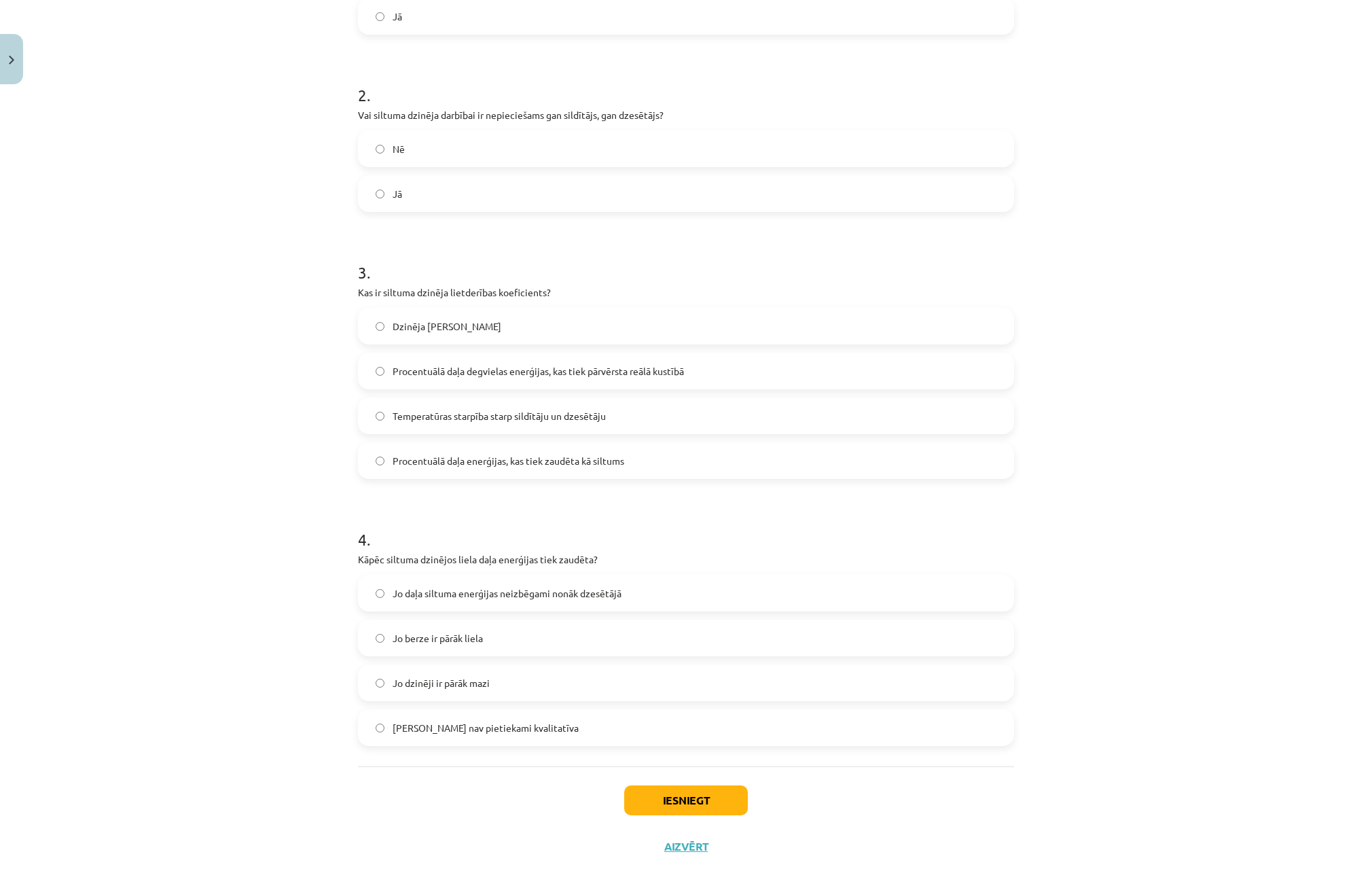
scroll to position [403, 0]
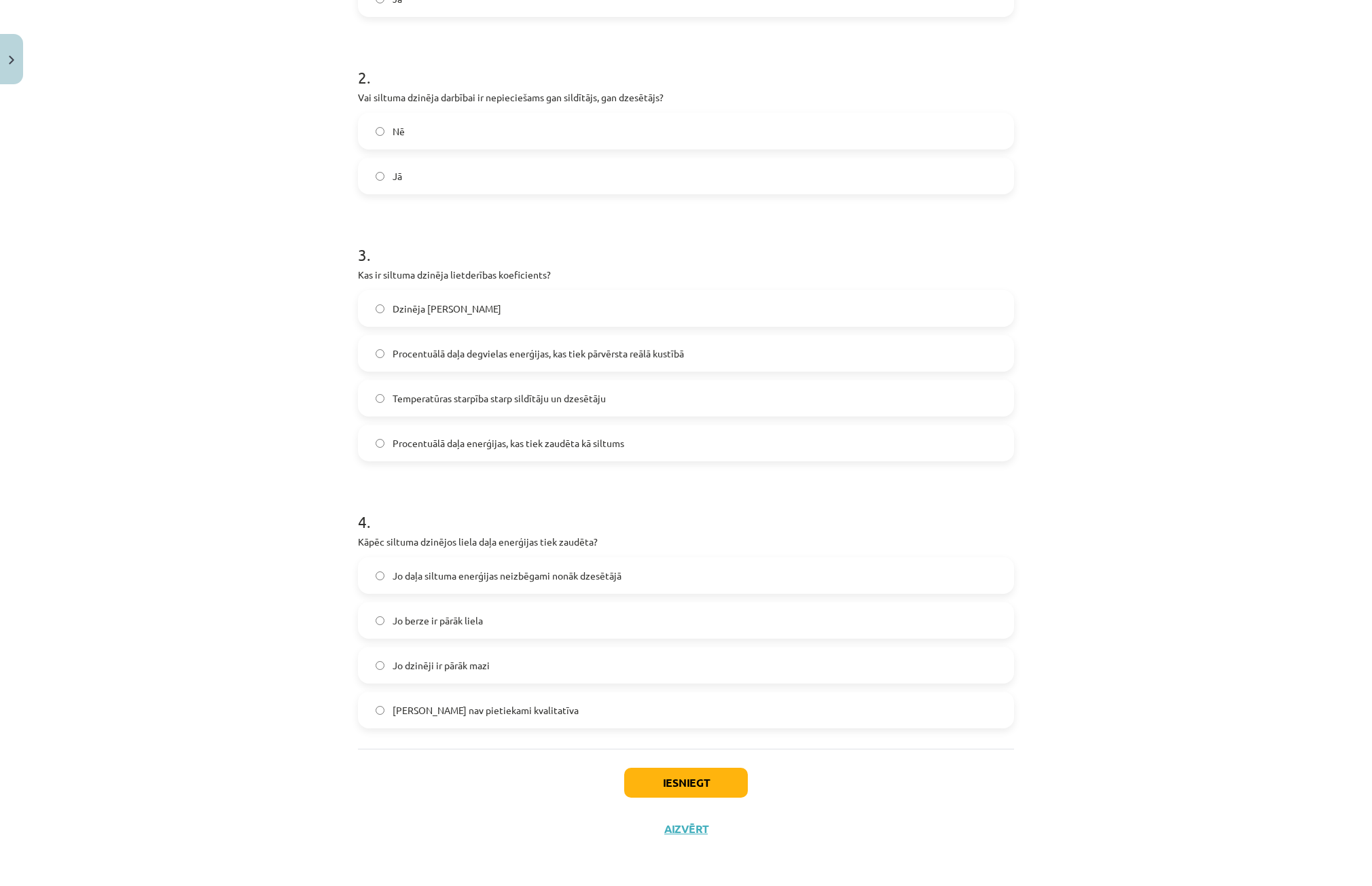
click at [439, 404] on span "Temperatūras starpība starp sildītāju un dzesētāju" at bounding box center [498, 399] width 213 height 14
click at [466, 355] on span "Procentuālā daļa degvielas enerģijas, kas tiek pārvērsta reālā kustībā" at bounding box center [538, 353] width 292 height 14
click at [495, 583] on label "Jo daļa siltuma enerģijas neizbēgami nonāk dzesētājā" at bounding box center [686, 574] width 653 height 34
click at [652, 778] on button "Iesniegt" at bounding box center [686, 782] width 123 height 30
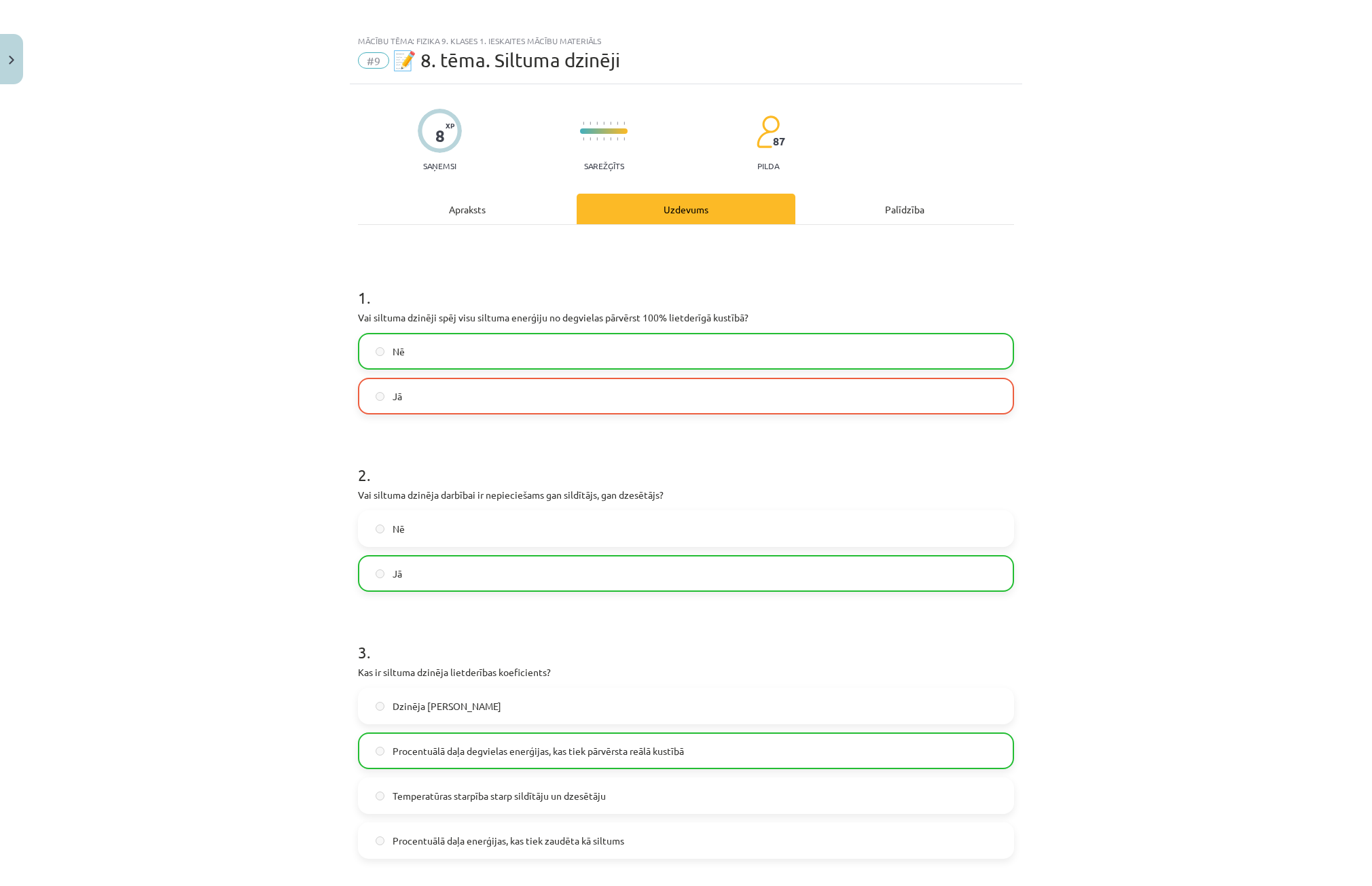
scroll to position [0, 0]
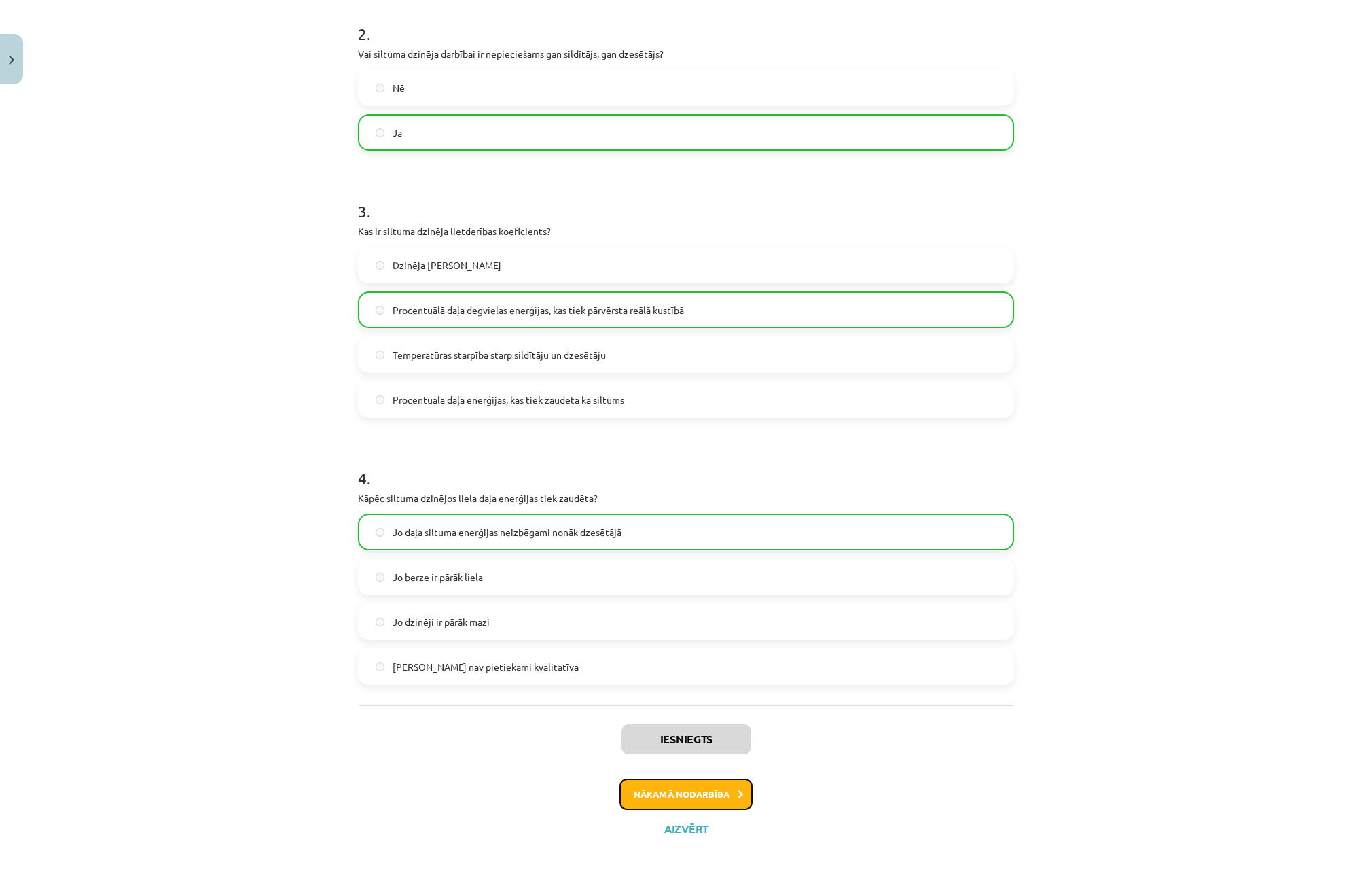
click at [629, 794] on button "Nākamā nodarbība" at bounding box center [686, 794] width 133 height 31
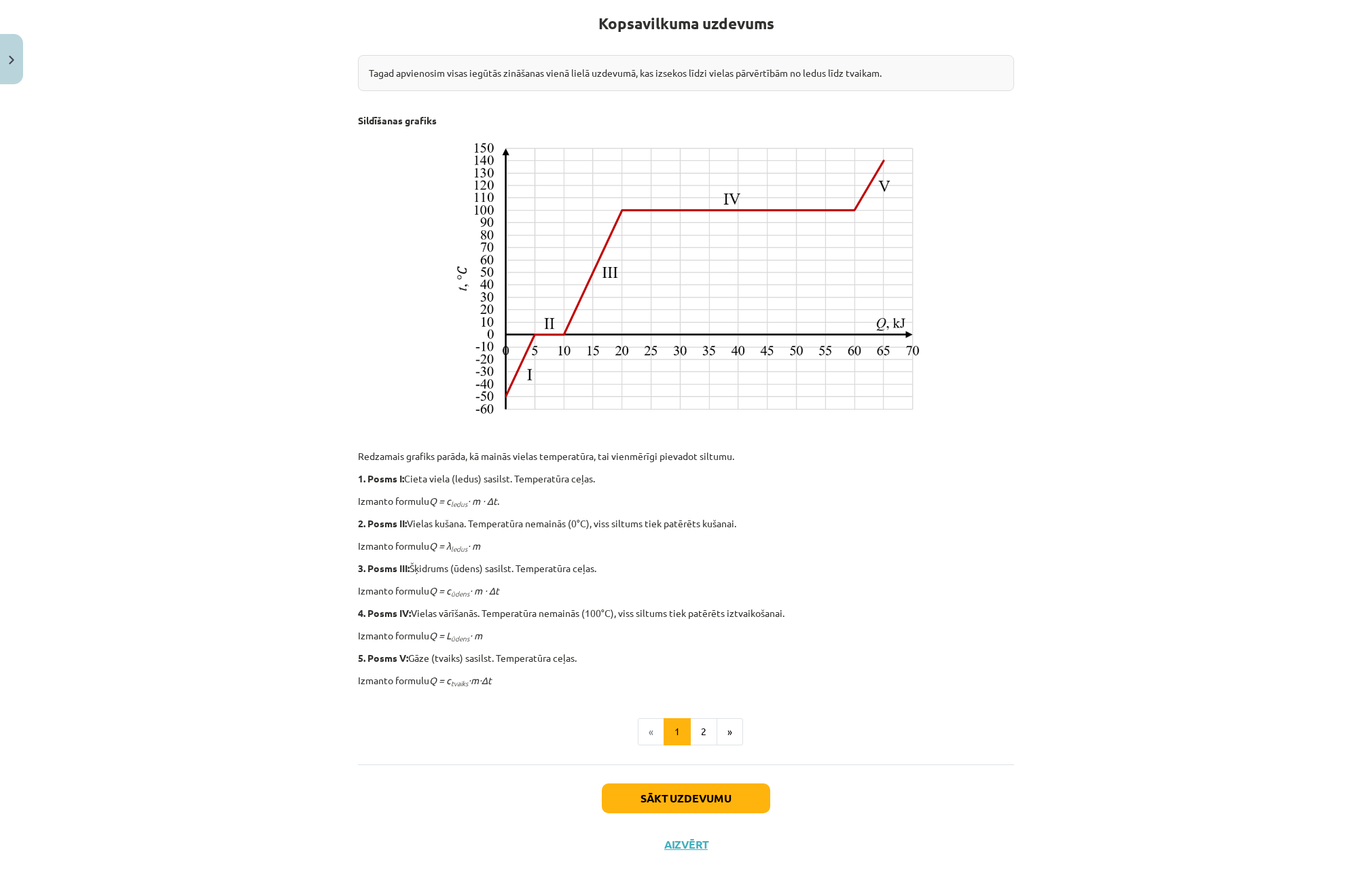
scroll to position [268, 0]
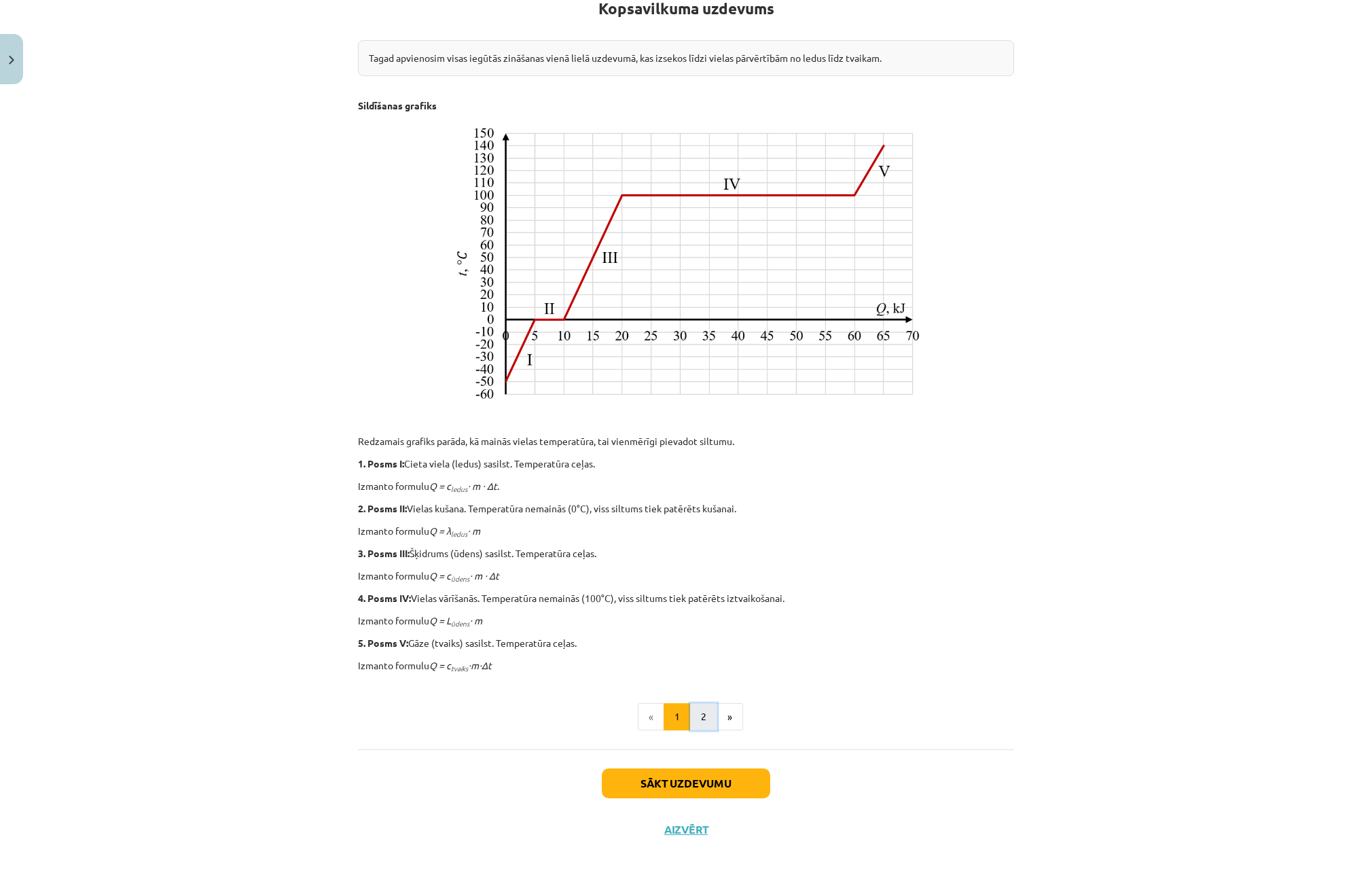
click at [696, 717] on button "2" at bounding box center [704, 717] width 27 height 27
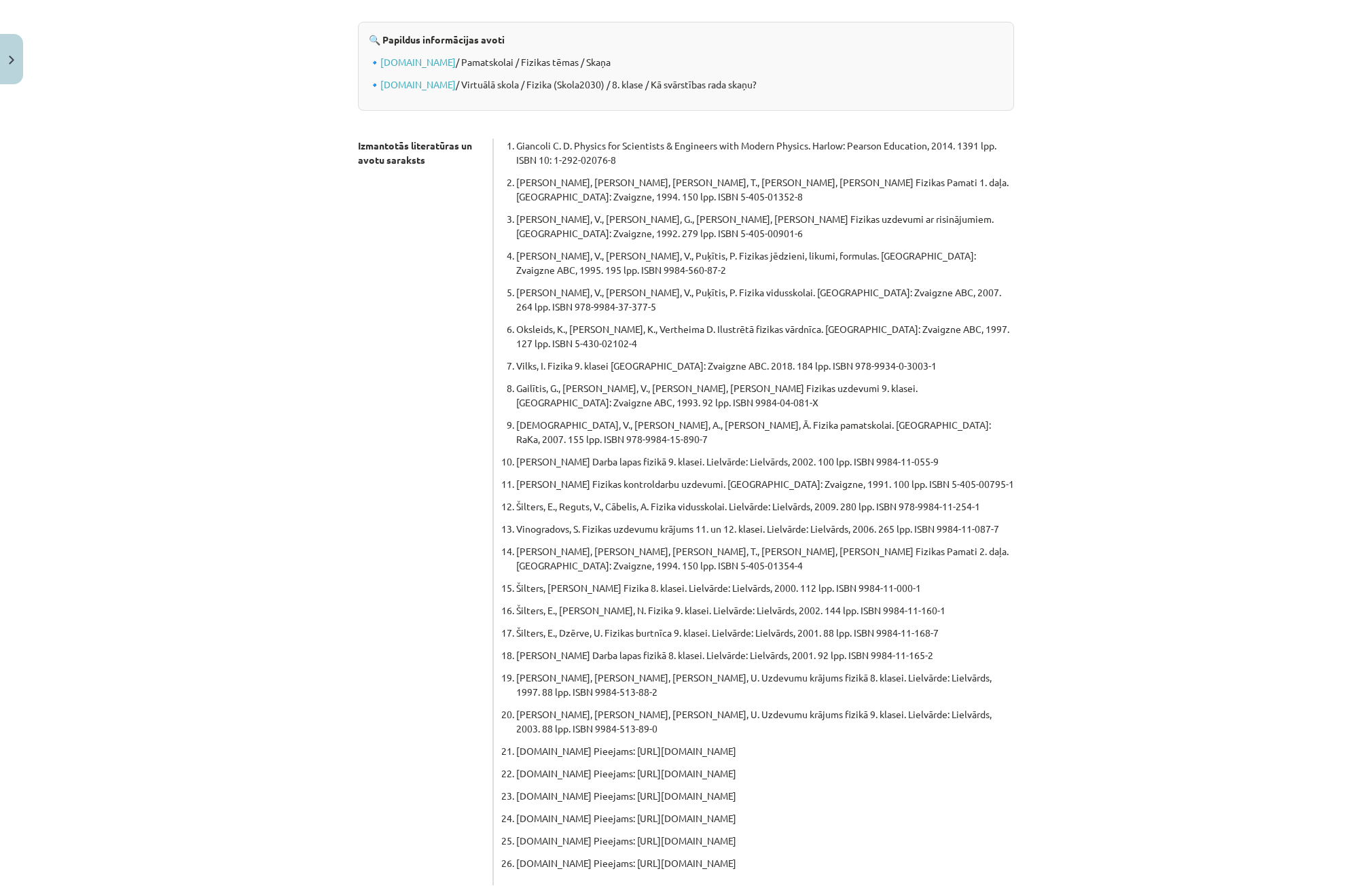
scroll to position [243, 0]
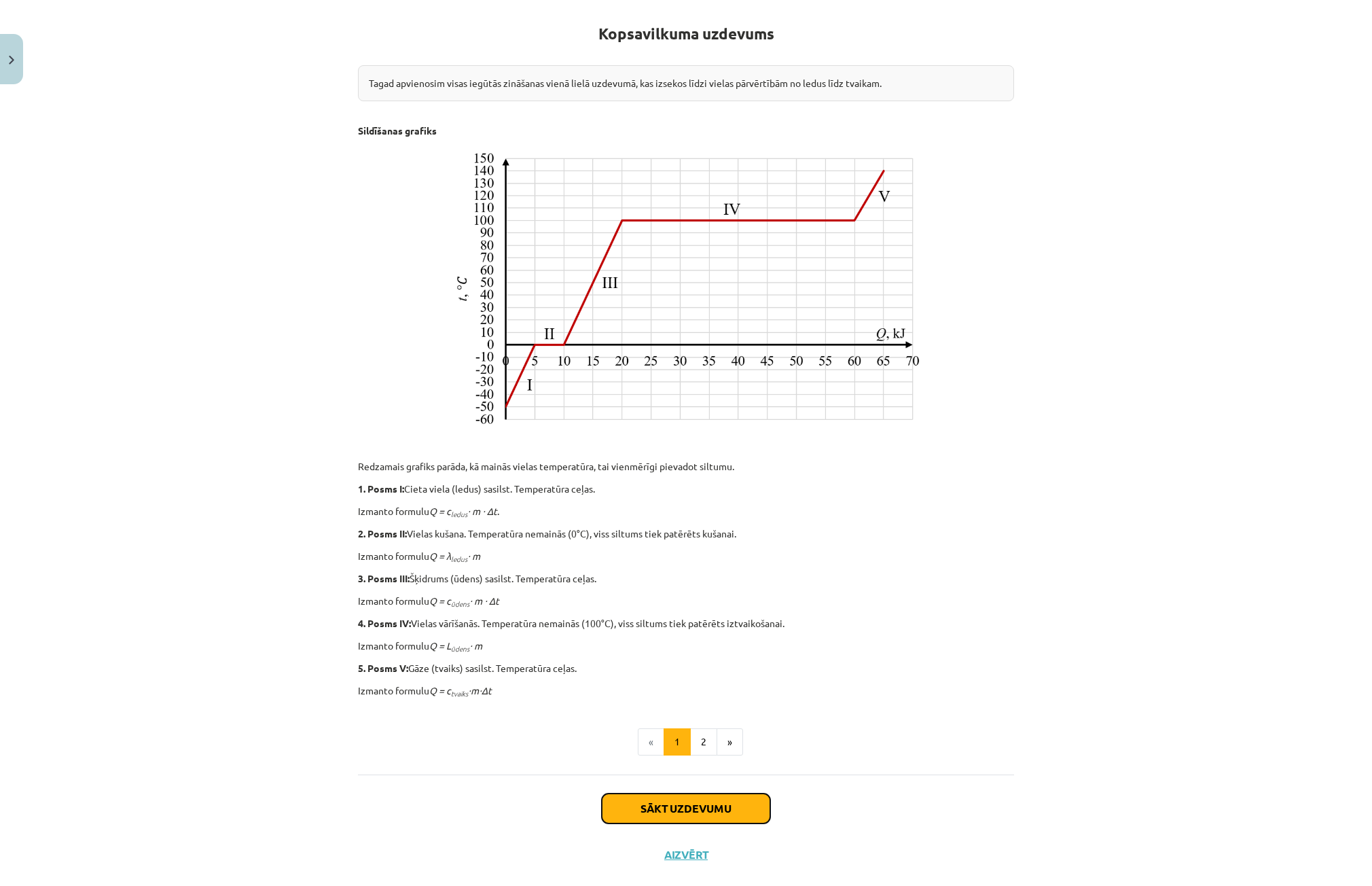
click at [715, 818] on button "Sākt uzdevumu" at bounding box center [686, 808] width 169 height 30
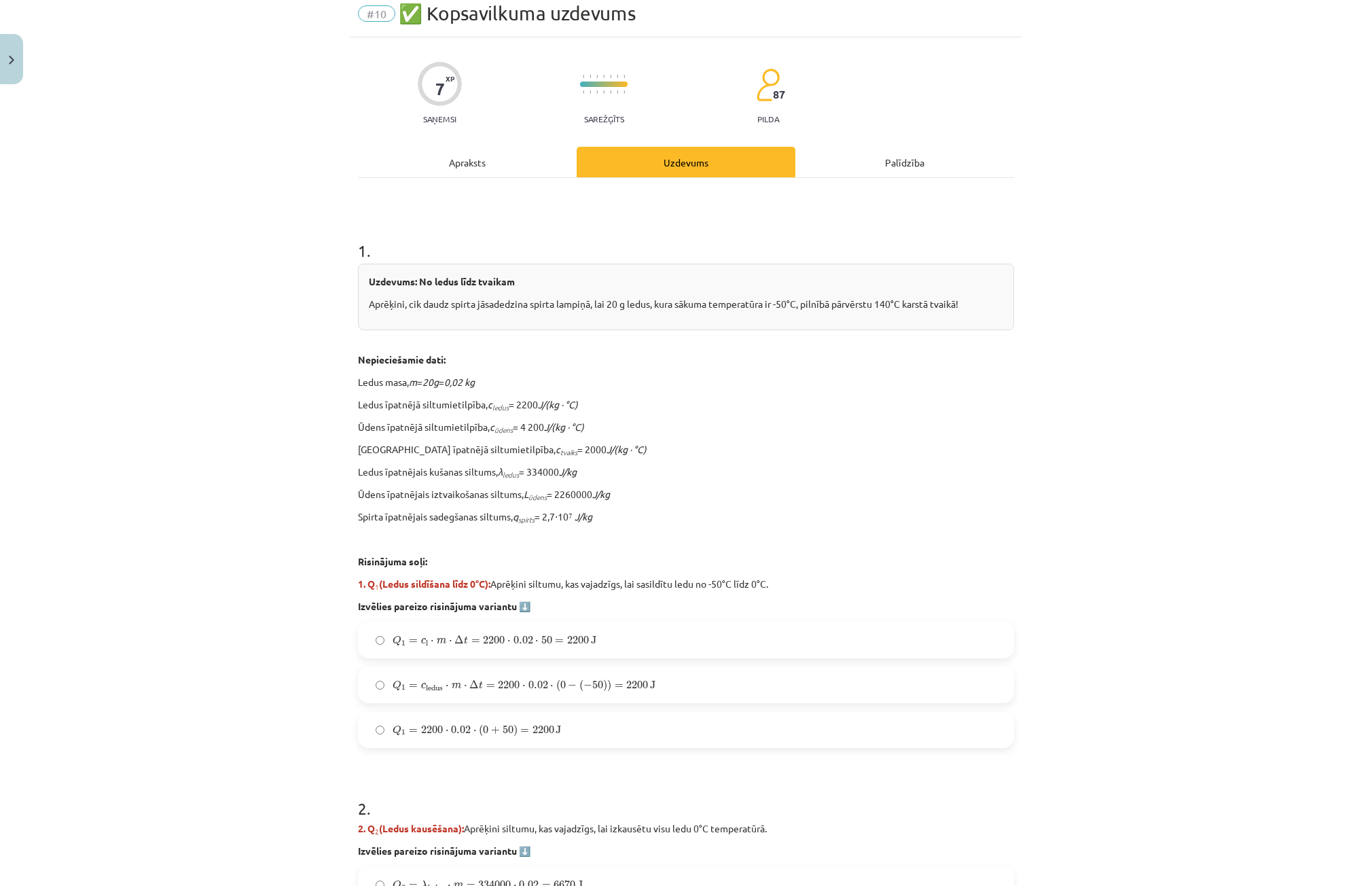
scroll to position [101, 0]
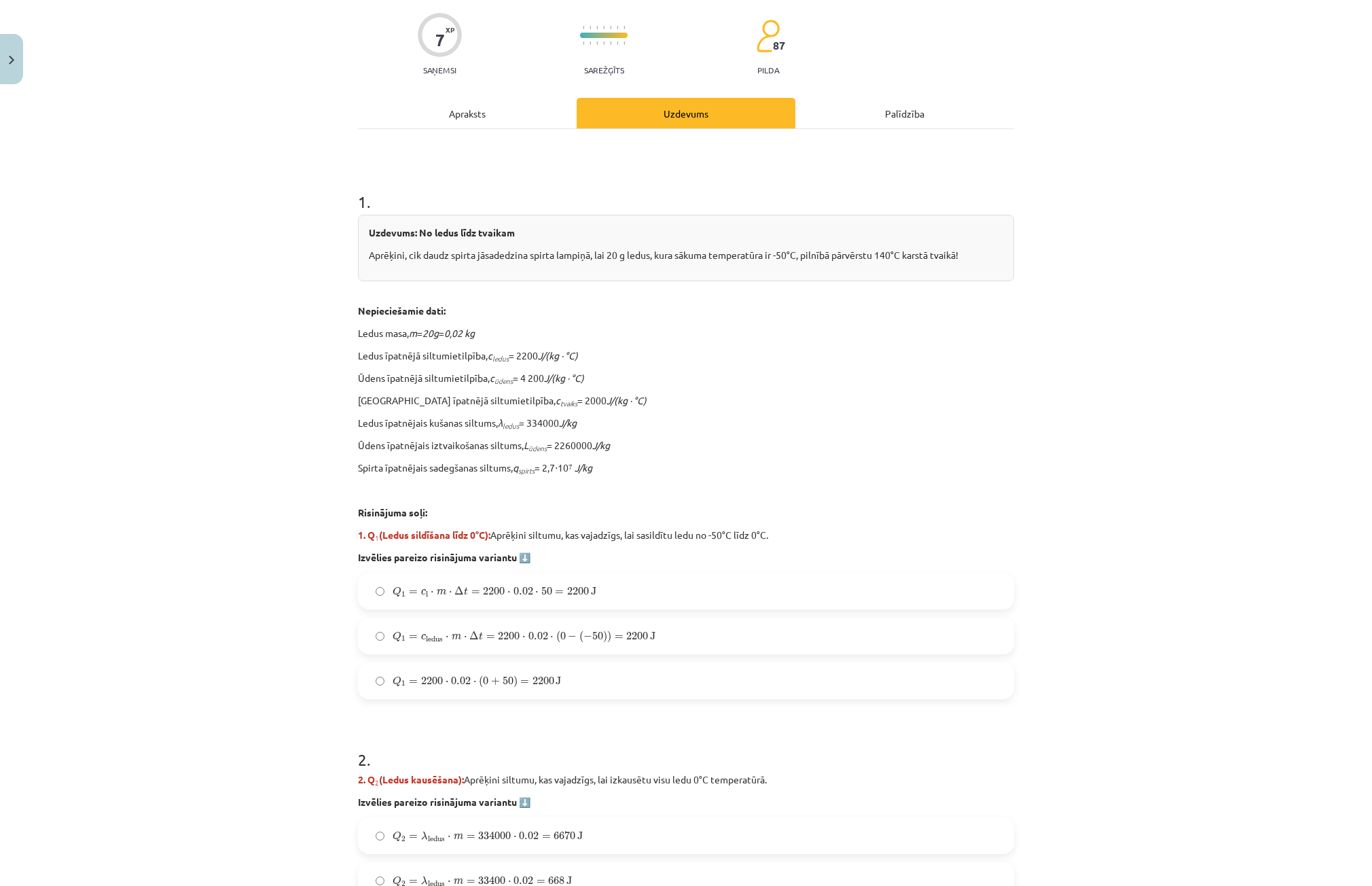
click at [409, 635] on span "=" at bounding box center [413, 637] width 9 height 4
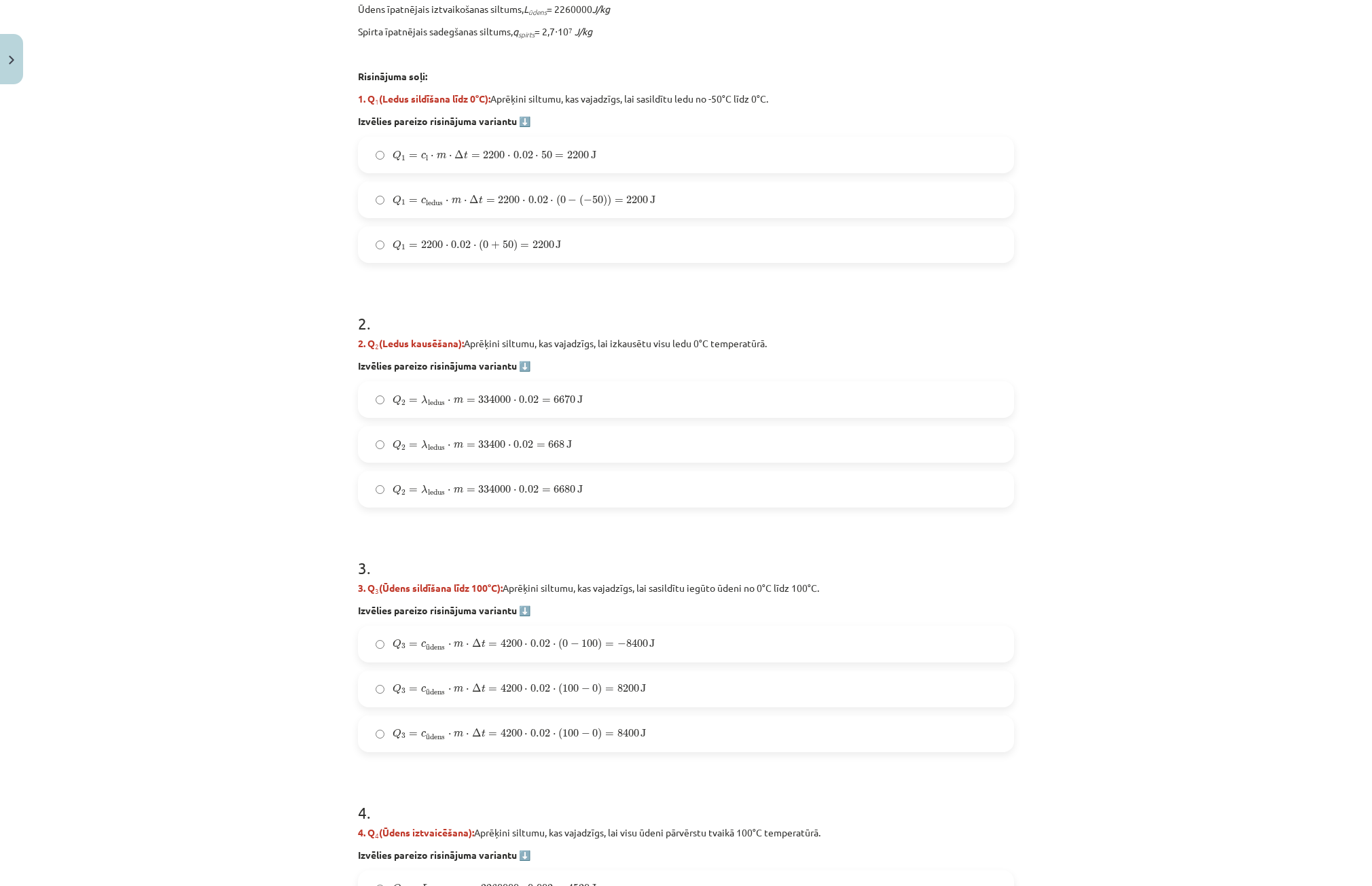
scroll to position [589, 0]
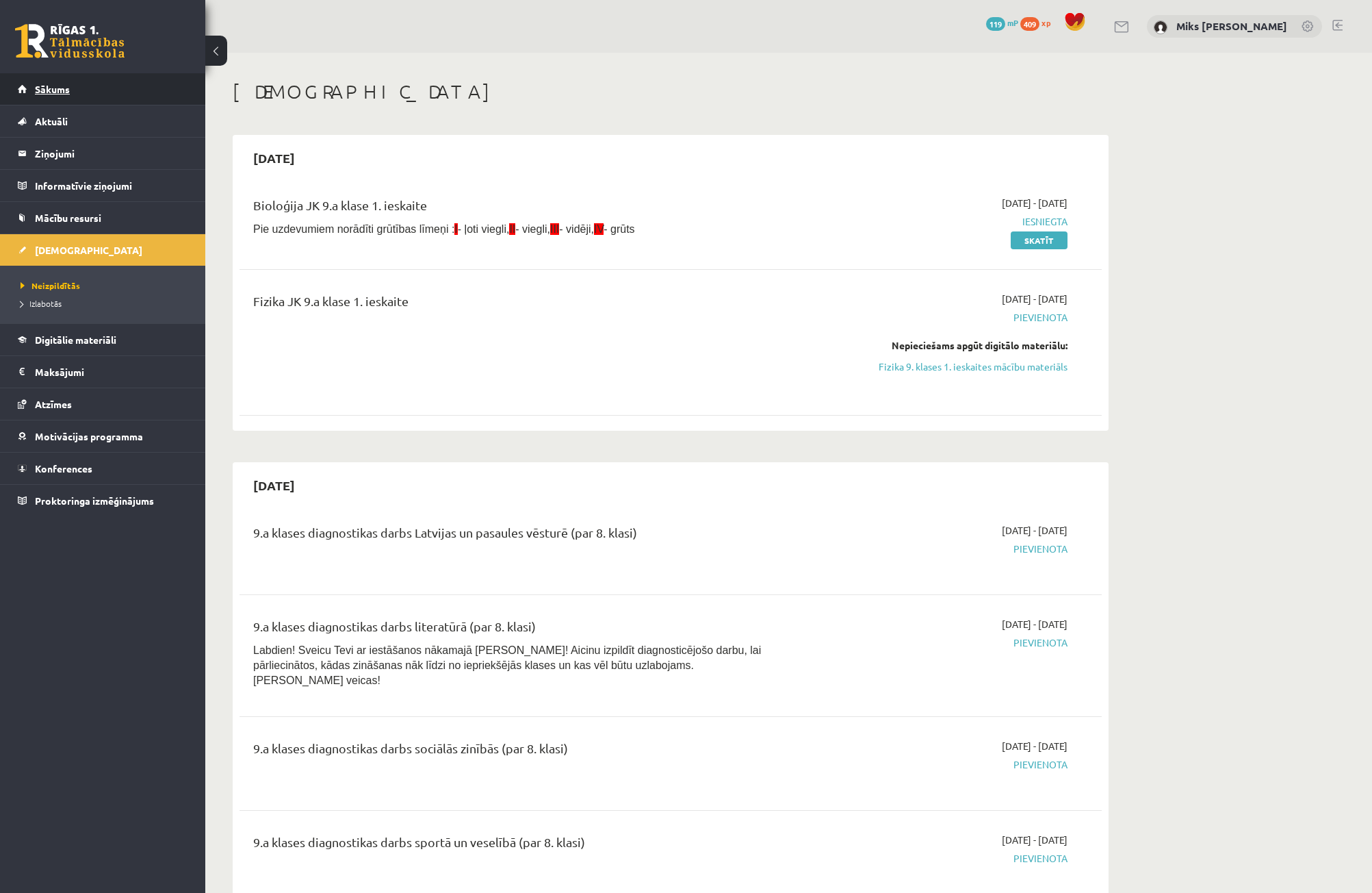
click at [77, 81] on link "Sākums" at bounding box center [102, 89] width 171 height 31
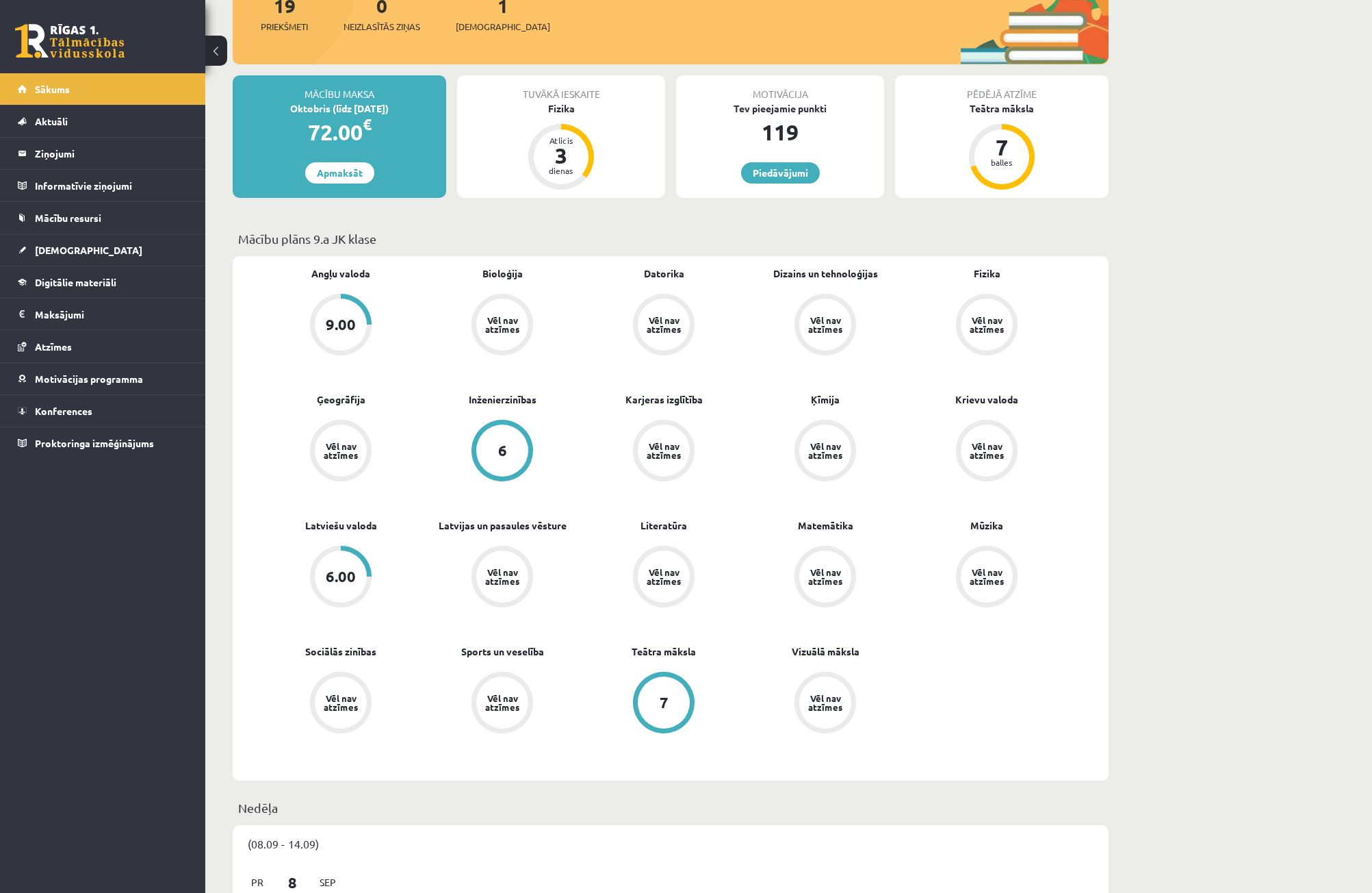
scroll to position [137, 0]
